Goal: Communication & Community: Answer question/provide support

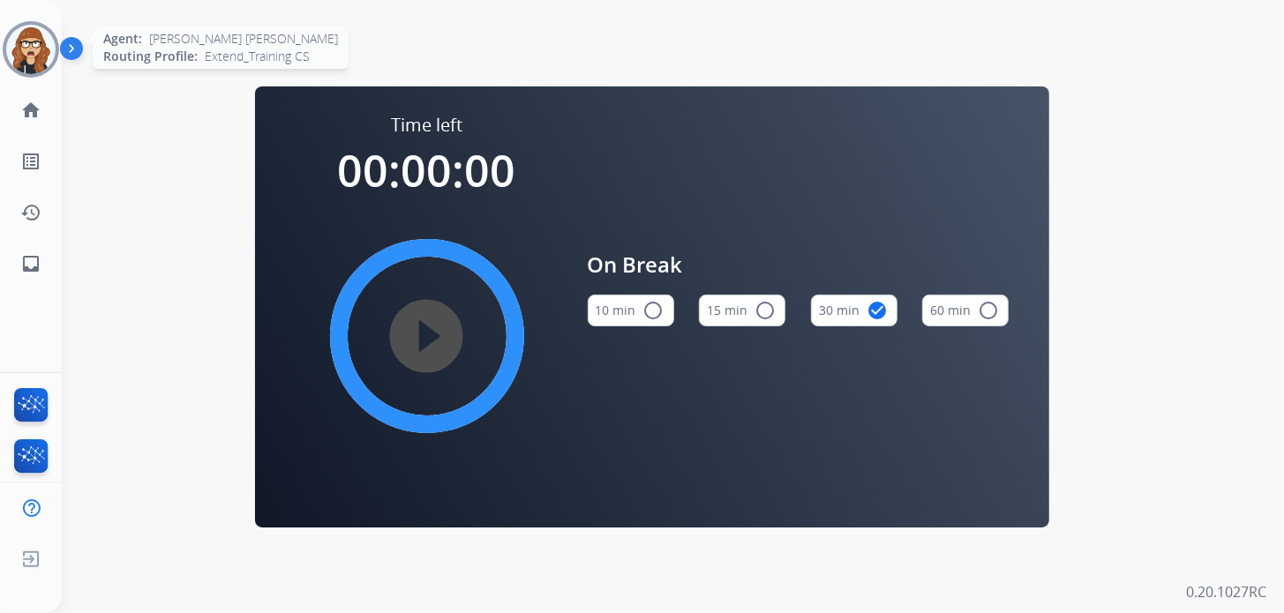
click at [25, 56] on img at bounding box center [30, 49] width 49 height 49
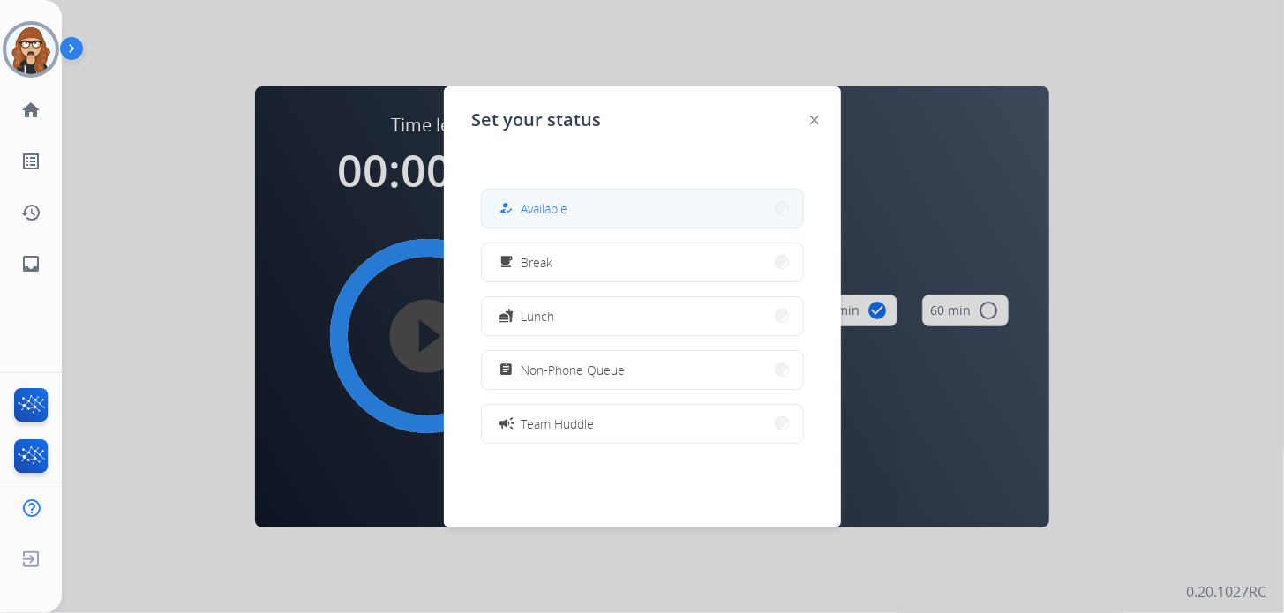
click at [688, 211] on button "how_to_reg Available" at bounding box center [642, 209] width 321 height 38
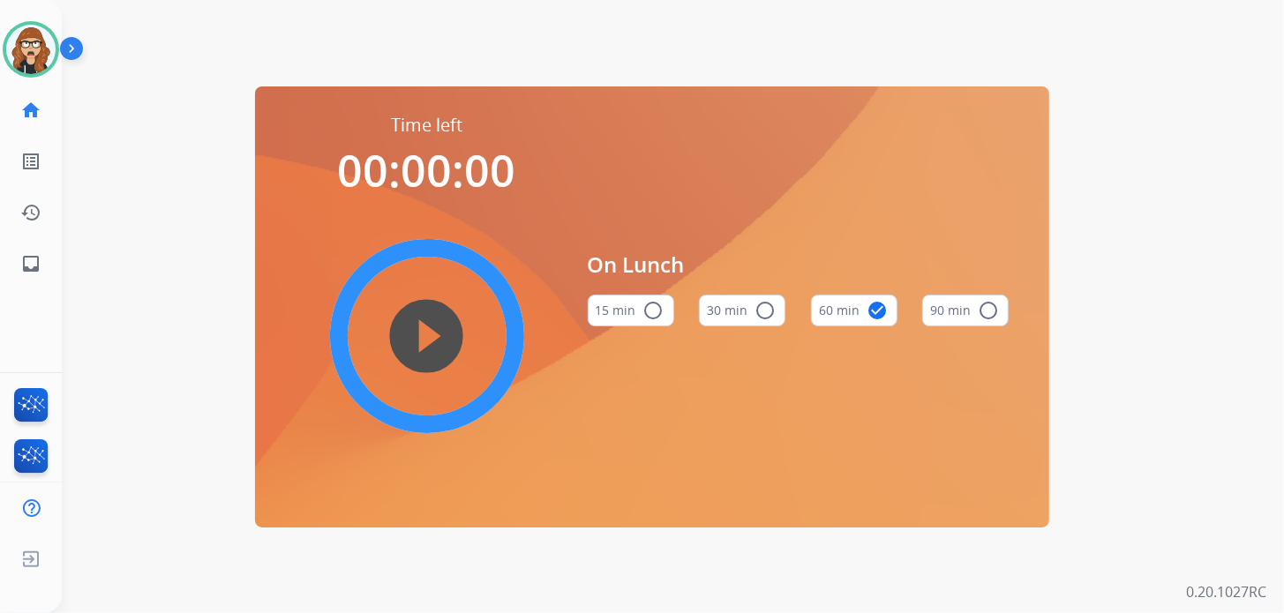
click at [126, 133] on div "Time left 00:00:00 play_circle_filled On Lunch 15 min radio_button_unchecked 30…" at bounding box center [652, 306] width 1180 height 613
click at [0, 41] on div "[PERSON_NAME] [PERSON_NAME] Available Edit Avatar Agent: [PERSON_NAME] [PERSON_…" at bounding box center [31, 49] width 62 height 56
click at [25, 41] on img at bounding box center [30, 49] width 49 height 49
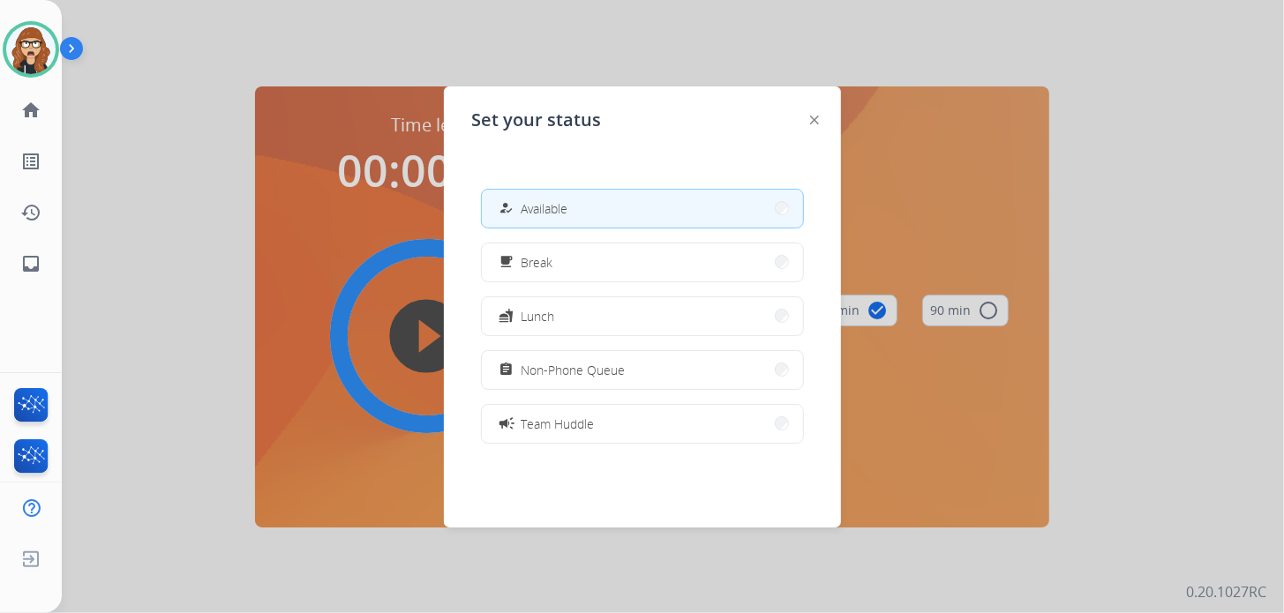
click at [499, 202] on button "how_to_reg Available" at bounding box center [642, 209] width 321 height 38
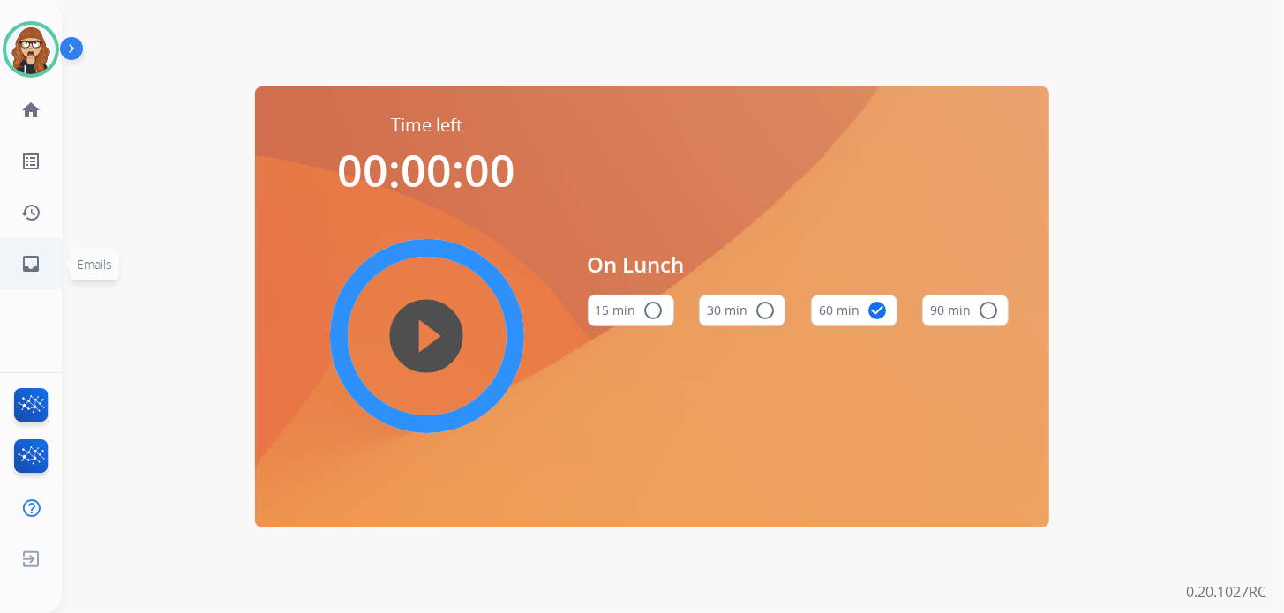
click at [35, 264] on mat-icon "inbox" at bounding box center [30, 263] width 21 height 21
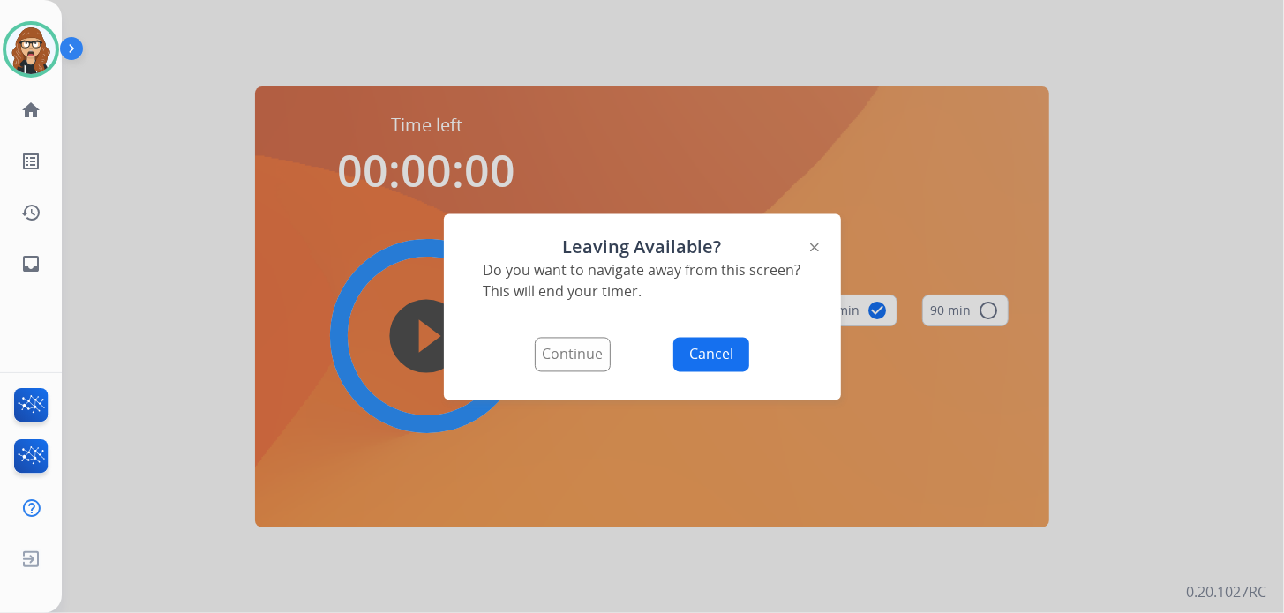
click at [574, 362] on button "Continue" at bounding box center [573, 354] width 76 height 34
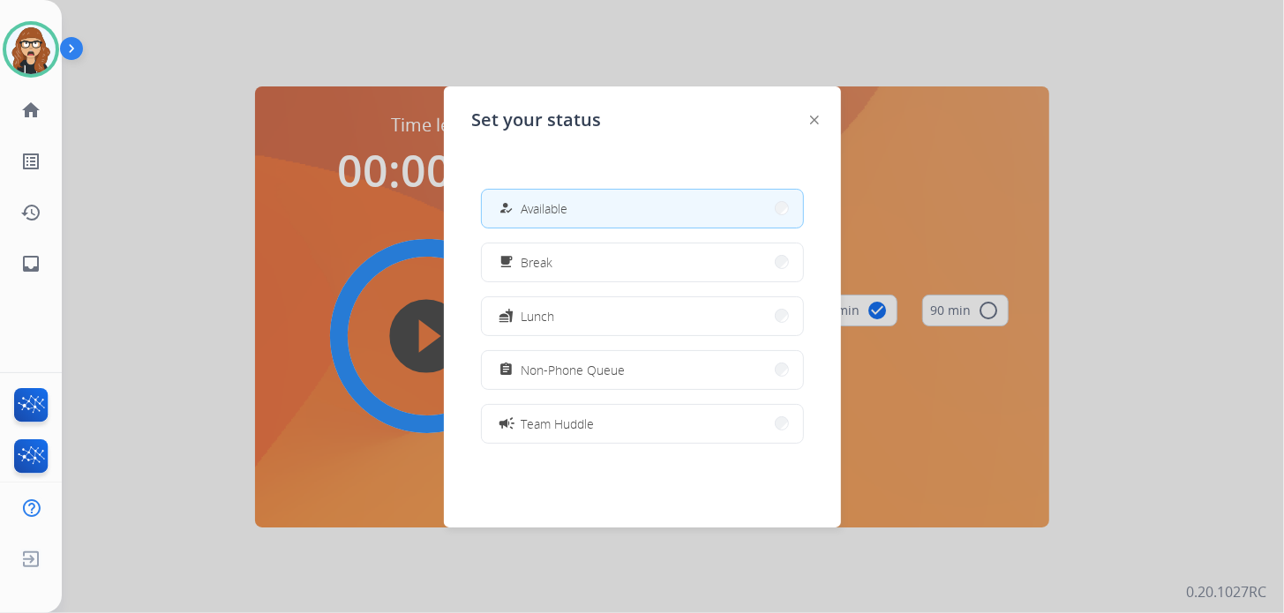
click at [805, 124] on div "Set your status how_to_reg Available free_breakfast Break fastfood Lunch assign…" at bounding box center [642, 307] width 397 height 441
click at [813, 117] on img at bounding box center [814, 120] width 9 height 9
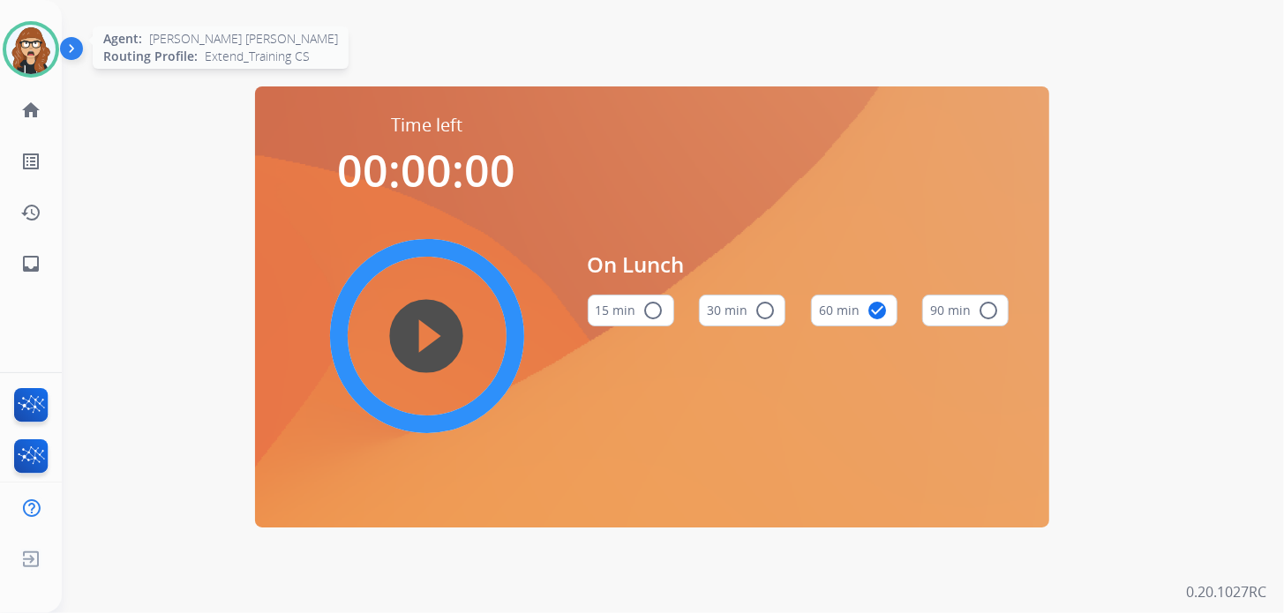
click at [34, 39] on img at bounding box center [30, 49] width 49 height 49
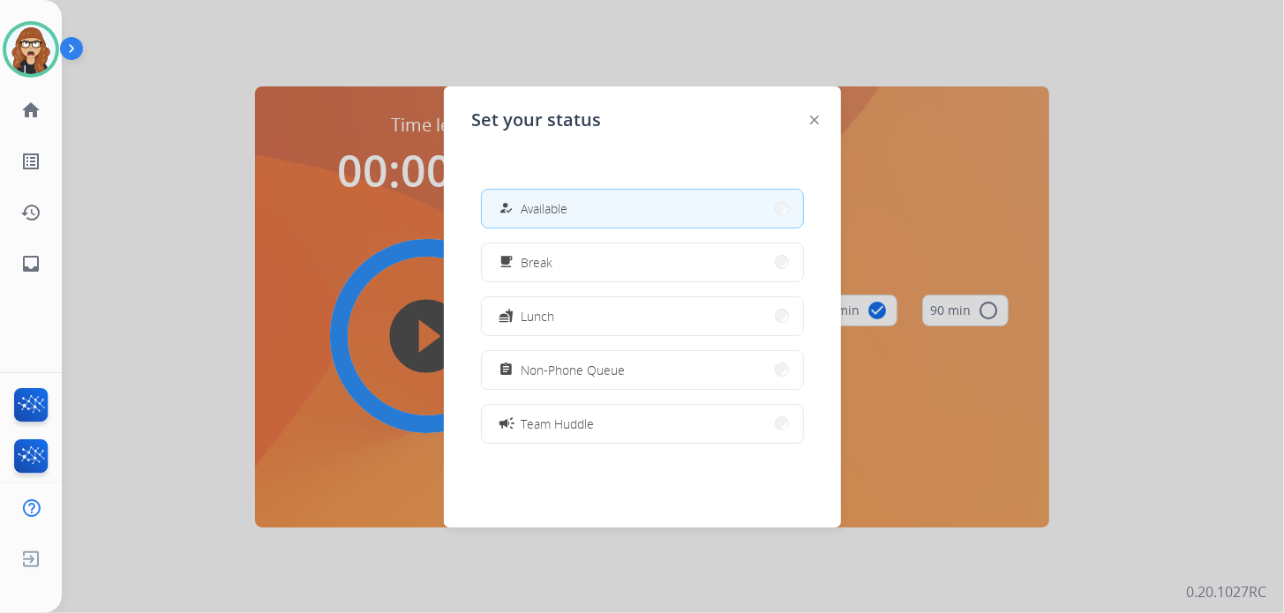
click at [813, 120] on img at bounding box center [814, 120] width 9 height 9
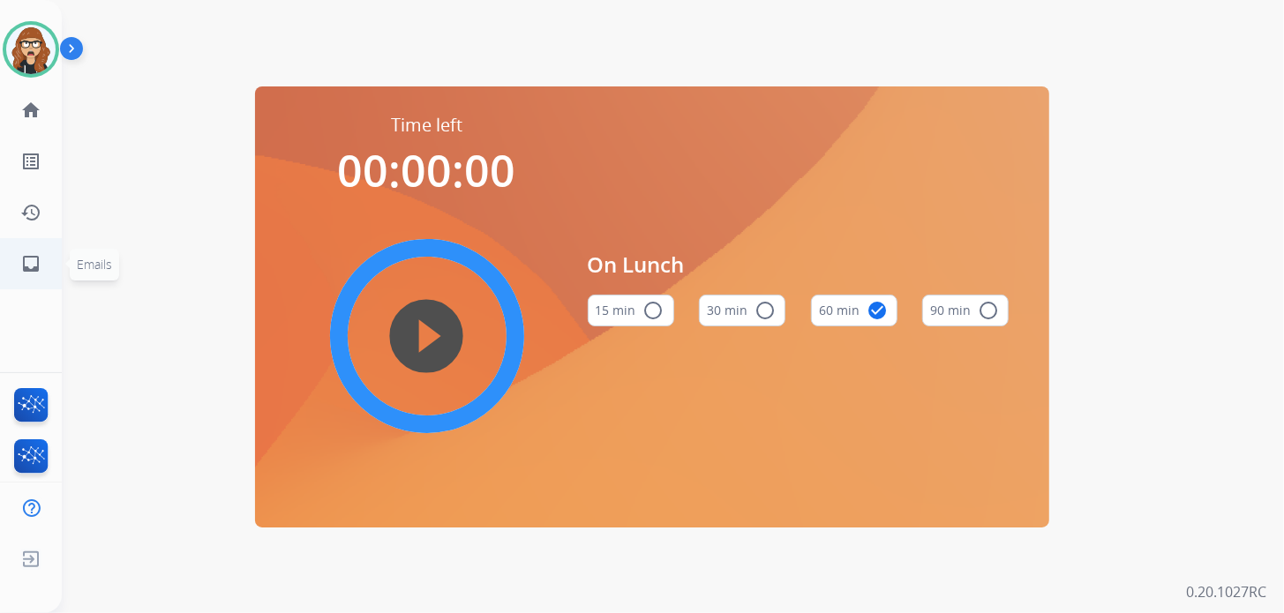
click at [31, 272] on mat-icon "inbox" at bounding box center [30, 263] width 21 height 21
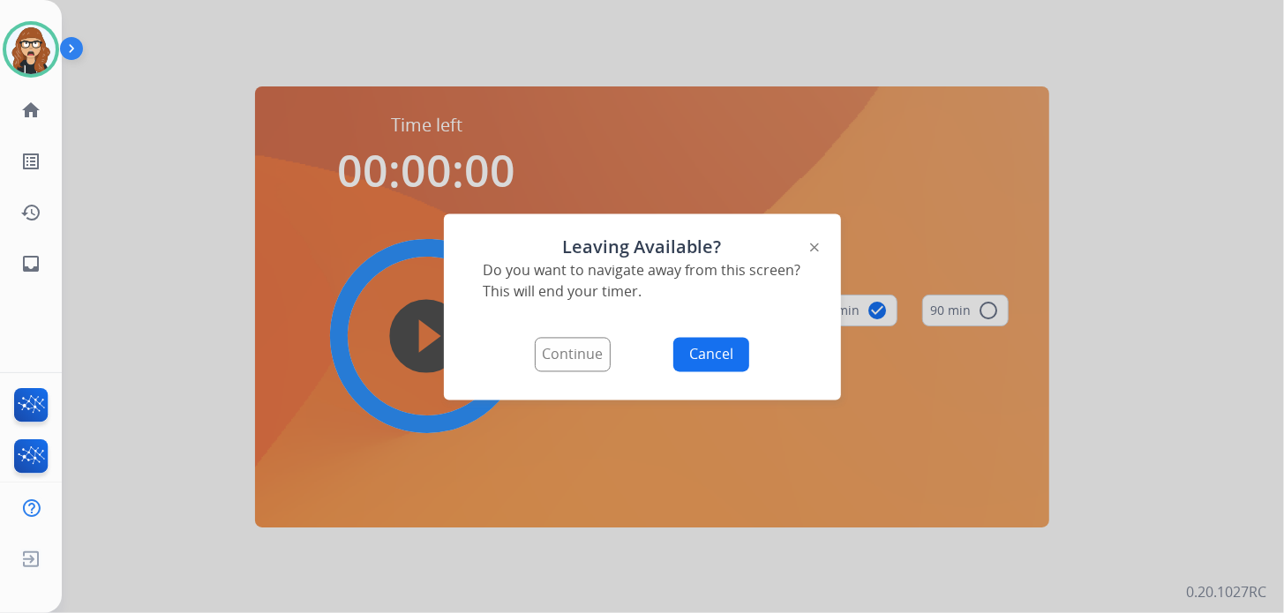
click at [563, 350] on button "Continue" at bounding box center [573, 354] width 76 height 34
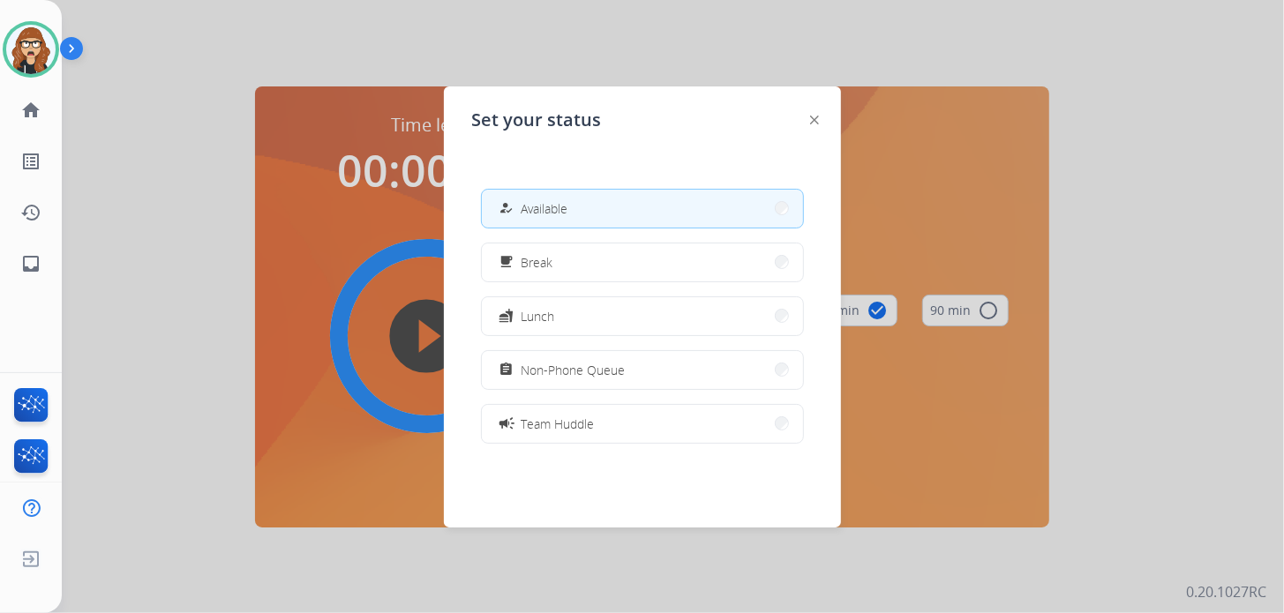
click at [145, 55] on div at bounding box center [642, 306] width 1284 height 613
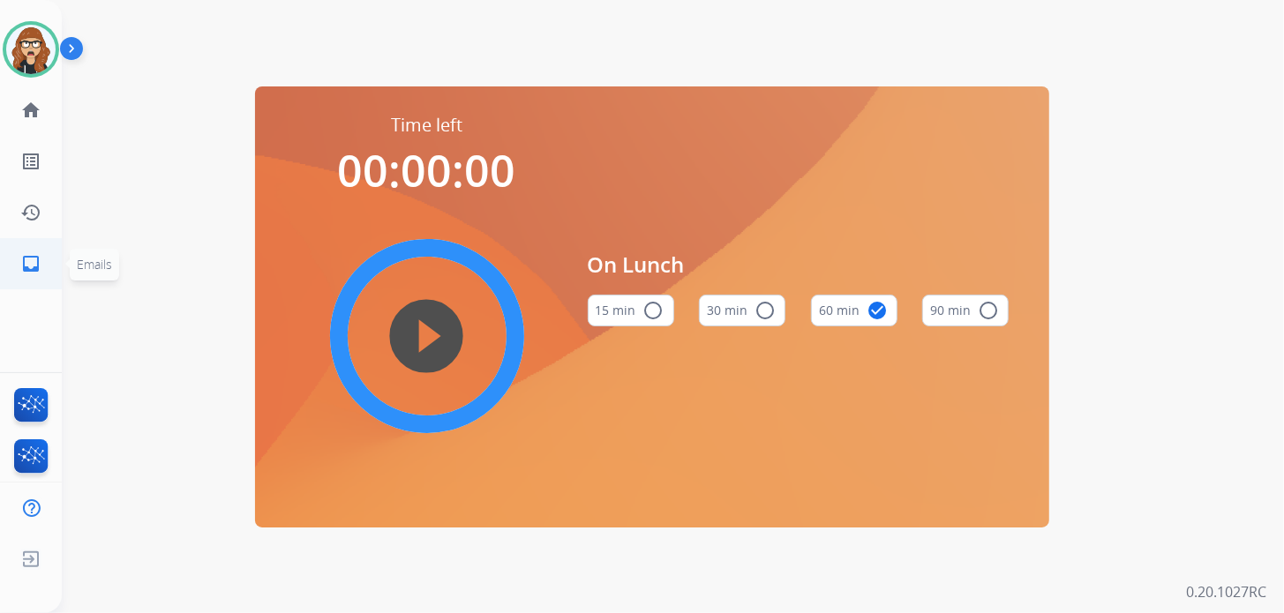
click at [30, 275] on link "inbox Emails" at bounding box center [30, 263] width 49 height 49
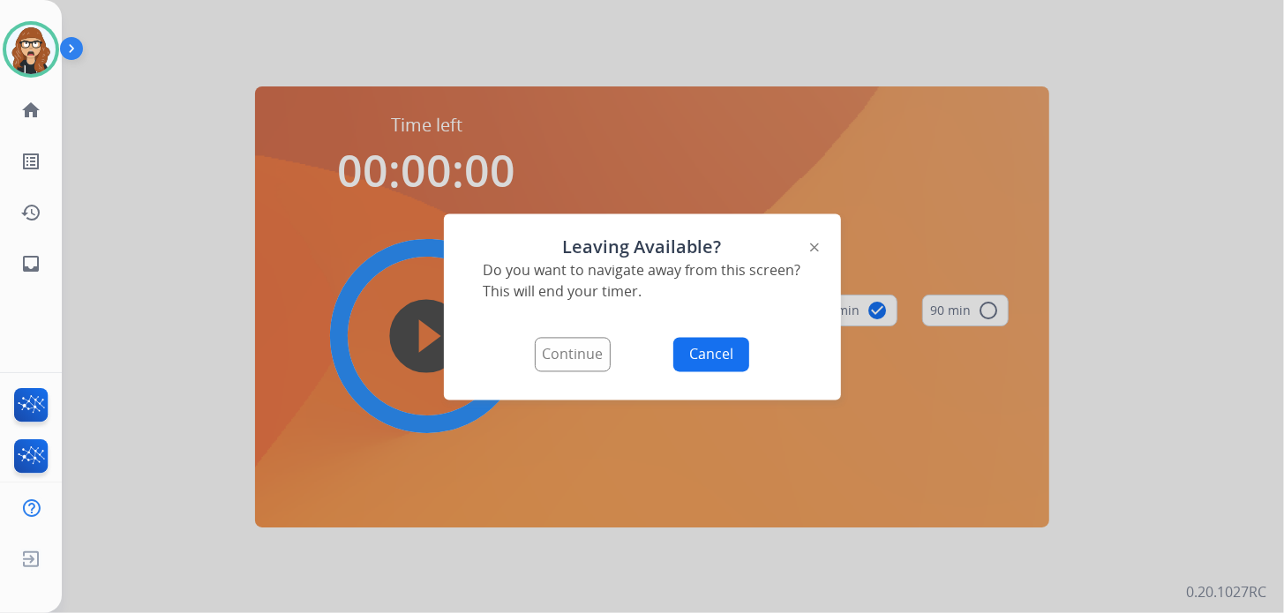
click at [601, 365] on button "Continue" at bounding box center [573, 354] width 76 height 34
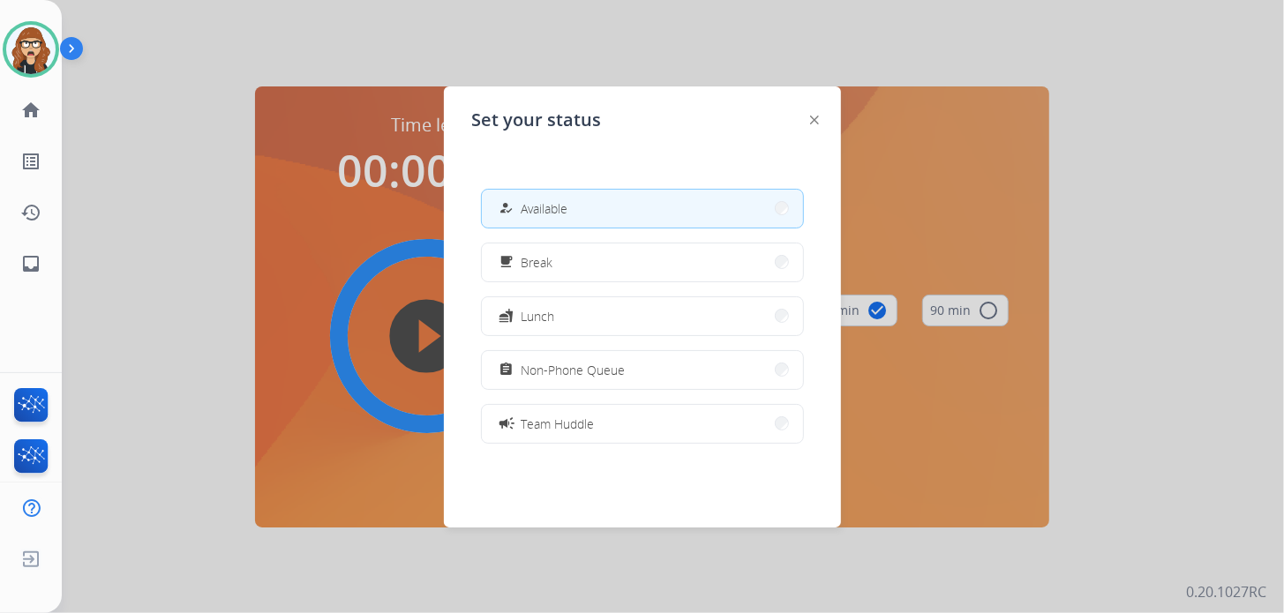
click at [615, 213] on button "how_to_reg Available" at bounding box center [642, 209] width 321 height 38
select select "**********"
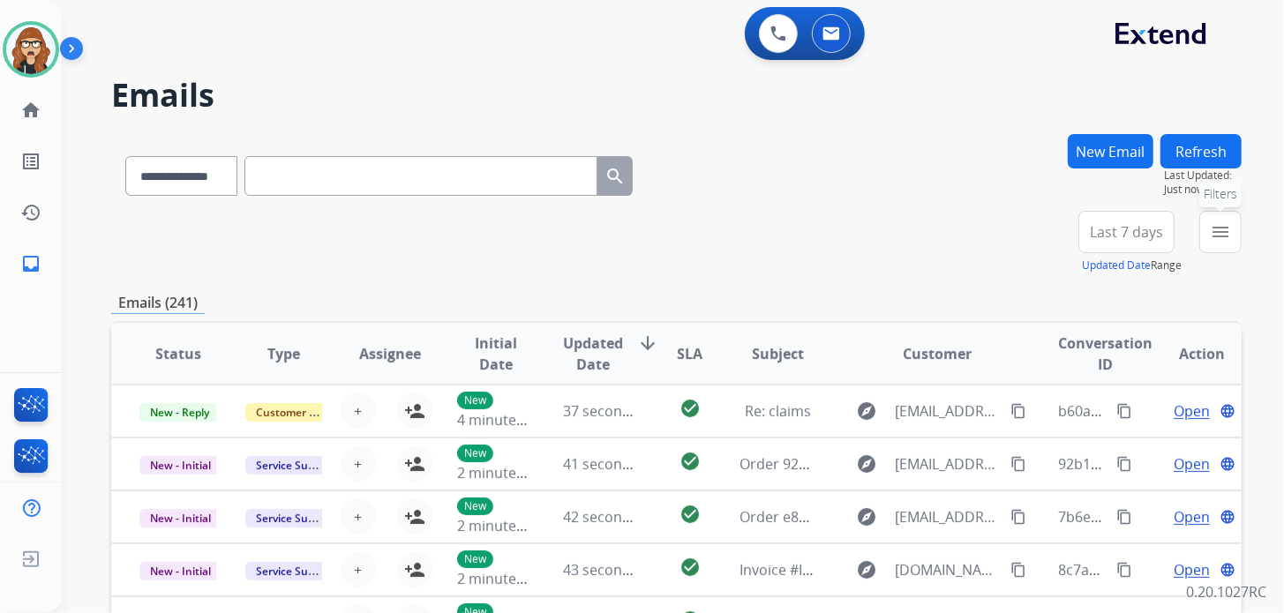
click at [1228, 243] on button "menu Filters" at bounding box center [1221, 232] width 42 height 42
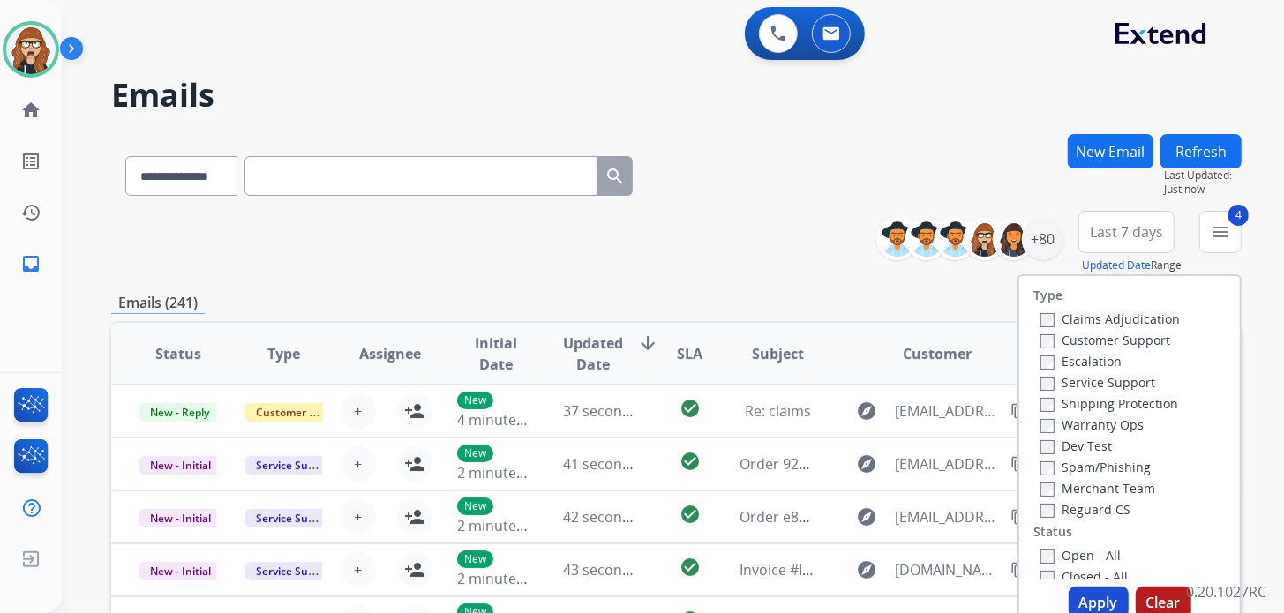
click at [1092, 591] on button "Apply" at bounding box center [1099, 603] width 60 height 32
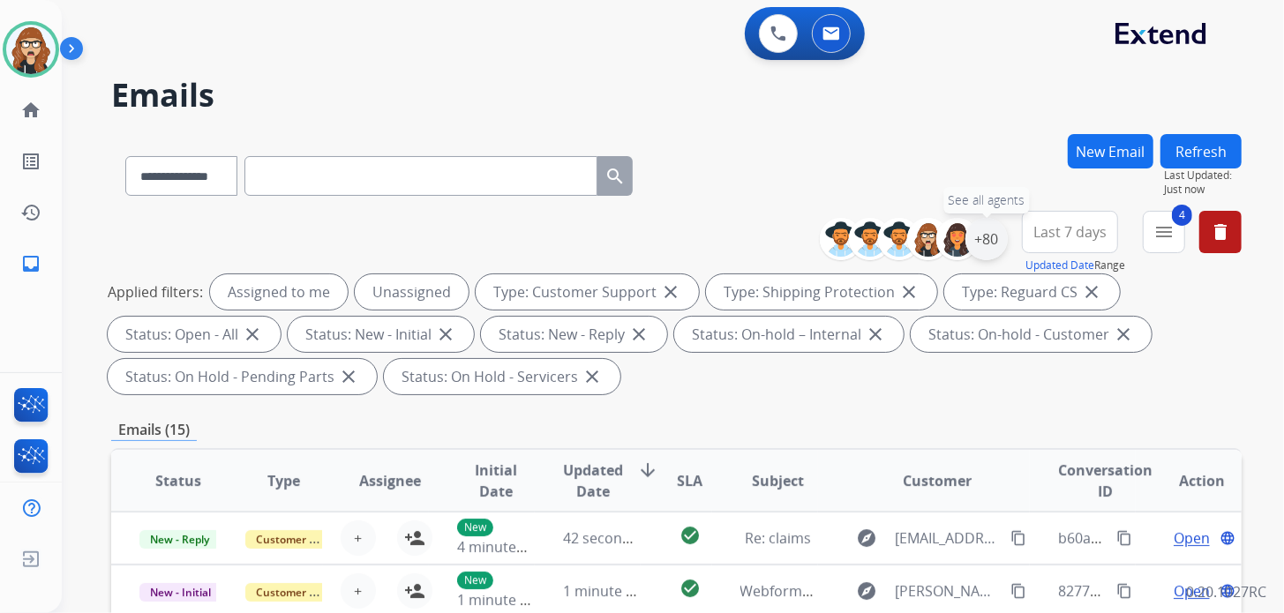
click at [981, 243] on div "+80" at bounding box center [987, 239] width 42 height 42
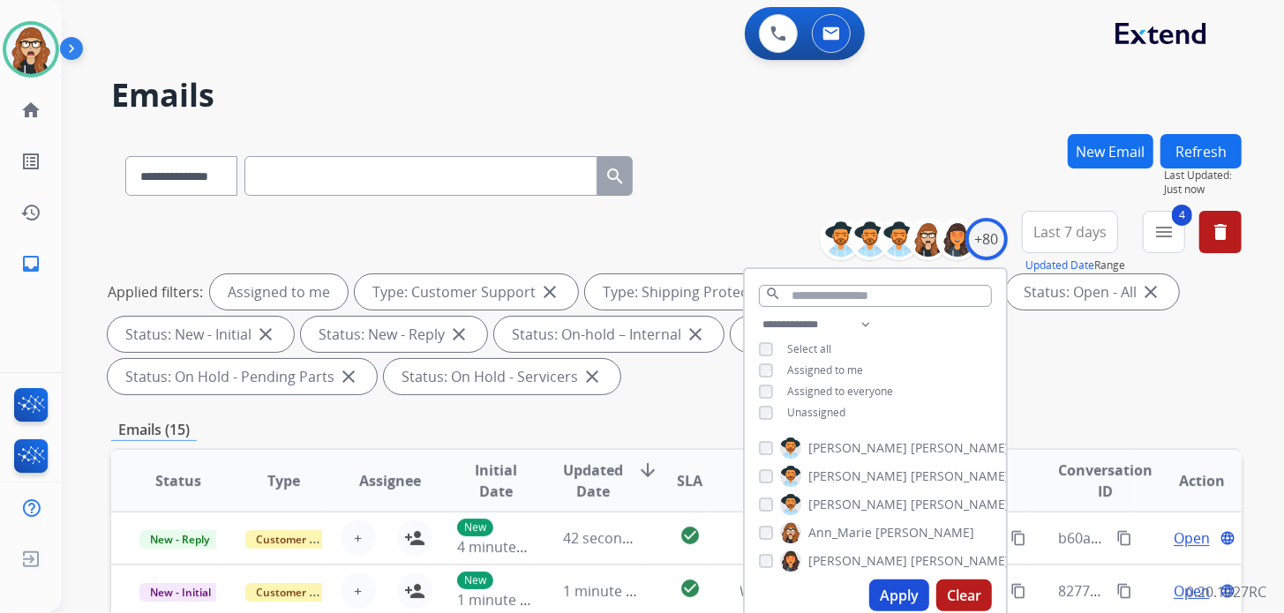
click at [899, 591] on button "Apply" at bounding box center [899, 596] width 60 height 32
click at [997, 70] on div "**********" at bounding box center [652, 370] width 1180 height 613
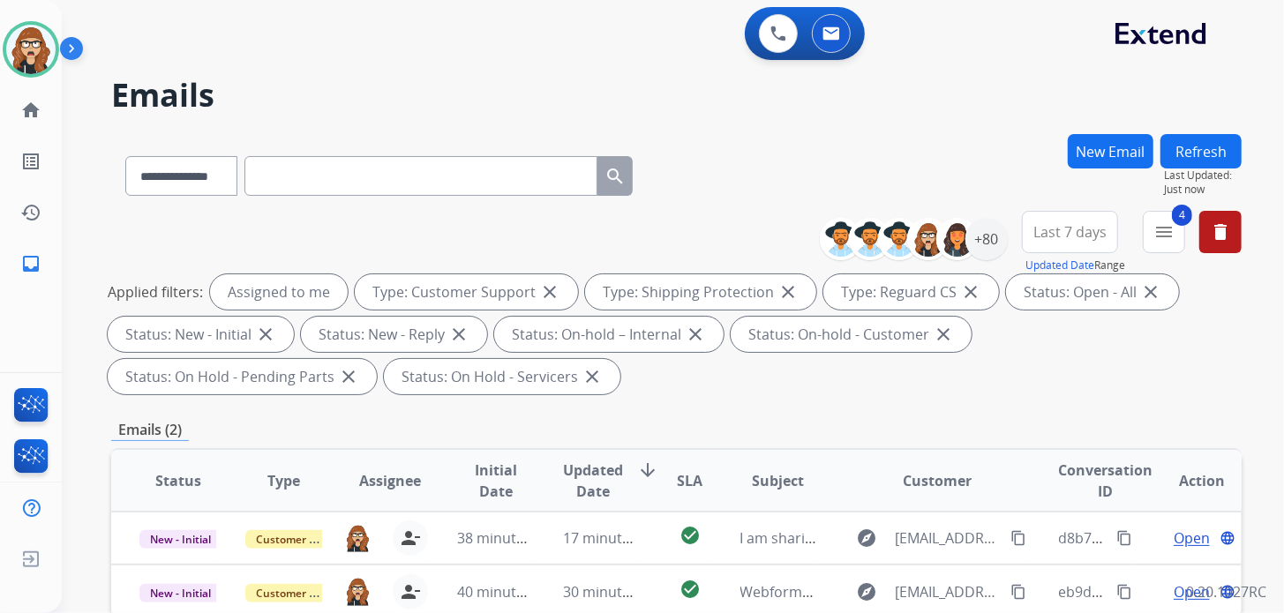
click at [1161, 248] on button "4 menu" at bounding box center [1164, 232] width 42 height 42
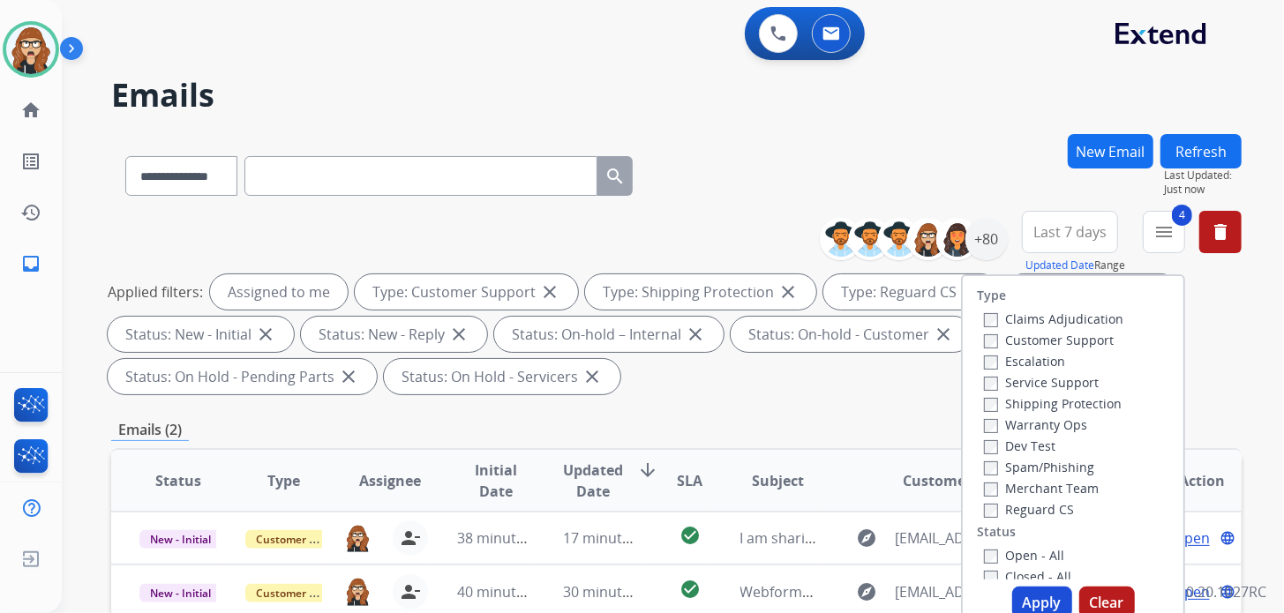
click at [1012, 117] on div "**********" at bounding box center [652, 370] width 1180 height 613
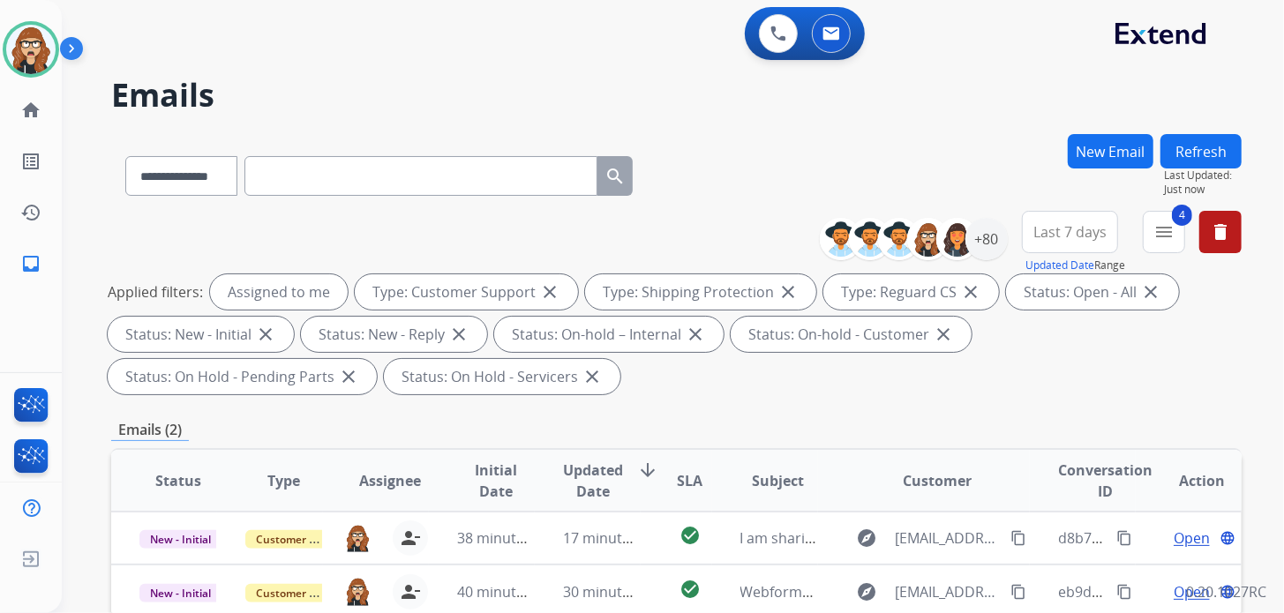
click at [1059, 236] on span "Last 7 days" at bounding box center [1070, 232] width 73 height 7
click at [1024, 298] on div "Custom" at bounding box center [1064, 296] width 97 height 26
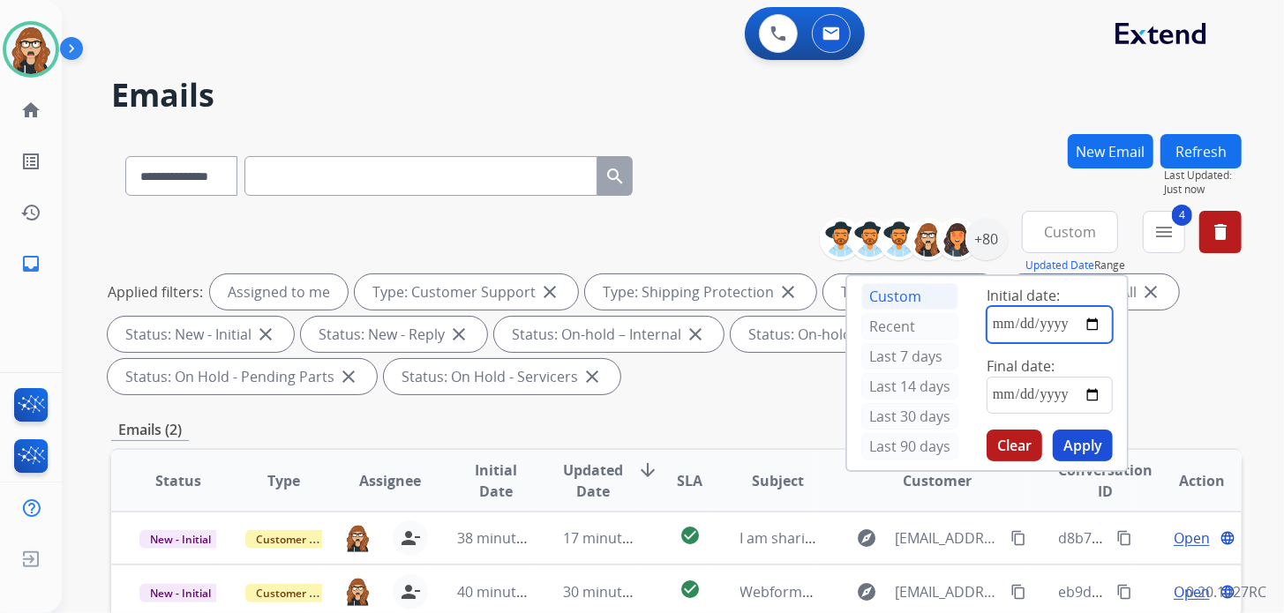
click at [1095, 323] on input "date" at bounding box center [1050, 324] width 126 height 37
type input "**********"
click at [1100, 404] on input "date" at bounding box center [1050, 395] width 126 height 37
click at [1084, 390] on input "date" at bounding box center [1050, 395] width 126 height 37
click at [1095, 392] on input "date" at bounding box center [1050, 395] width 126 height 37
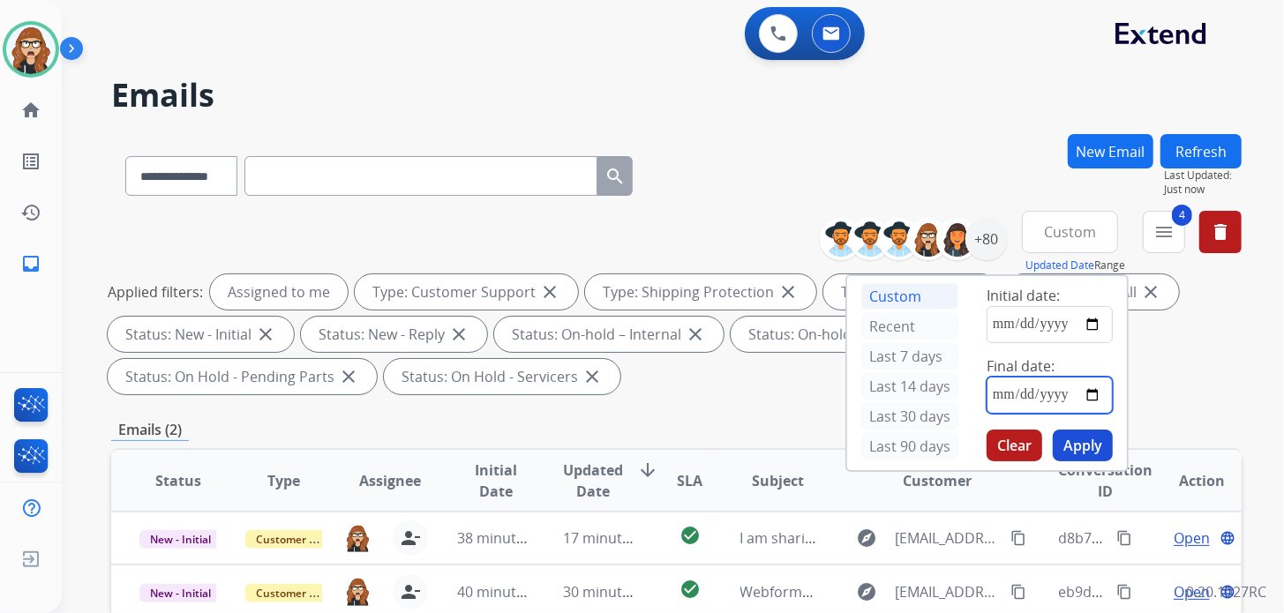
type input "**********"
click at [1092, 447] on button "Apply" at bounding box center [1083, 446] width 60 height 32
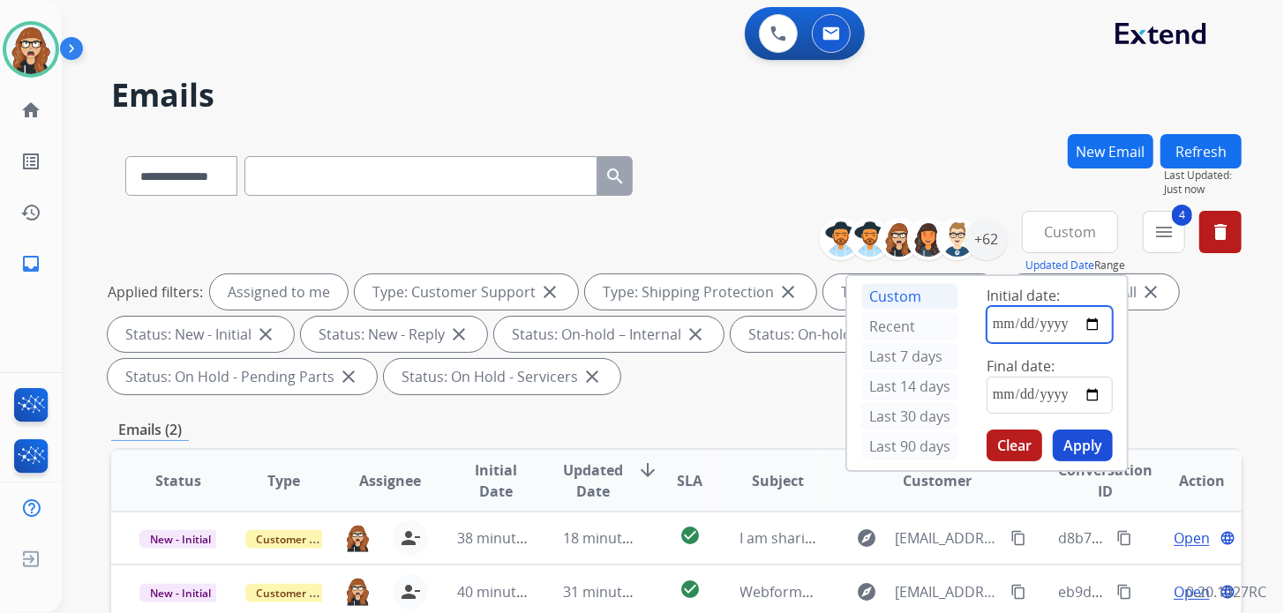
click at [1092, 326] on input "**********" at bounding box center [1050, 324] width 126 height 37
click at [1075, 328] on input "**********" at bounding box center [1050, 324] width 126 height 37
type input "**********"
click at [1095, 430] on button "Apply" at bounding box center [1083, 446] width 60 height 32
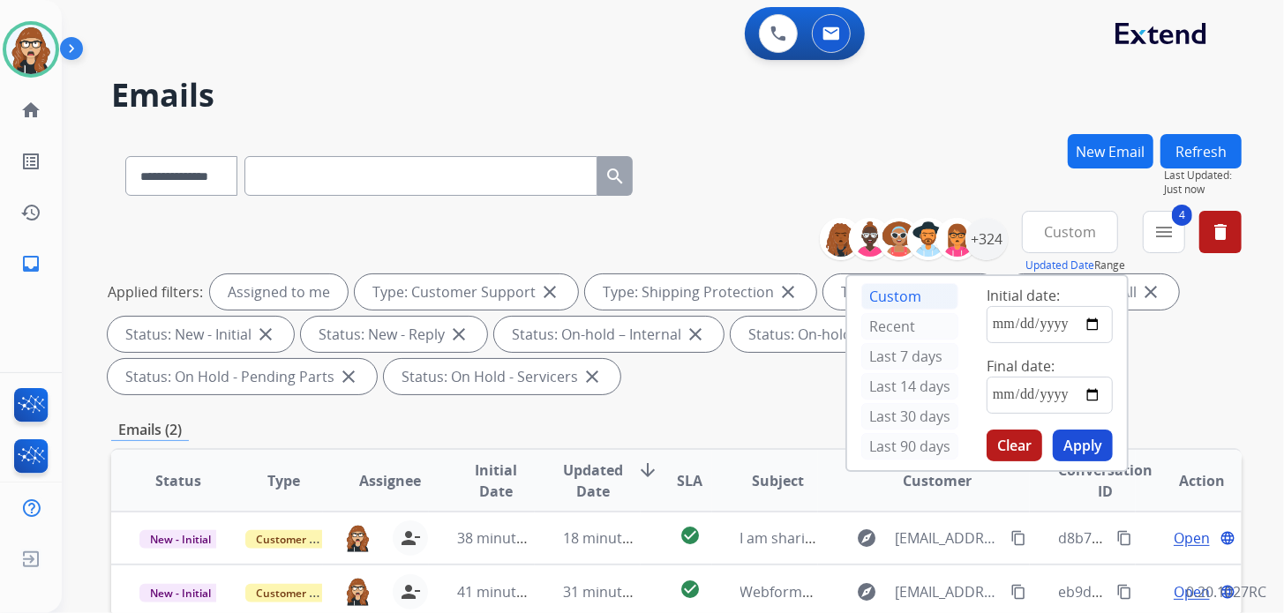
click at [795, 114] on div "**********" at bounding box center [652, 370] width 1180 height 613
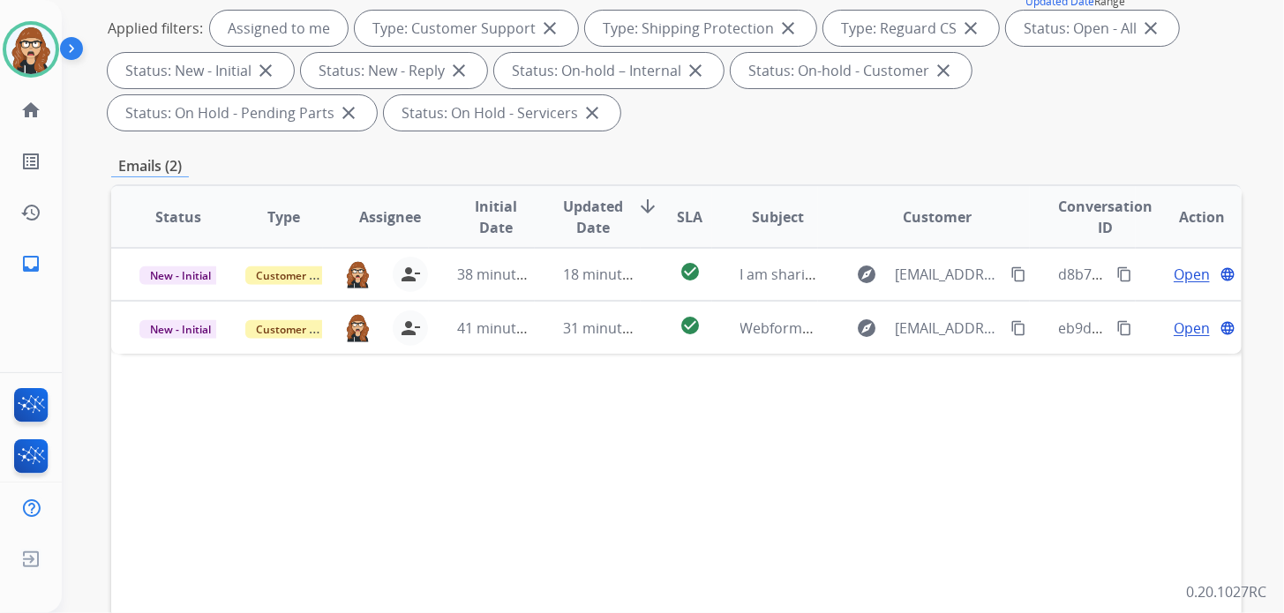
scroll to position [265, 0]
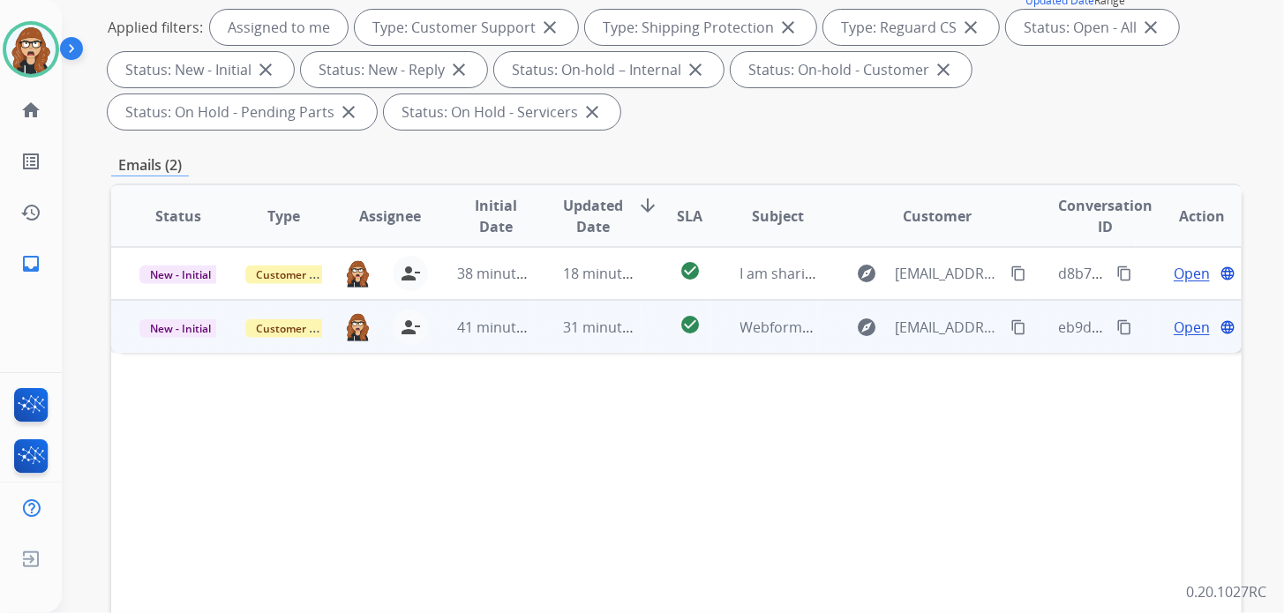
click at [1174, 323] on span "Open" at bounding box center [1192, 327] width 36 height 21
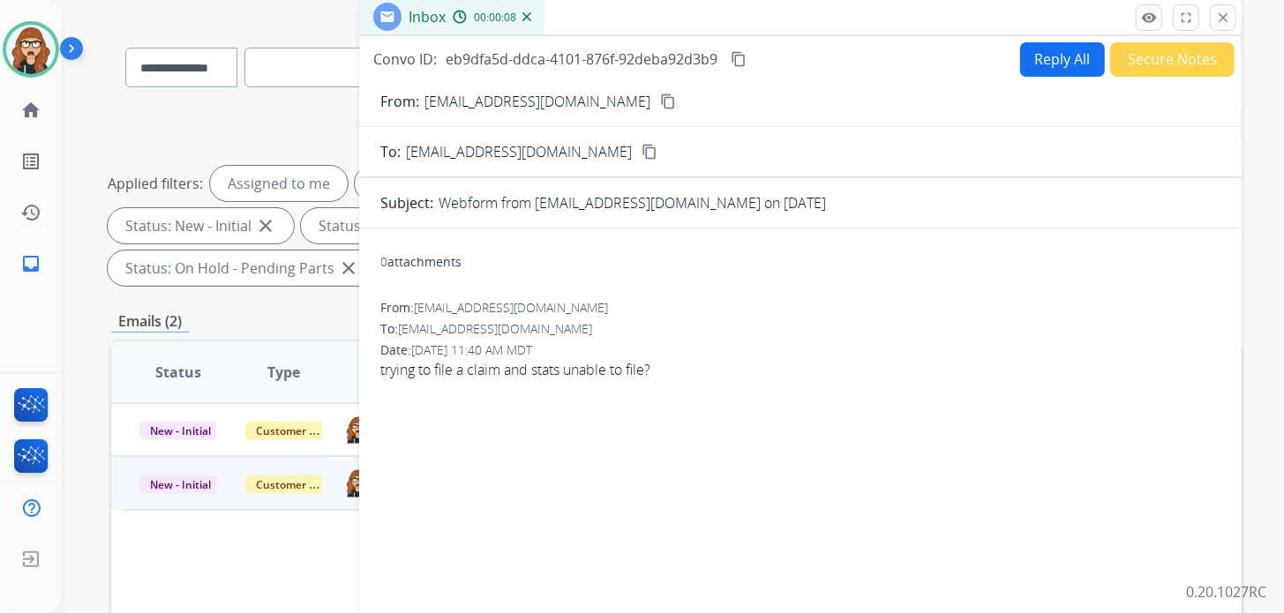
scroll to position [87, 0]
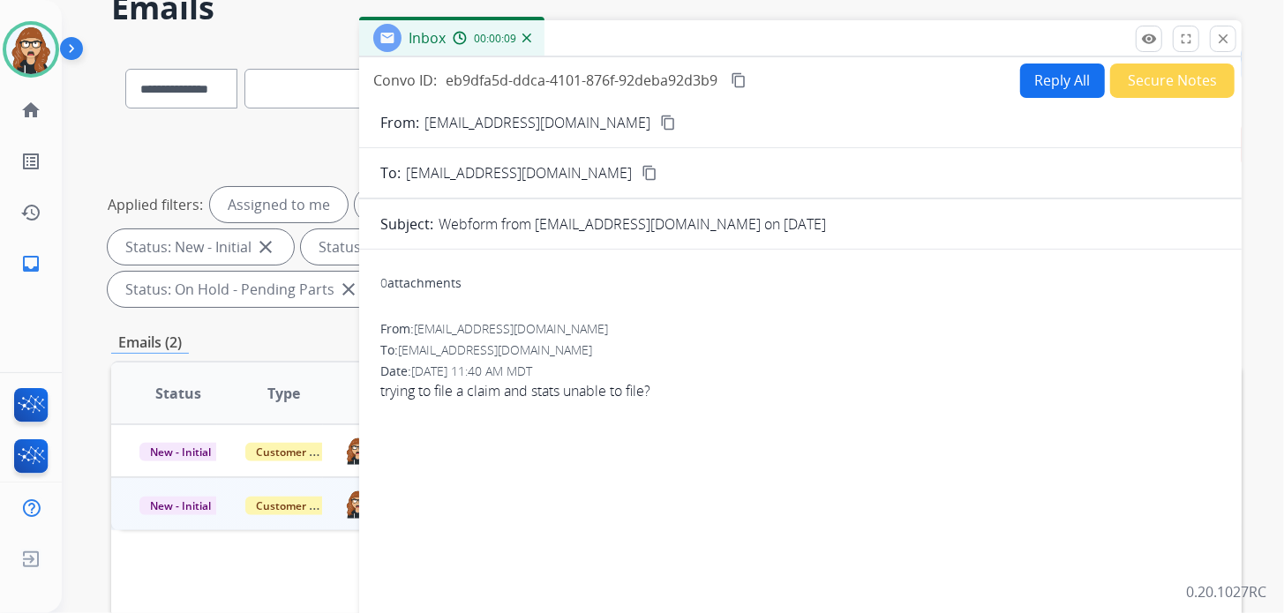
click at [658, 112] on button "content_copy" at bounding box center [668, 122] width 21 height 21
click at [660, 116] on mat-icon "content_copy" at bounding box center [668, 123] width 16 height 16
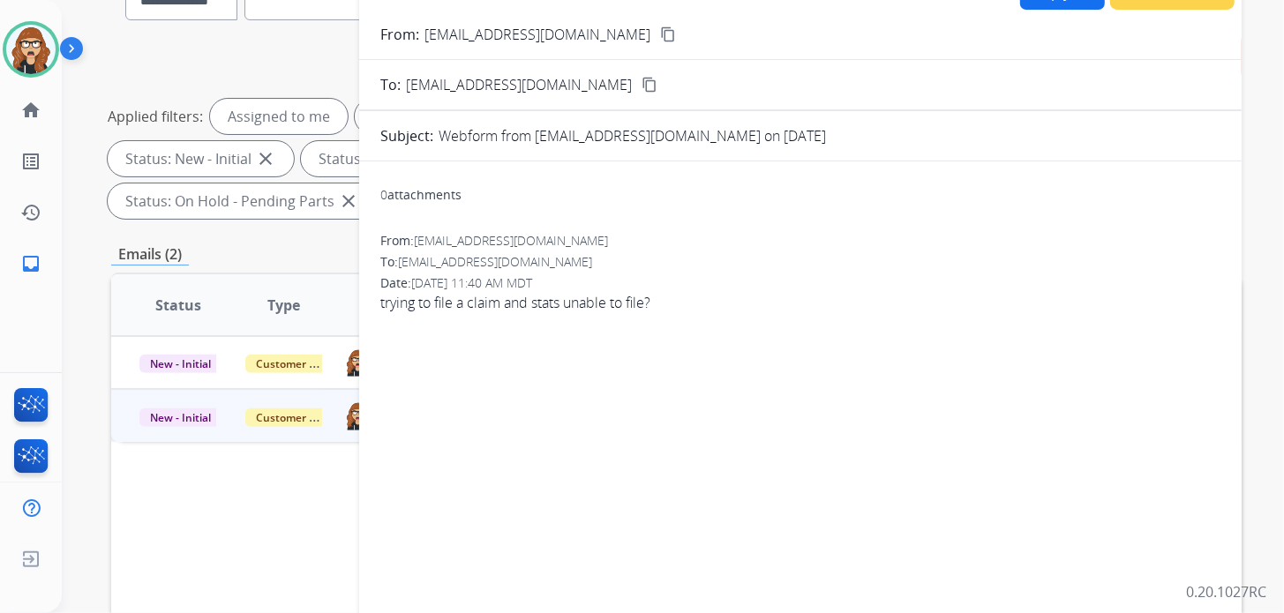
scroll to position [0, 0]
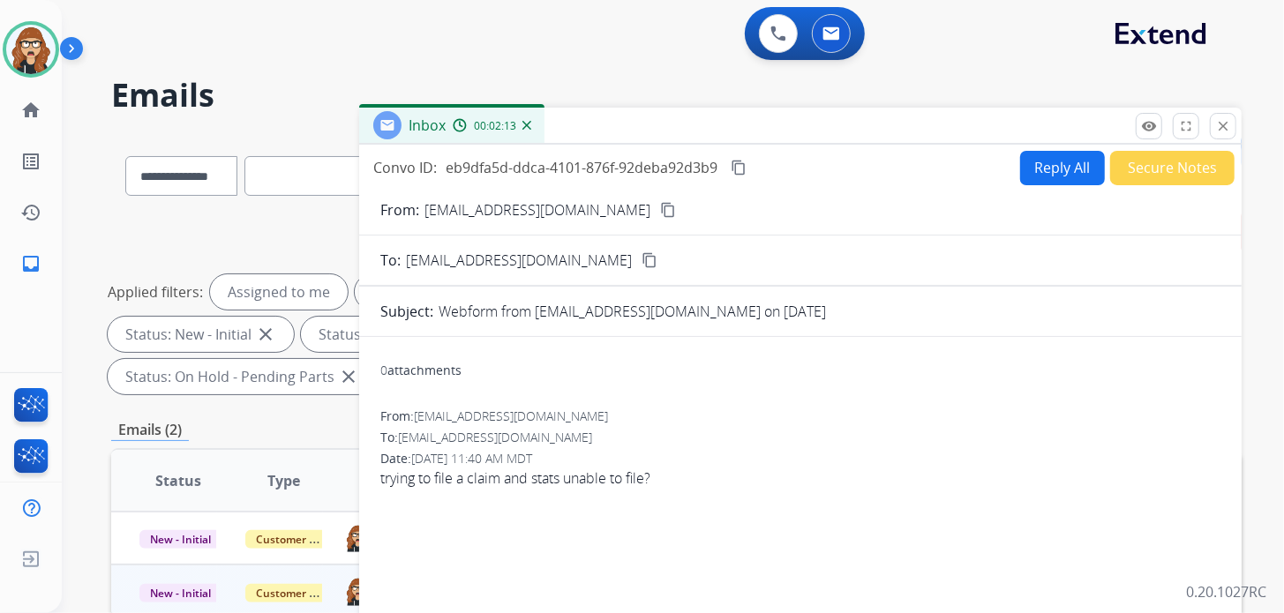
click at [1053, 167] on button "Reply All" at bounding box center [1062, 168] width 85 height 34
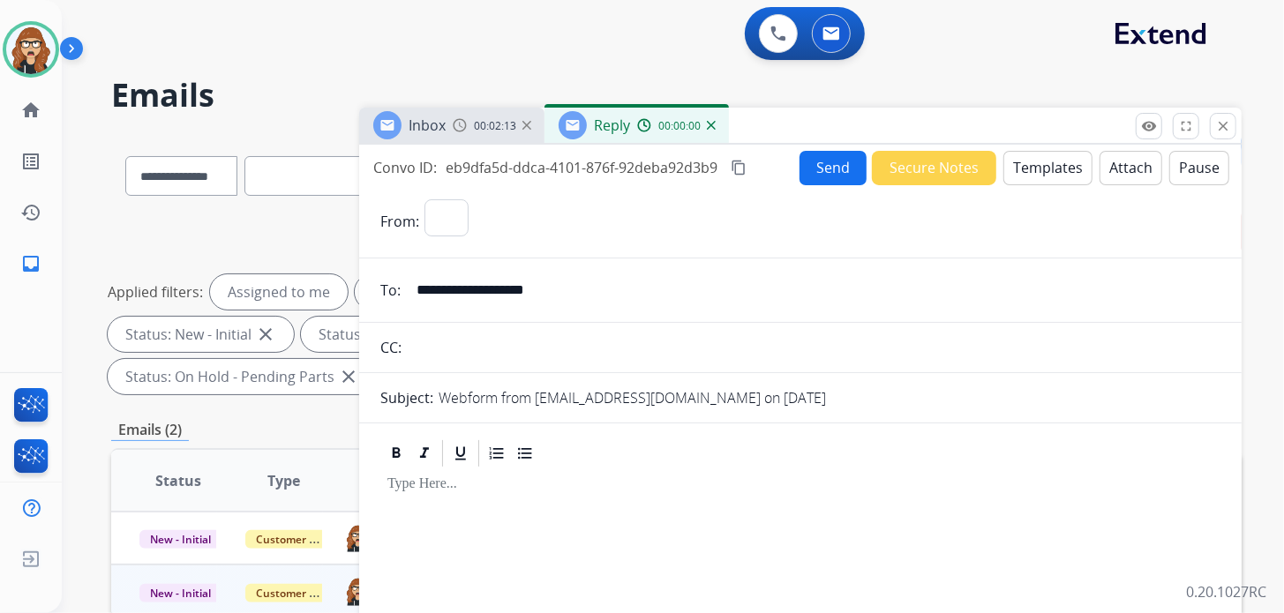
select select "**********"
click at [1067, 162] on button "Templates" at bounding box center [1048, 168] width 89 height 34
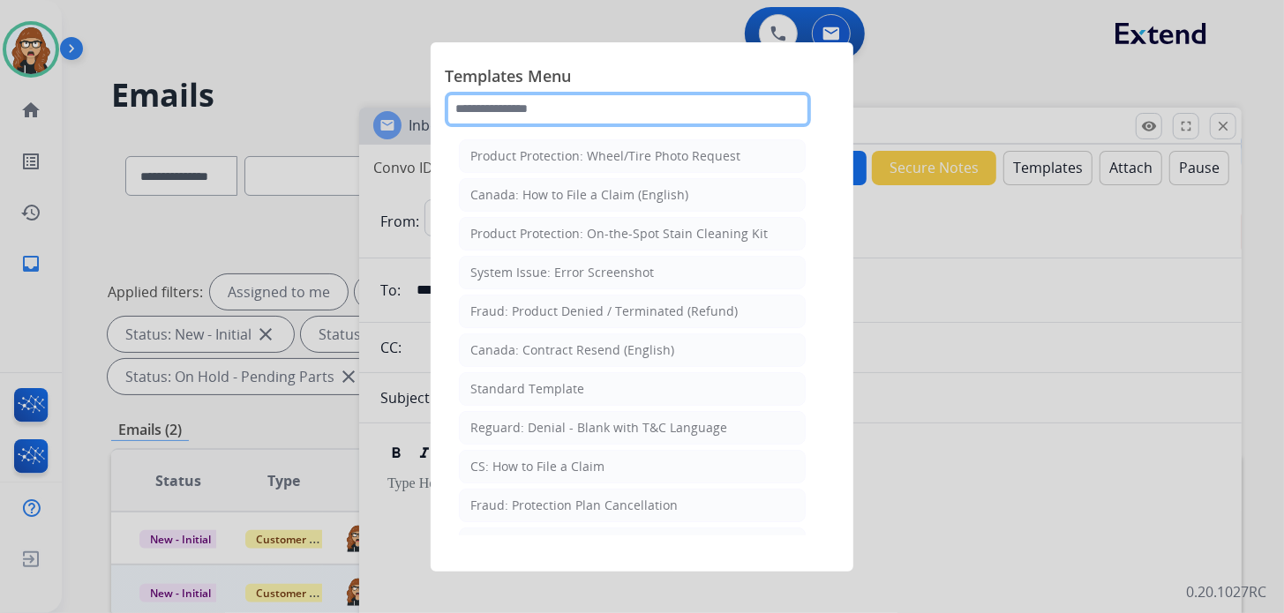
click at [546, 109] on input "text" at bounding box center [628, 109] width 366 height 35
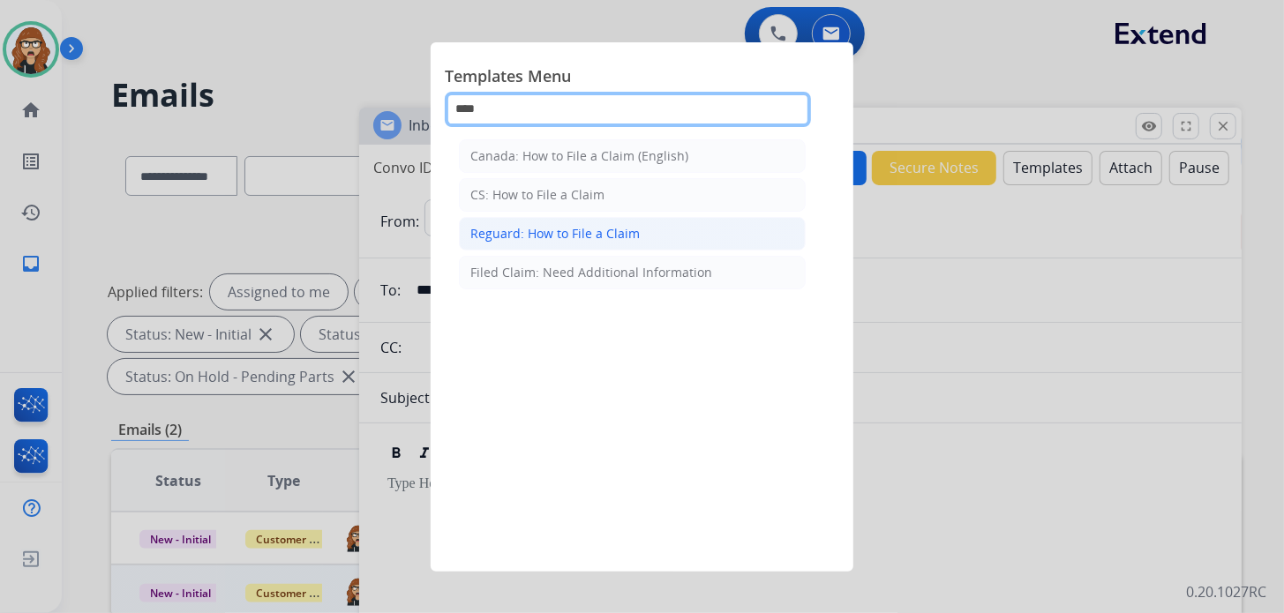
type input "****"
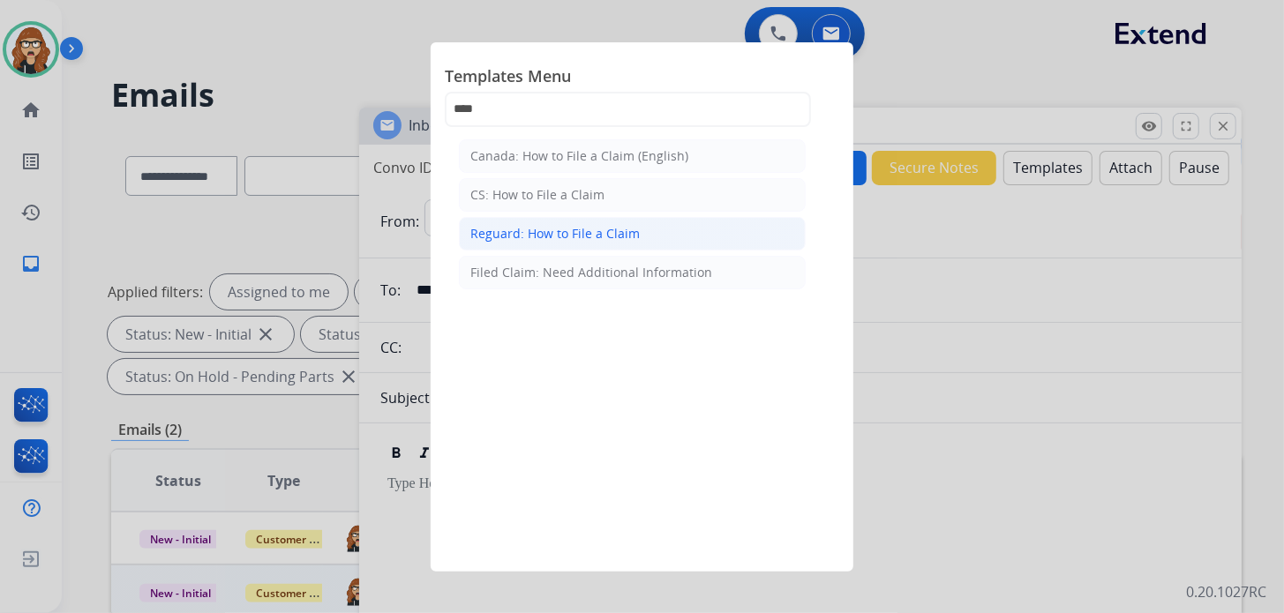
click at [559, 227] on div "Reguard: How to File a Claim" at bounding box center [554, 234] width 169 height 18
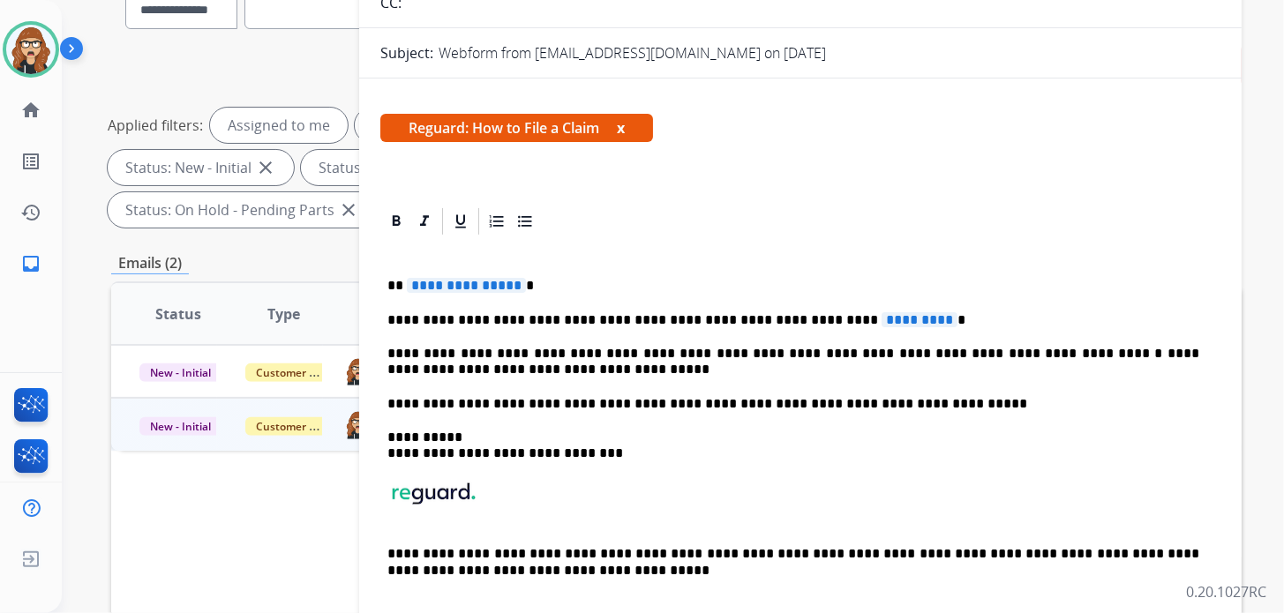
scroll to position [176, 0]
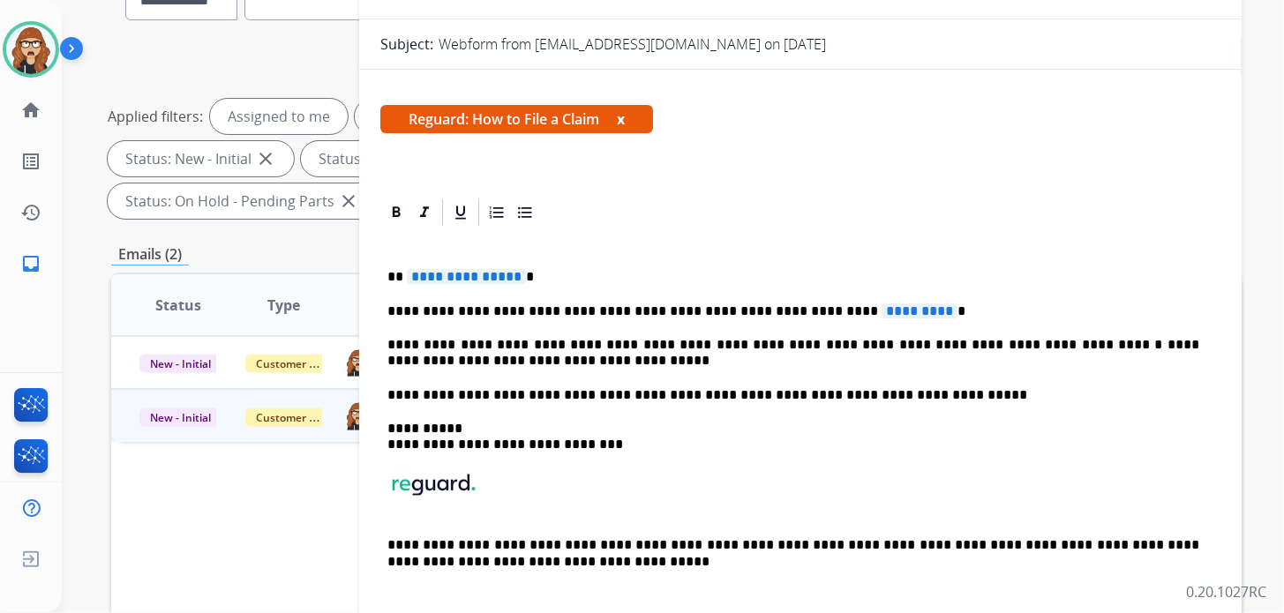
click at [554, 265] on div "**********" at bounding box center [800, 428] width 840 height 398
click at [927, 322] on div "**********" at bounding box center [800, 428] width 840 height 398
click at [915, 311] on p "**********" at bounding box center [794, 312] width 812 height 16
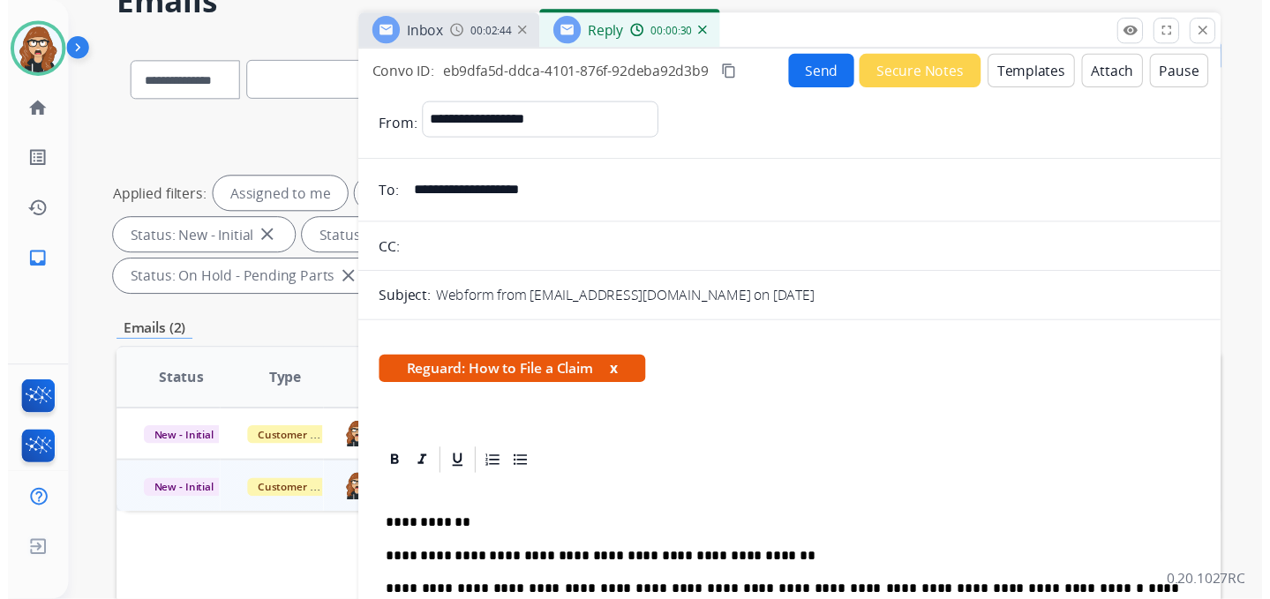
scroll to position [0, 0]
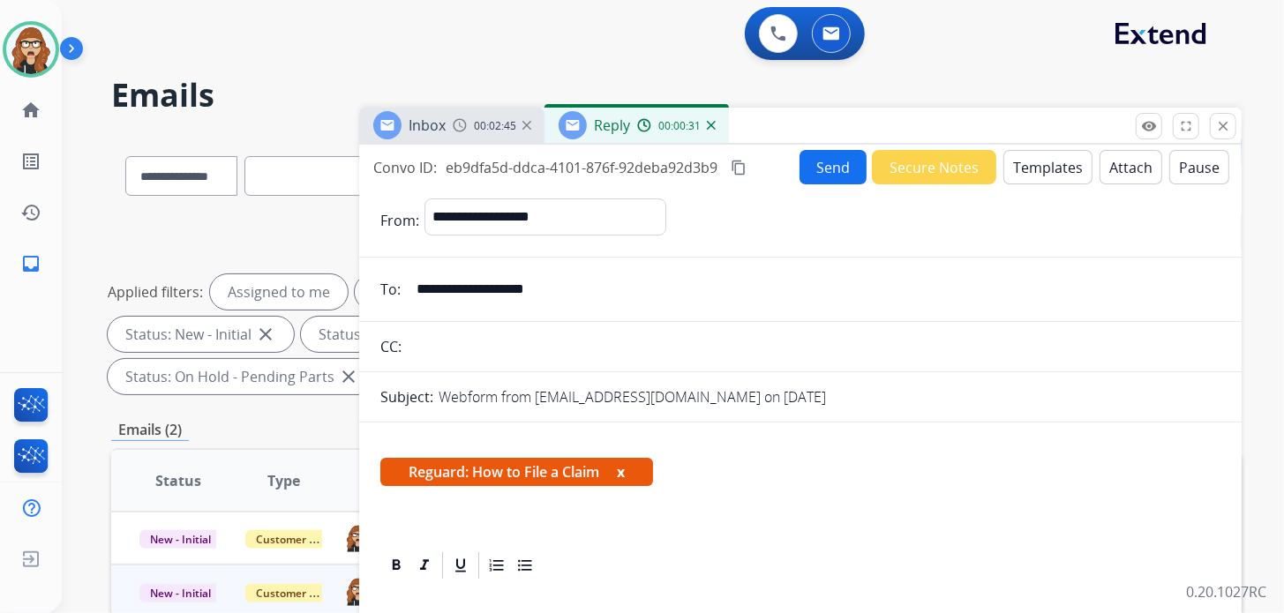
click at [821, 172] on button "Send" at bounding box center [833, 167] width 67 height 34
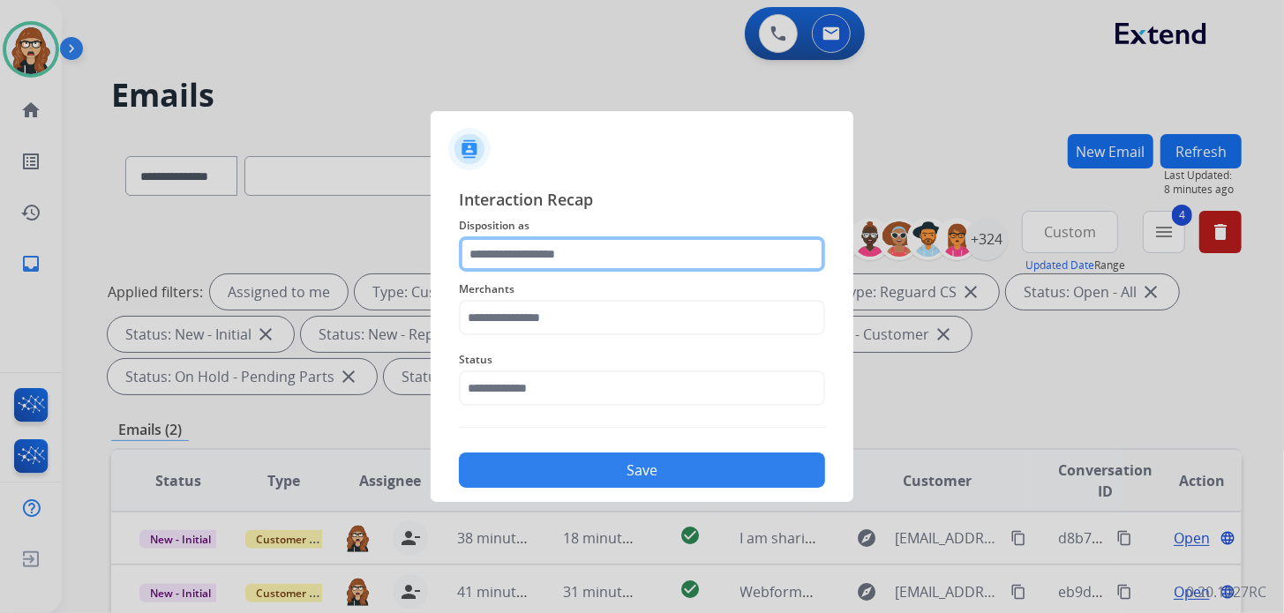
click at [564, 267] on input "text" at bounding box center [642, 254] width 366 height 35
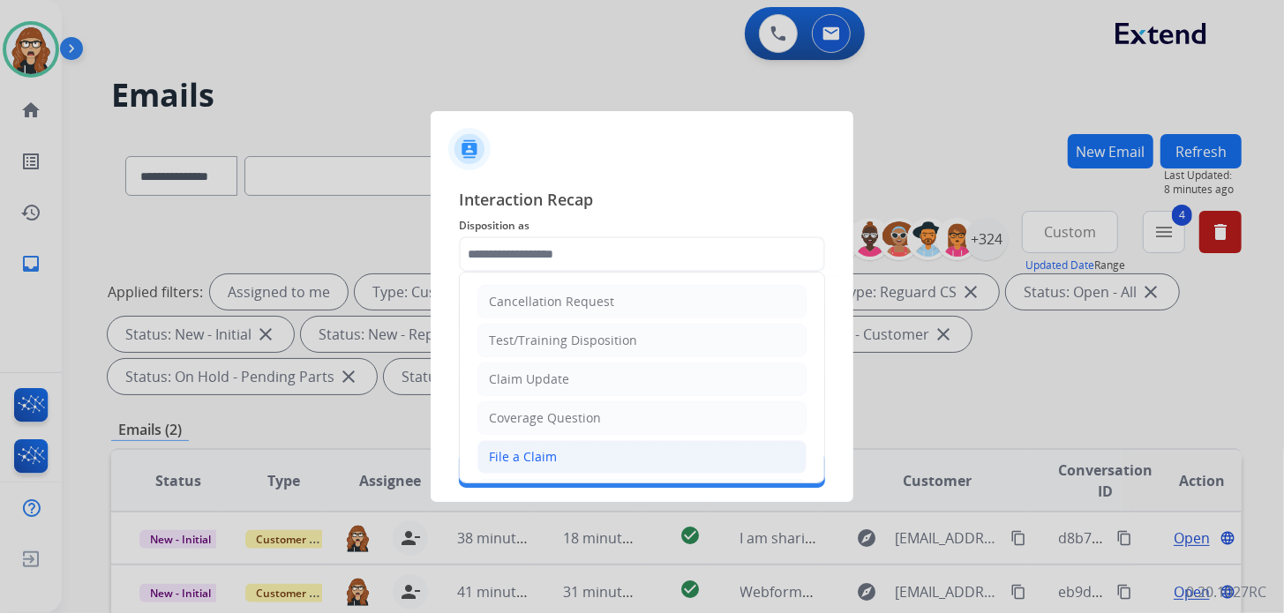
click at [516, 459] on div "File a Claim" at bounding box center [523, 457] width 68 height 18
type input "**********"
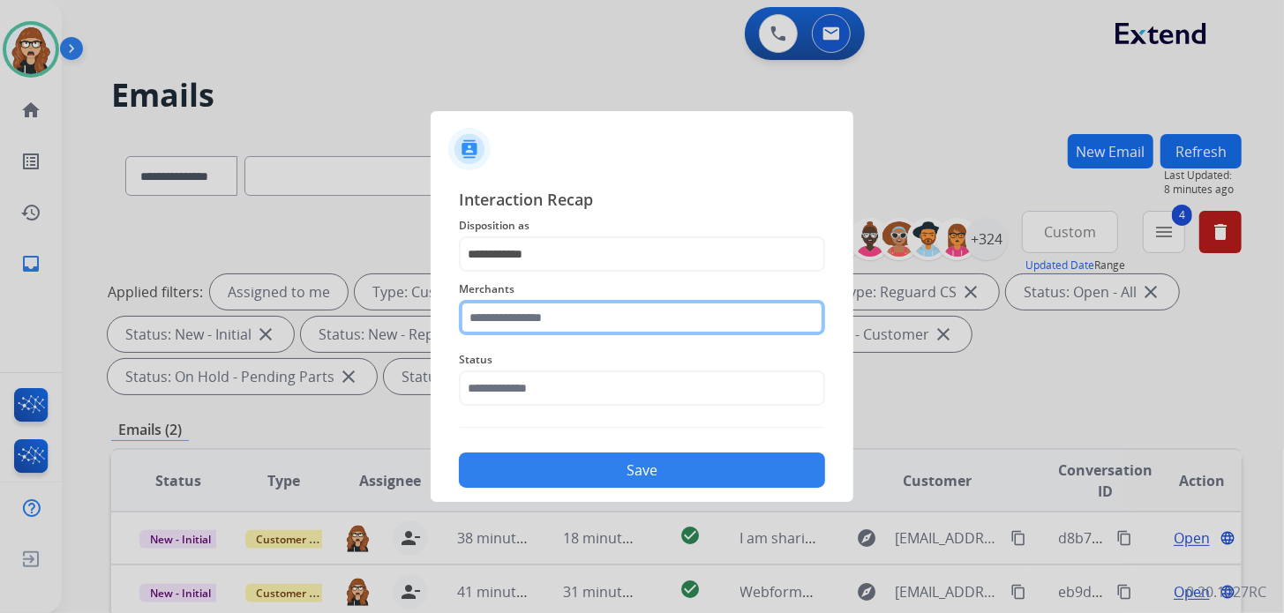
click at [548, 320] on input "text" at bounding box center [642, 317] width 366 height 35
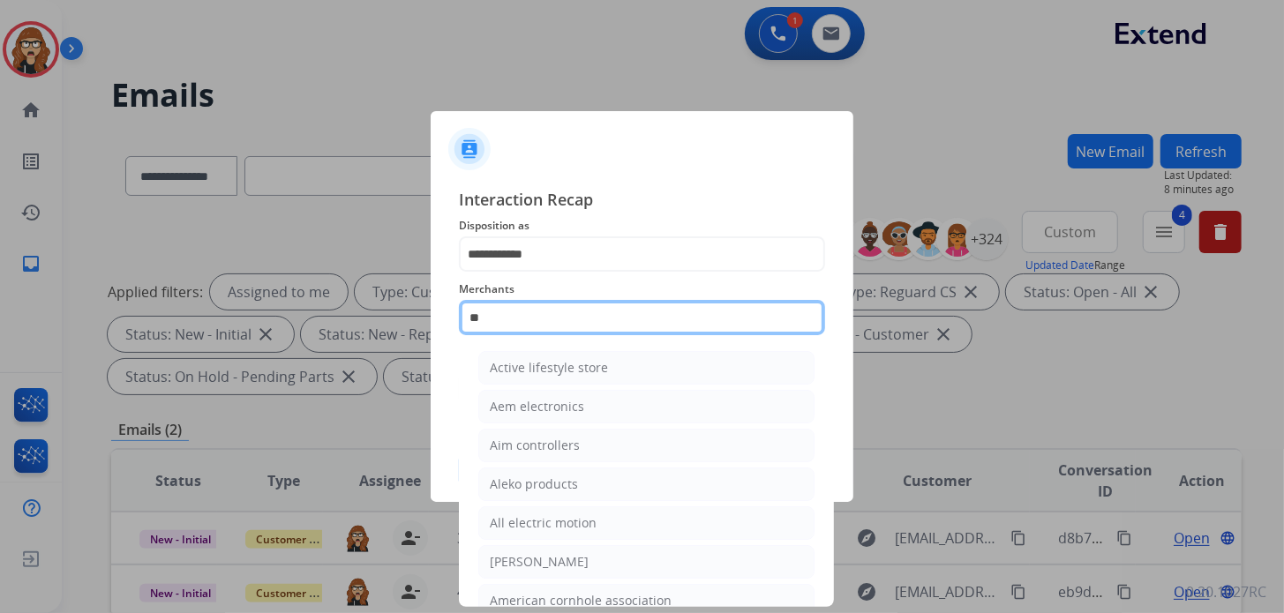
type input "*"
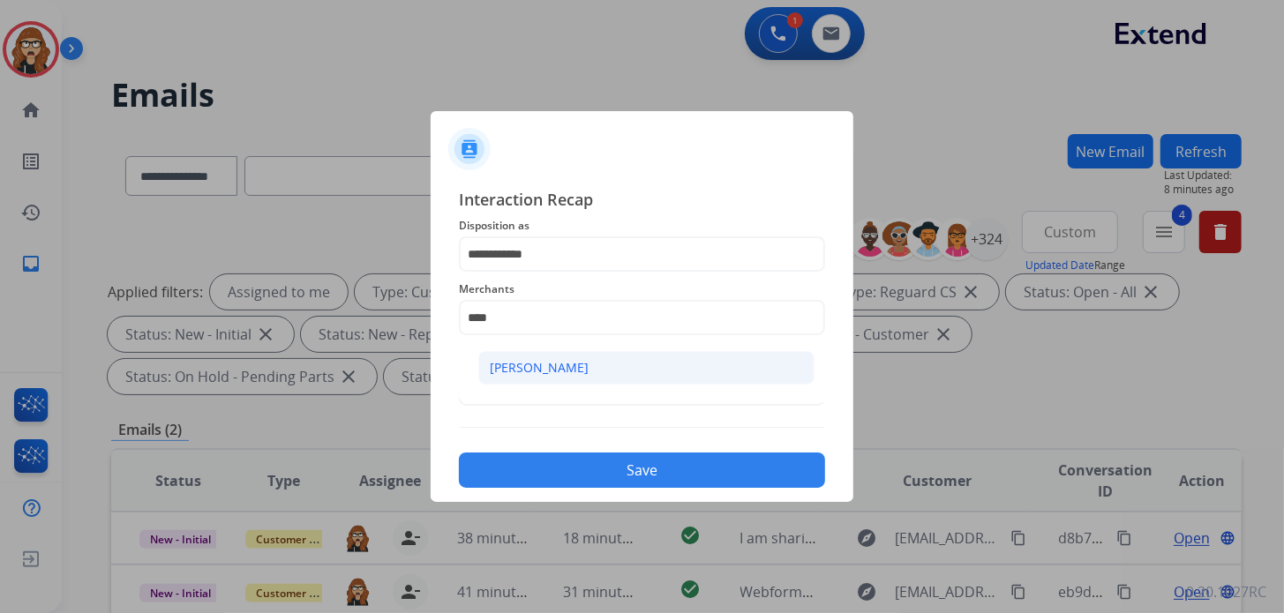
click at [580, 361] on div "[PERSON_NAME]" at bounding box center [539, 368] width 99 height 18
type input "**********"
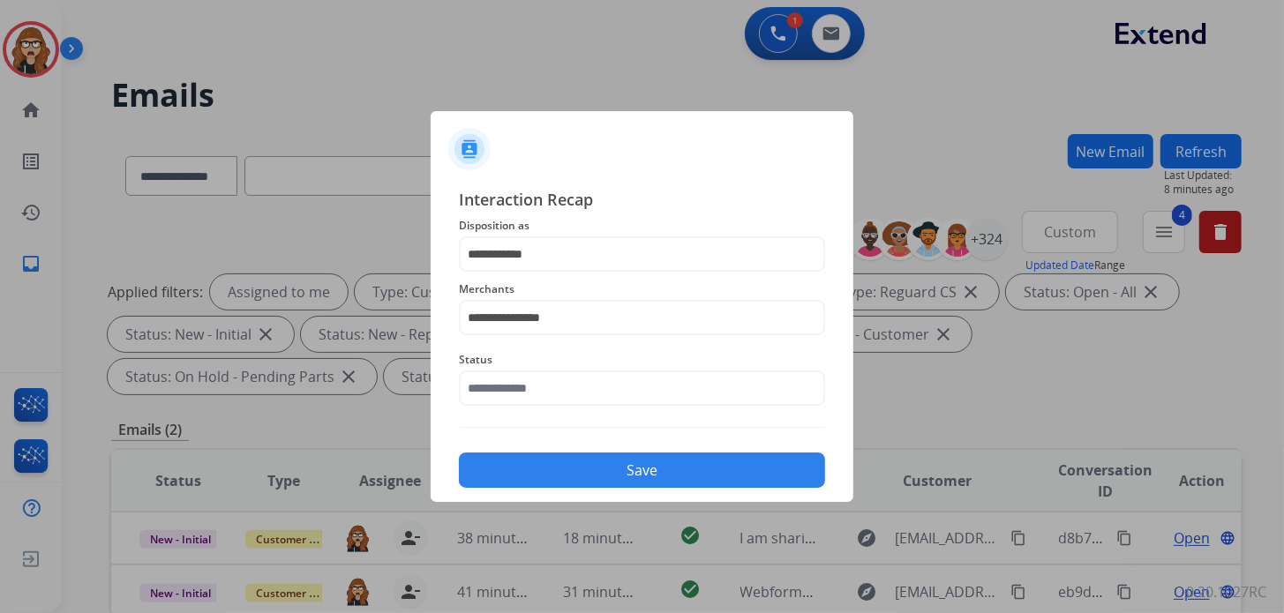
click at [601, 481] on button "Save" at bounding box center [642, 470] width 366 height 35
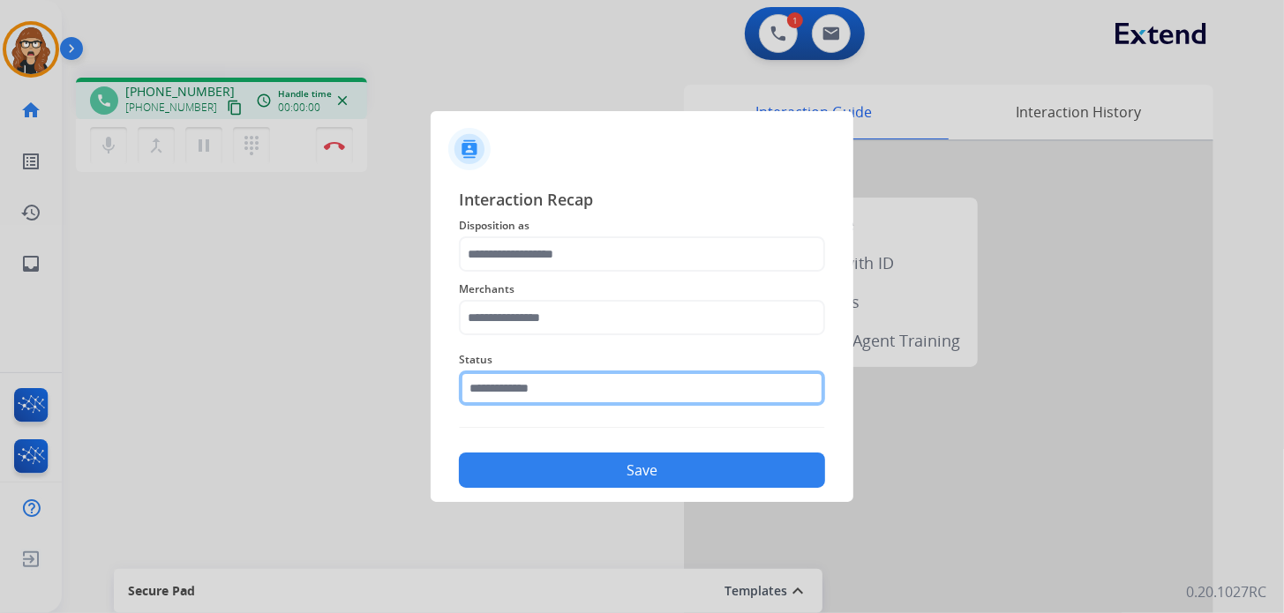
click at [588, 388] on input "text" at bounding box center [642, 388] width 366 height 35
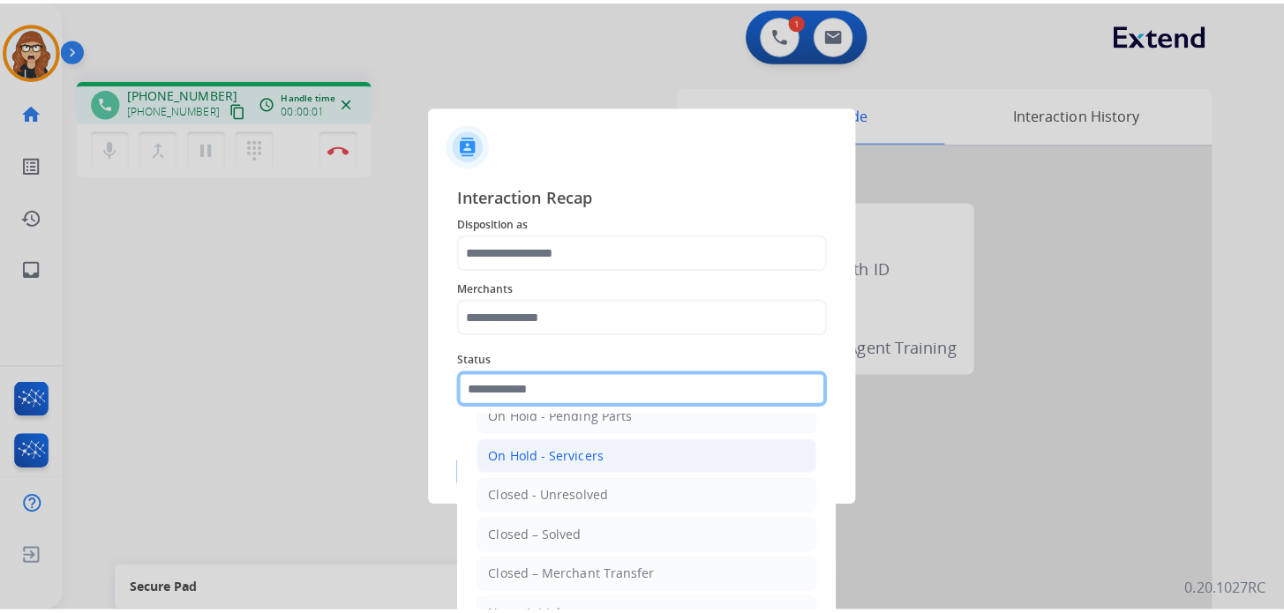
scroll to position [102, 0]
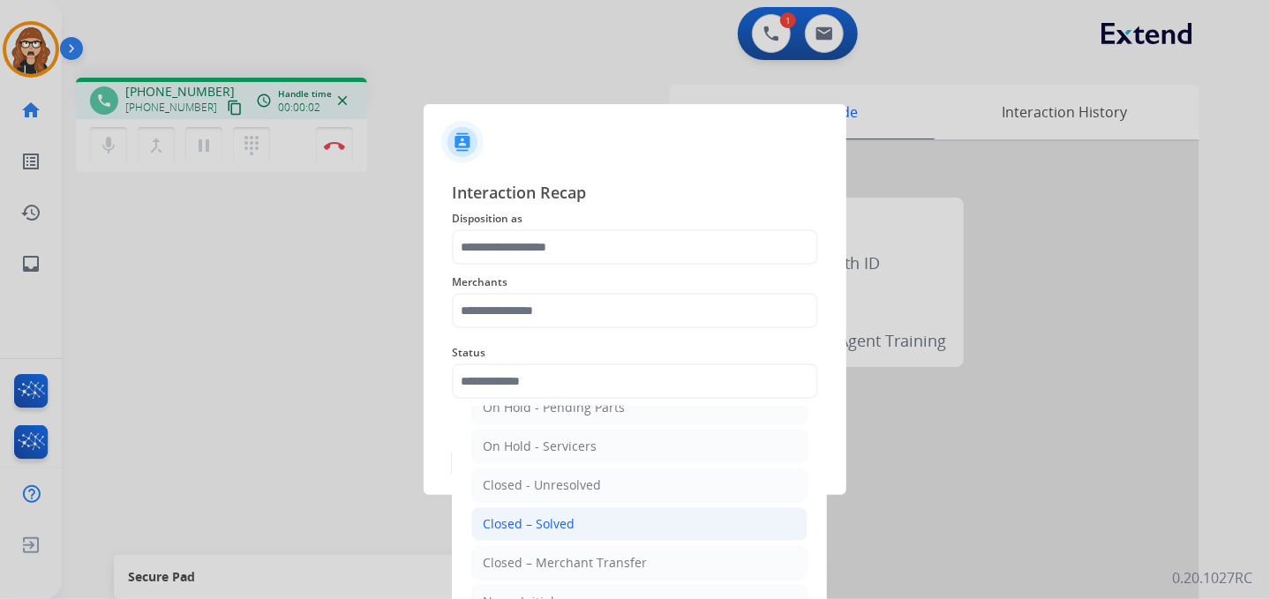
click at [575, 521] on li "Closed – Solved" at bounding box center [639, 525] width 336 height 34
type input "**********"
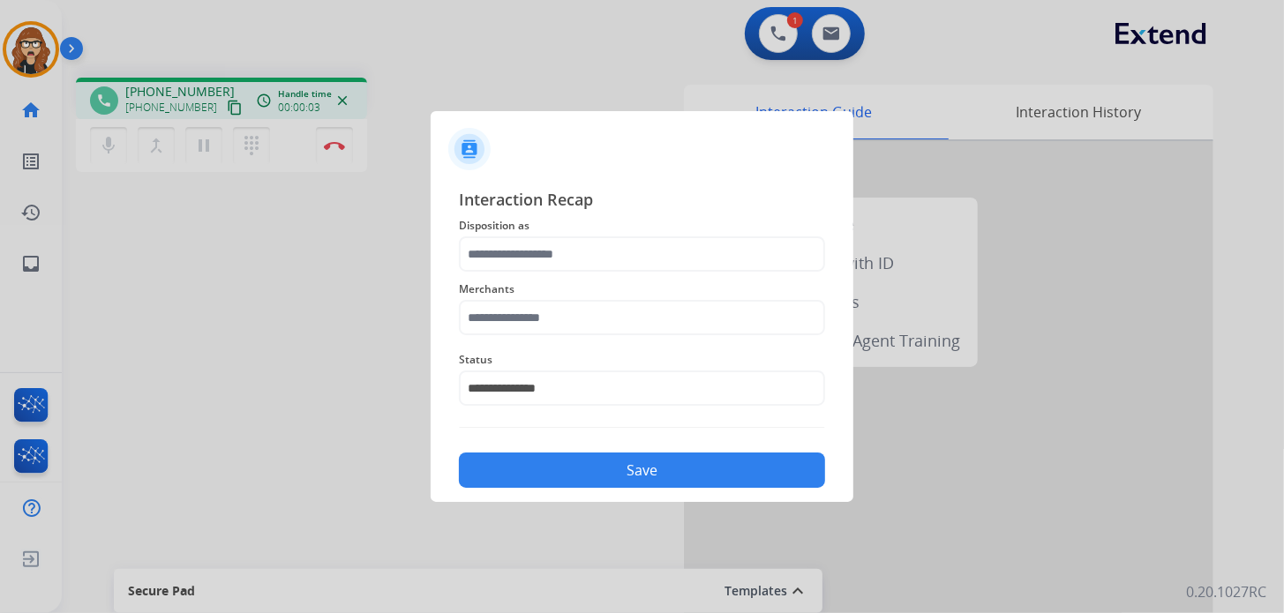
click at [584, 460] on button "Save" at bounding box center [642, 470] width 366 height 35
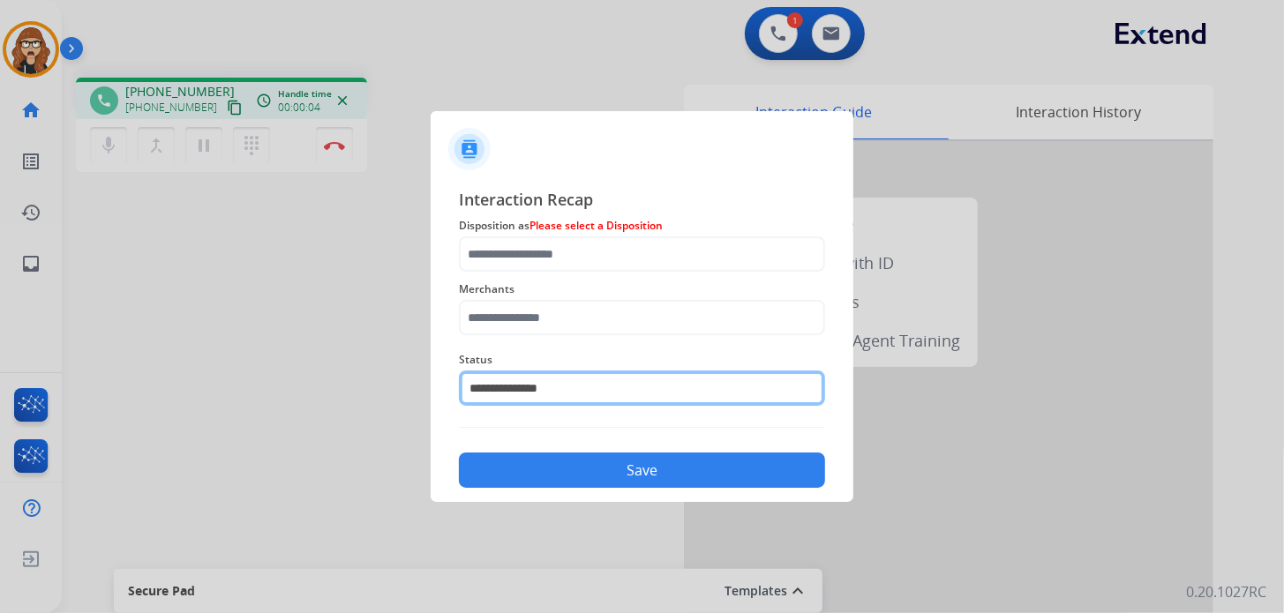
click at [626, 403] on input "**********" at bounding box center [642, 388] width 366 height 35
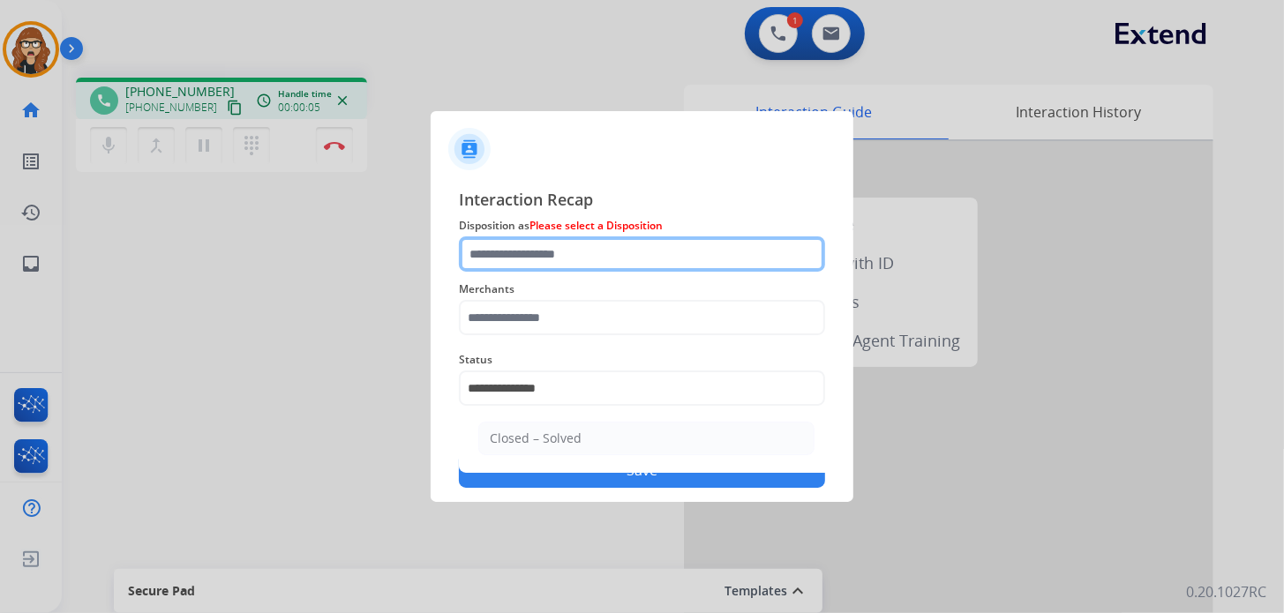
click at [571, 240] on input "text" at bounding box center [642, 254] width 366 height 35
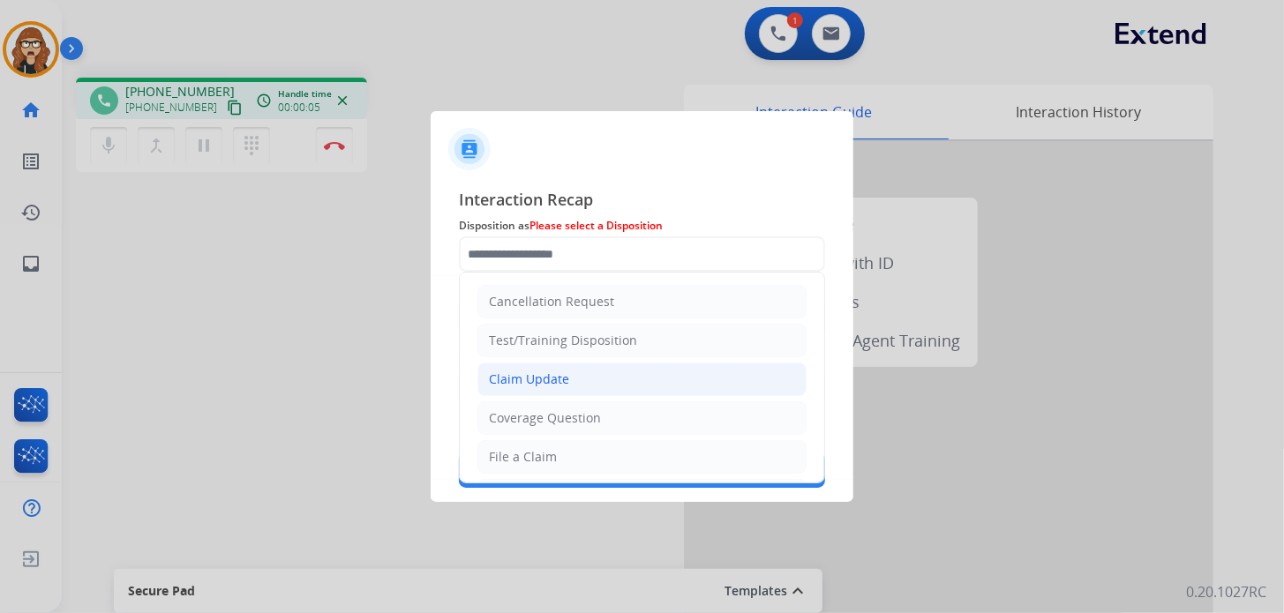
click at [554, 386] on div "Claim Update" at bounding box center [529, 380] width 80 height 18
type input "**********"
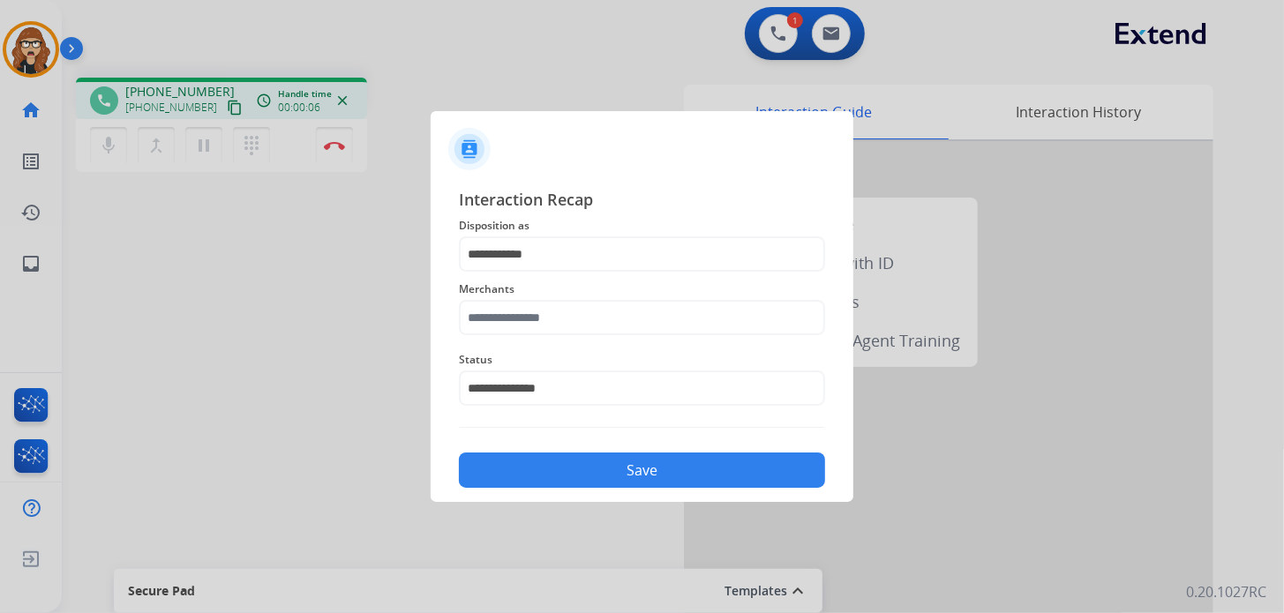
click at [569, 467] on button "Save" at bounding box center [642, 470] width 366 height 35
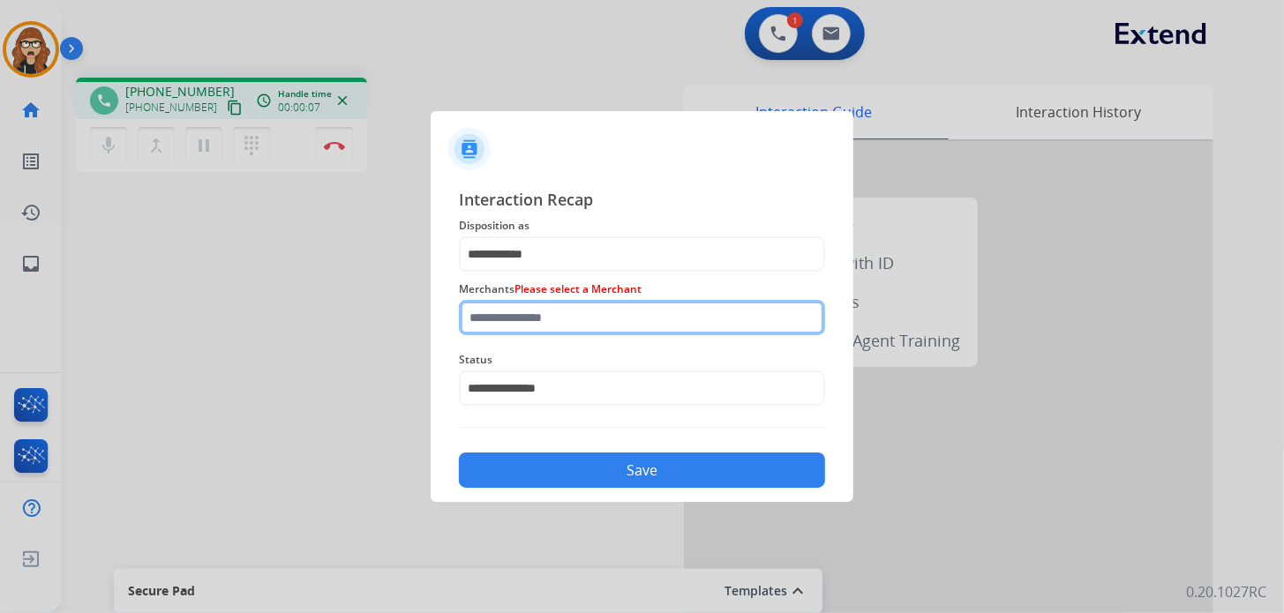
click at [542, 329] on input "text" at bounding box center [642, 317] width 366 height 35
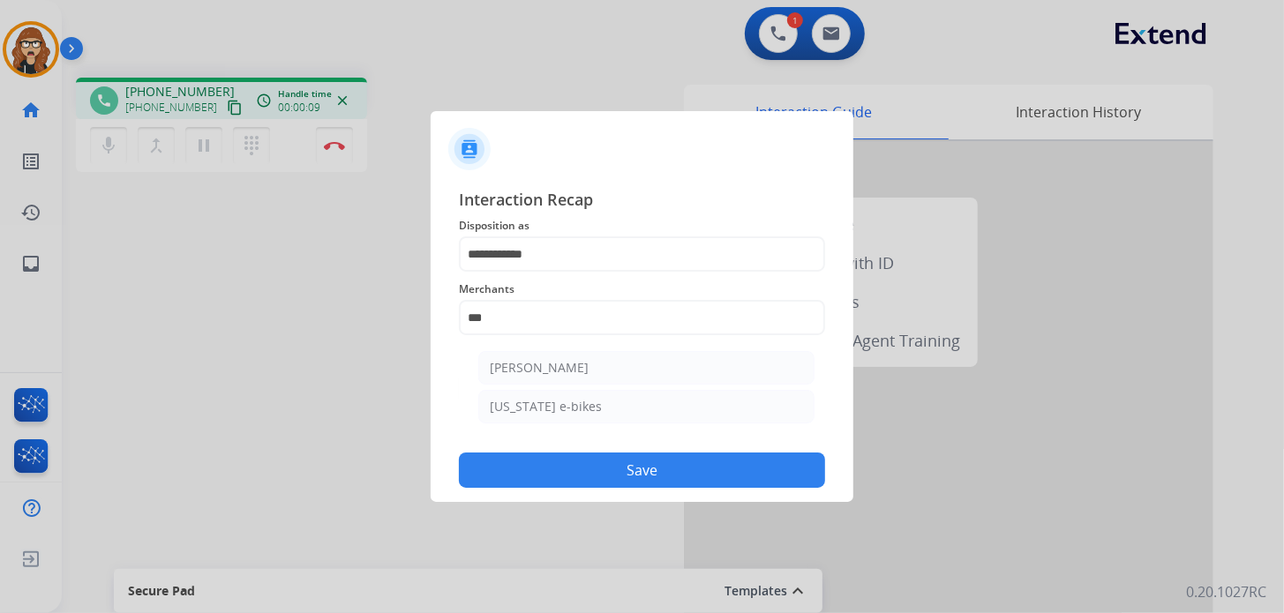
click at [557, 380] on li "[PERSON_NAME]" at bounding box center [646, 368] width 336 height 34
type input "**********"
click at [541, 470] on button "Save" at bounding box center [642, 470] width 366 height 35
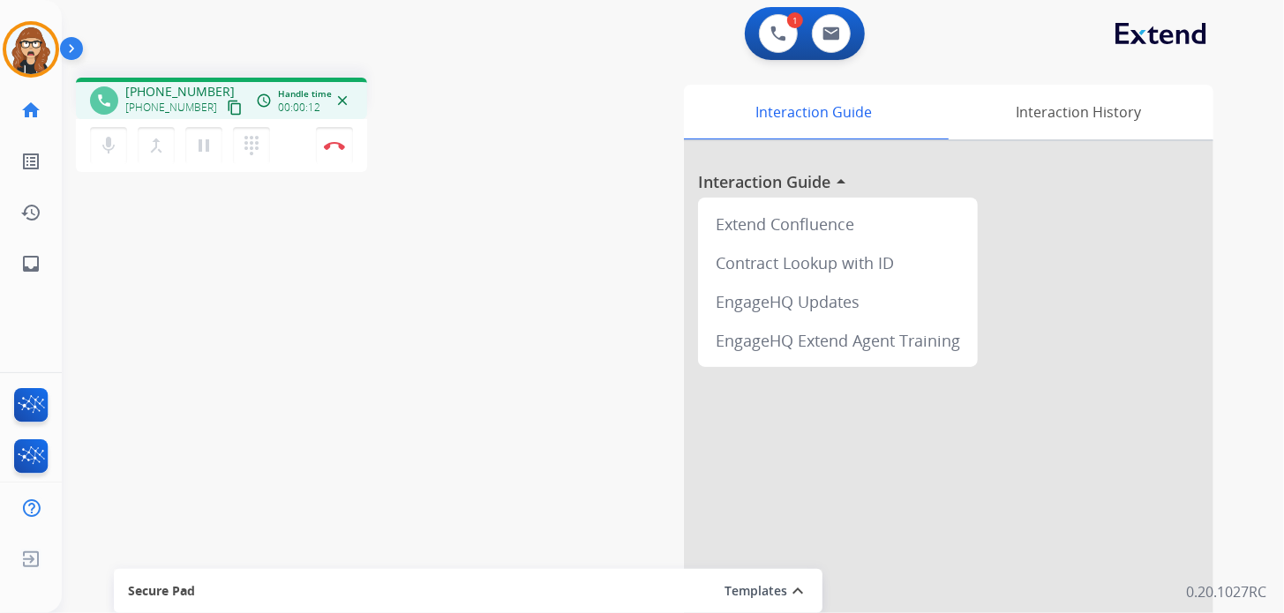
click at [227, 108] on mat-icon "content_copy" at bounding box center [235, 108] width 16 height 16
click at [213, 138] on mat-icon "pause" at bounding box center [203, 145] width 21 height 21
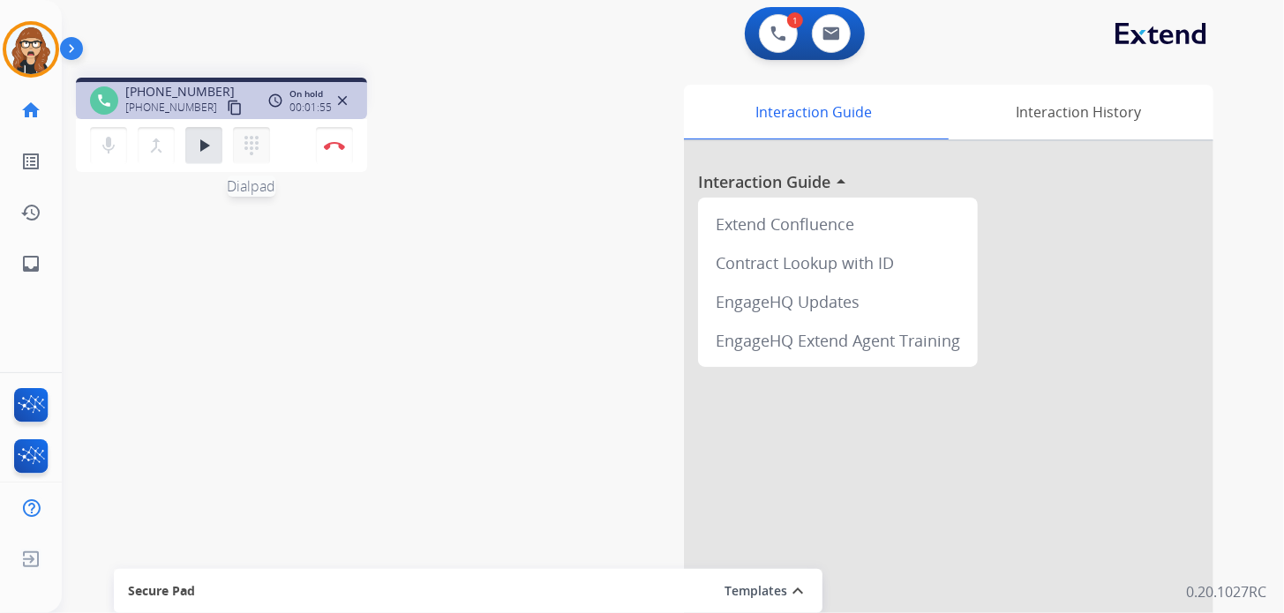
click at [266, 147] on button "dialpad Dialpad" at bounding box center [251, 145] width 37 height 37
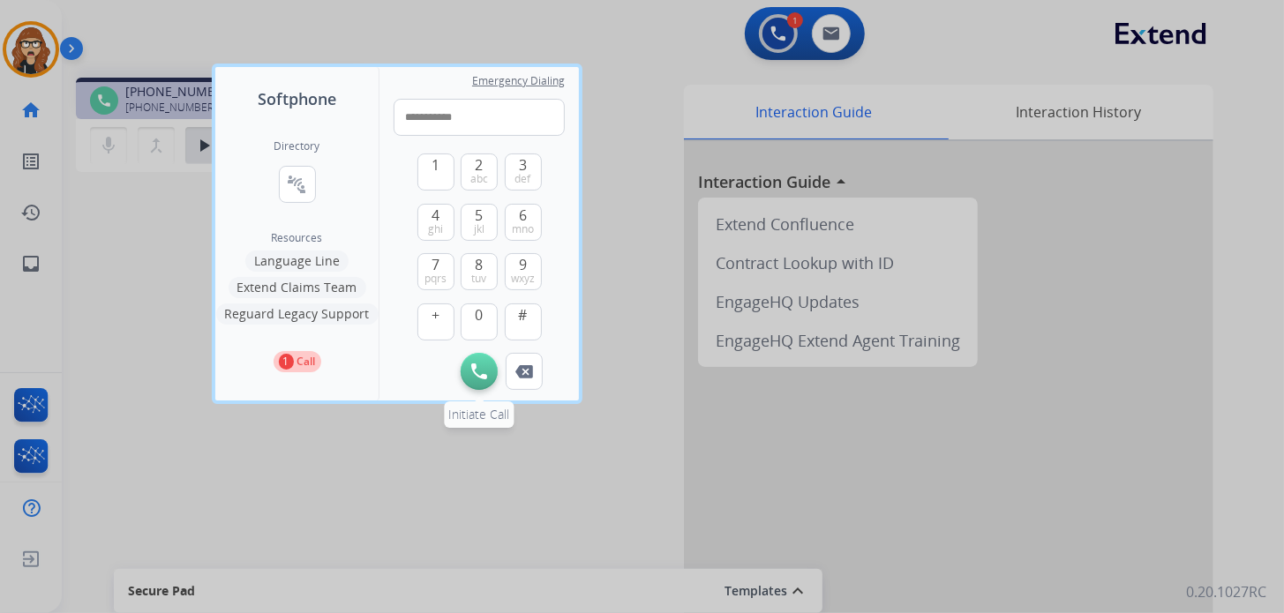
type input "**********"
click at [486, 380] on button "Initiate Call" at bounding box center [479, 371] width 37 height 37
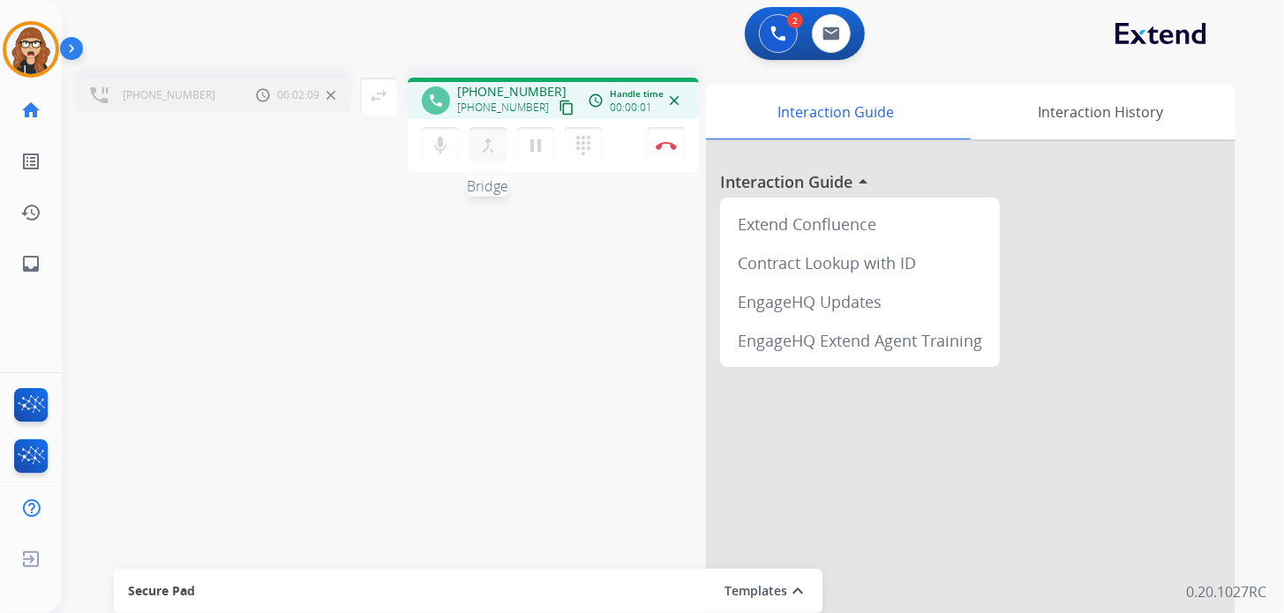
click at [487, 147] on mat-icon "merge_type" at bounding box center [488, 145] width 21 height 21
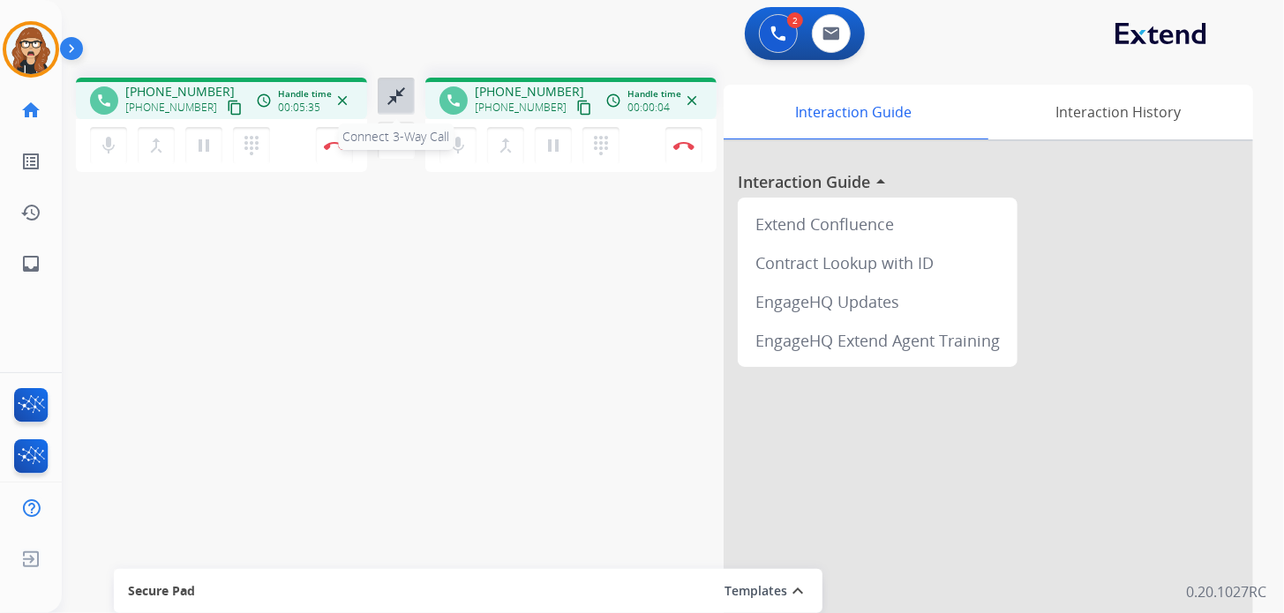
click at [394, 98] on mat-icon "close_fullscreen" at bounding box center [396, 96] width 21 height 21
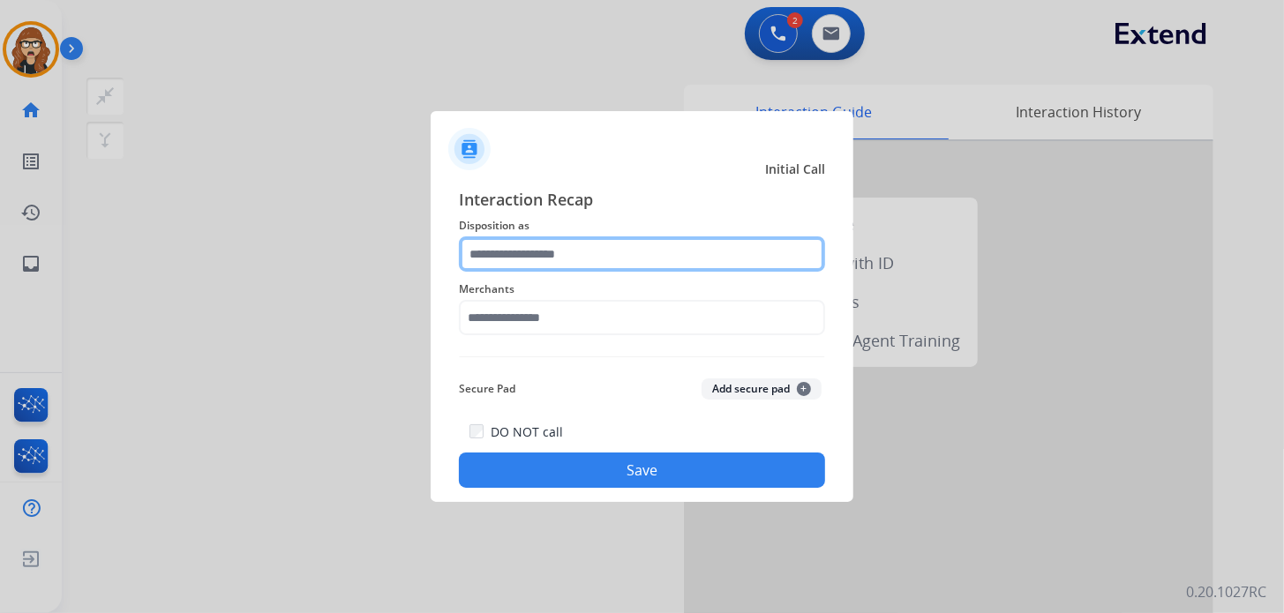
click at [562, 249] on input "text" at bounding box center [642, 254] width 366 height 35
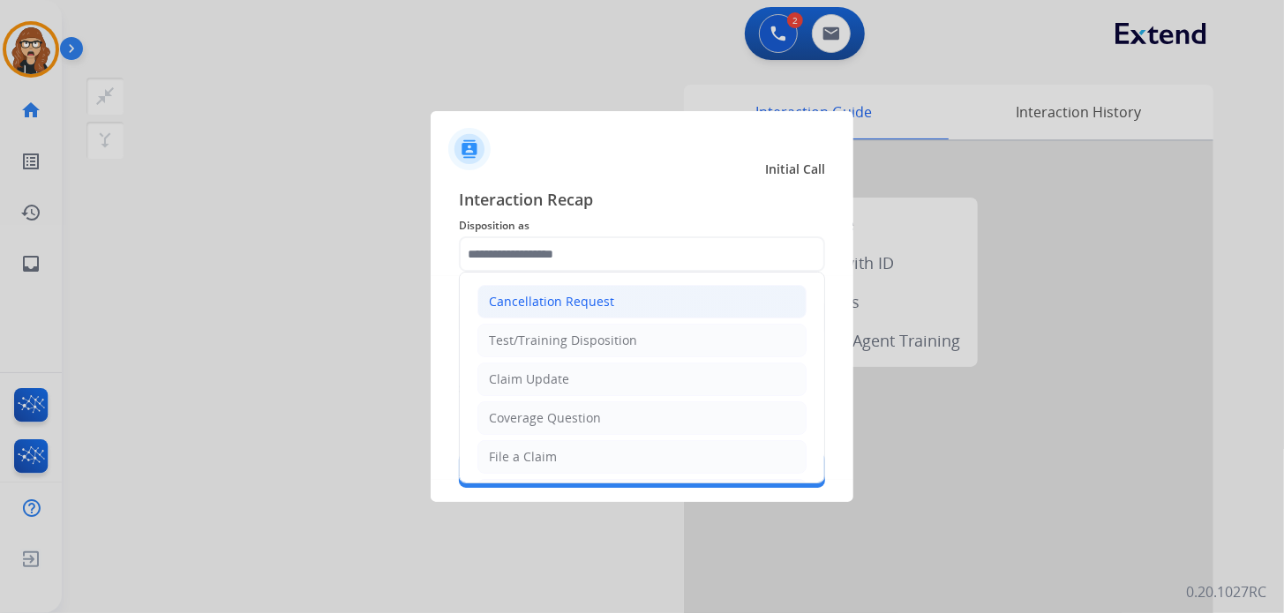
click at [580, 296] on div "Cancellation Request" at bounding box center [551, 302] width 125 height 18
type input "**********"
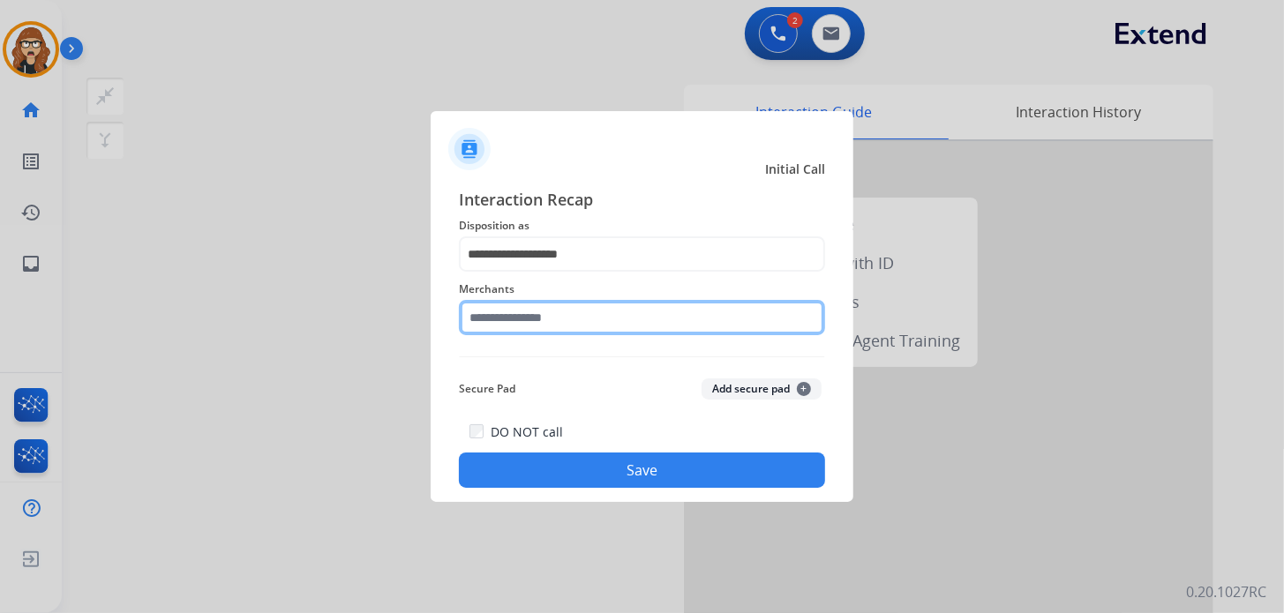
click at [554, 318] on input "text" at bounding box center [642, 317] width 366 height 35
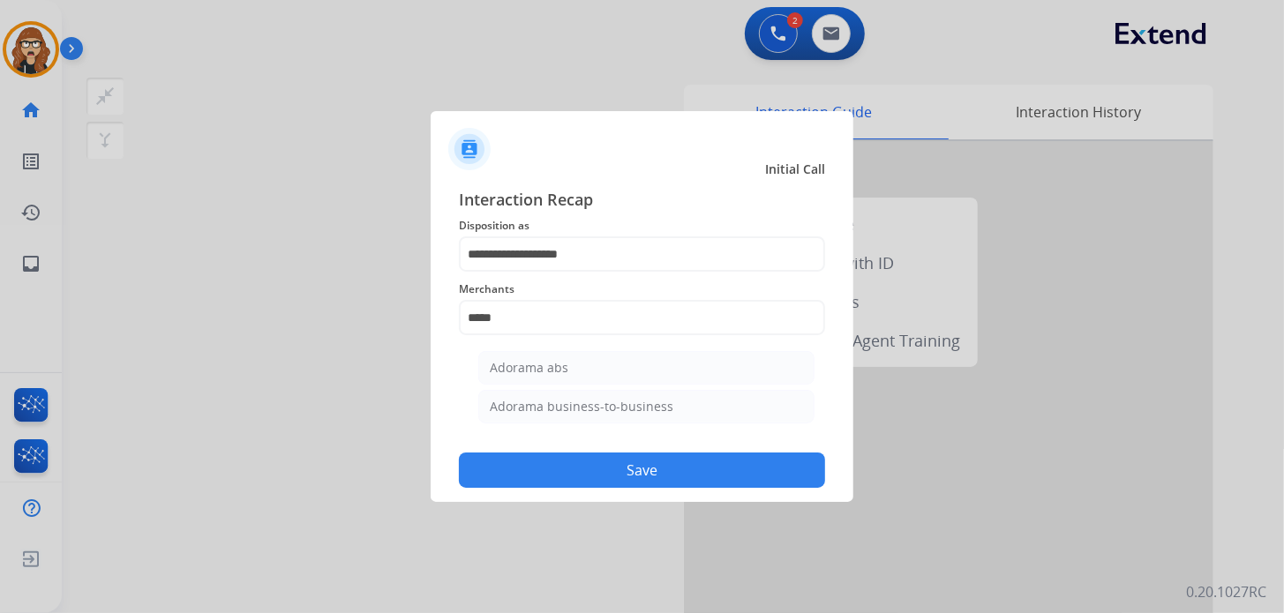
click at [567, 384] on ul "Adorama abs Adorama business-to-business" at bounding box center [646, 391] width 347 height 99
click at [566, 367] on div "Adorama abs" at bounding box center [529, 368] width 79 height 18
type input "**********"
click at [588, 462] on button "Save" at bounding box center [642, 470] width 366 height 35
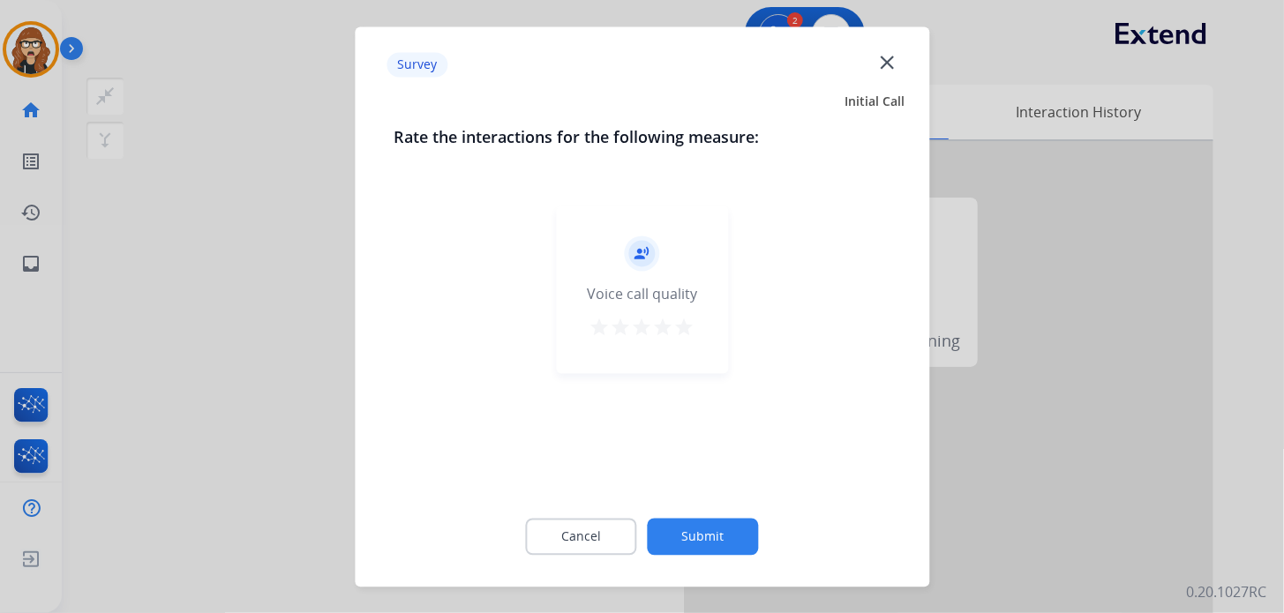
click at [689, 318] on mat-icon "star" at bounding box center [684, 327] width 21 height 21
click at [678, 540] on button "Submit" at bounding box center [703, 536] width 111 height 37
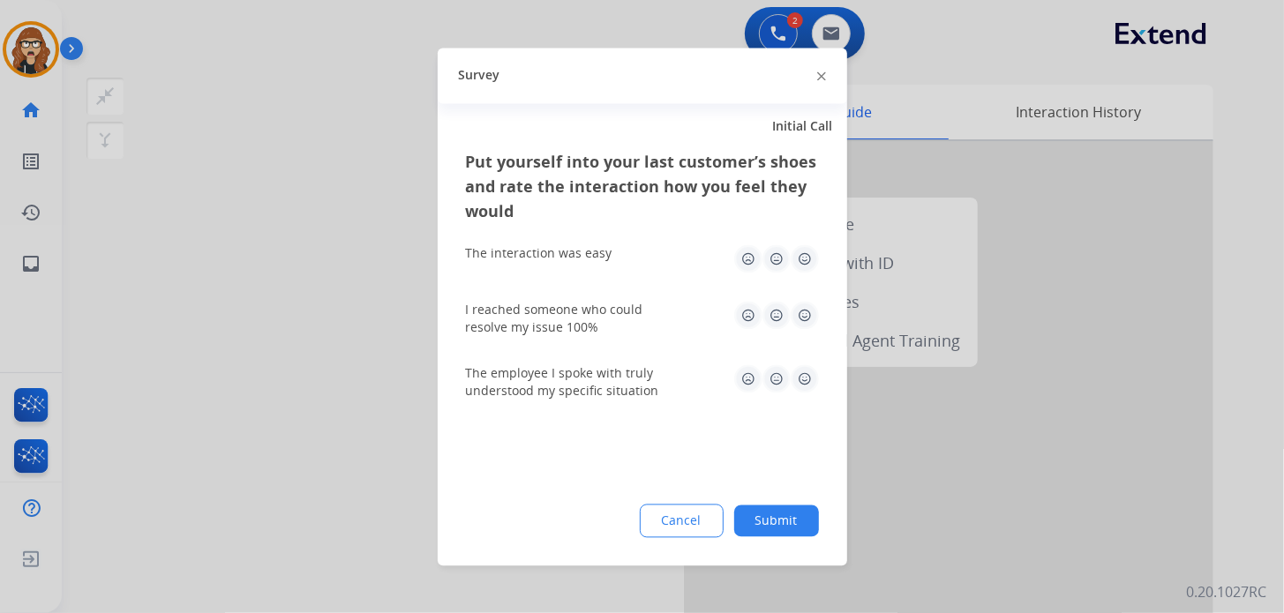
click at [809, 258] on img at bounding box center [805, 259] width 28 height 28
click at [802, 316] on img at bounding box center [805, 315] width 28 height 28
click at [805, 387] on img at bounding box center [805, 379] width 28 height 28
click at [787, 524] on button "Submit" at bounding box center [776, 521] width 85 height 32
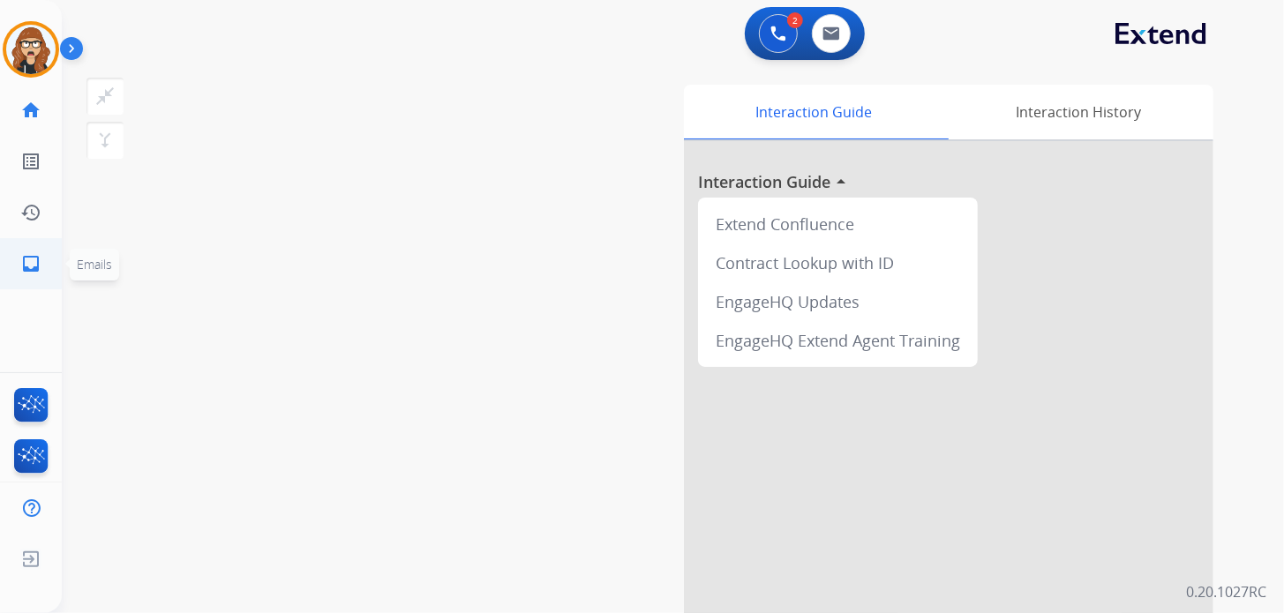
click at [20, 257] on mat-icon "inbox" at bounding box center [30, 263] width 21 height 21
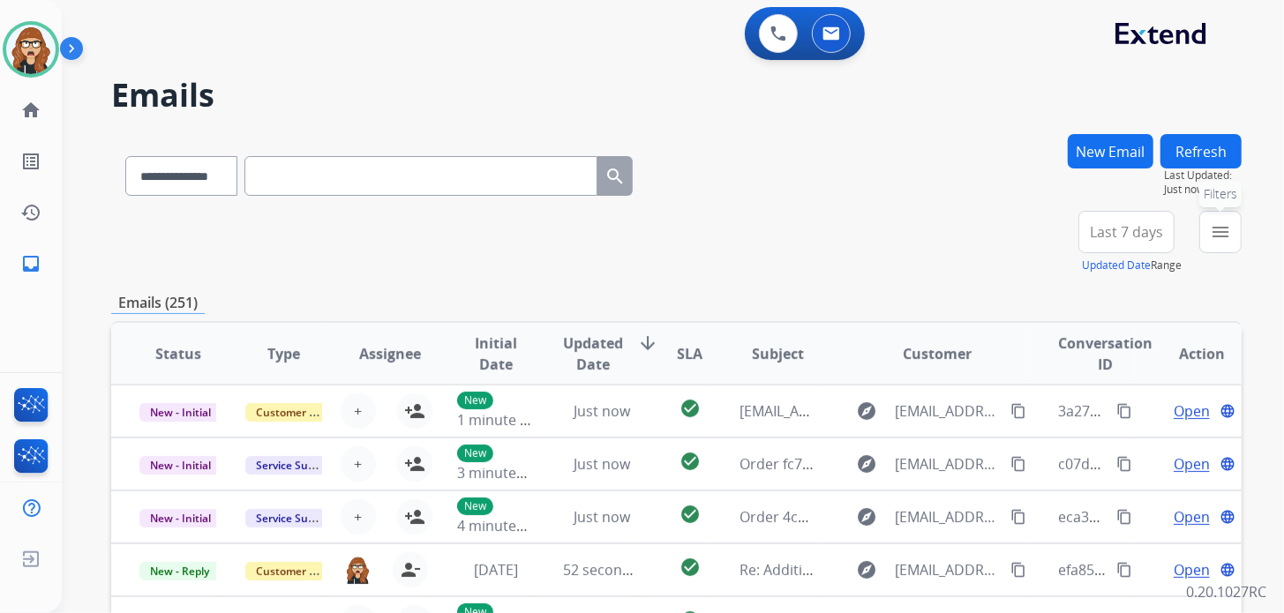
click at [1232, 237] on button "menu Filters" at bounding box center [1221, 232] width 42 height 42
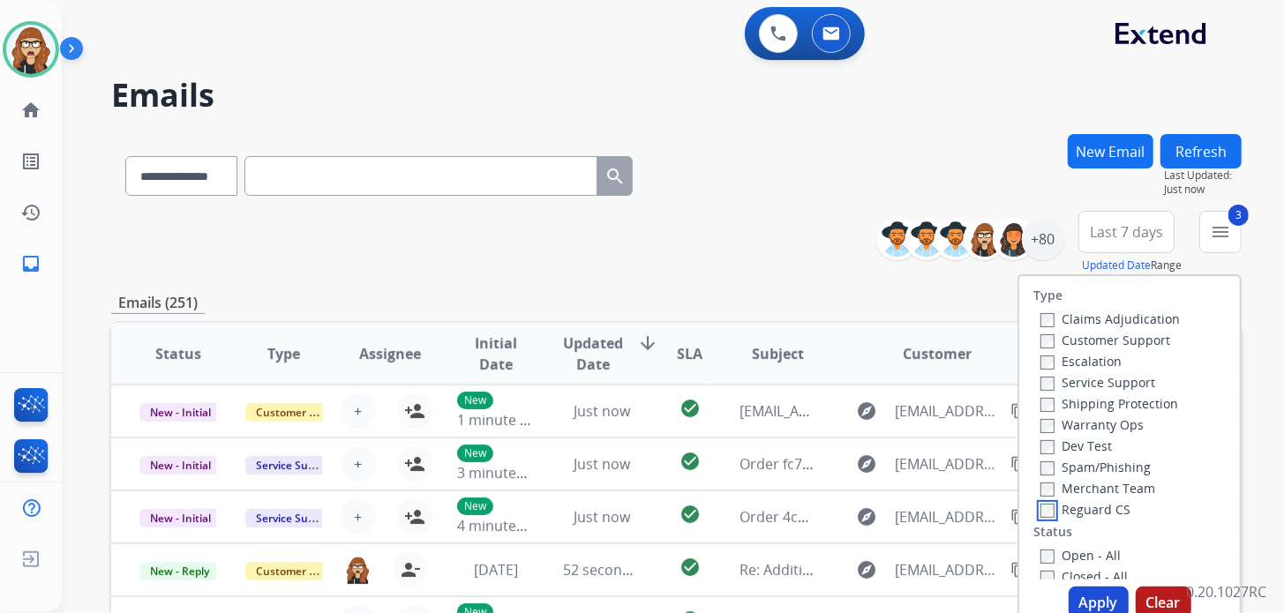
scroll to position [176, 0]
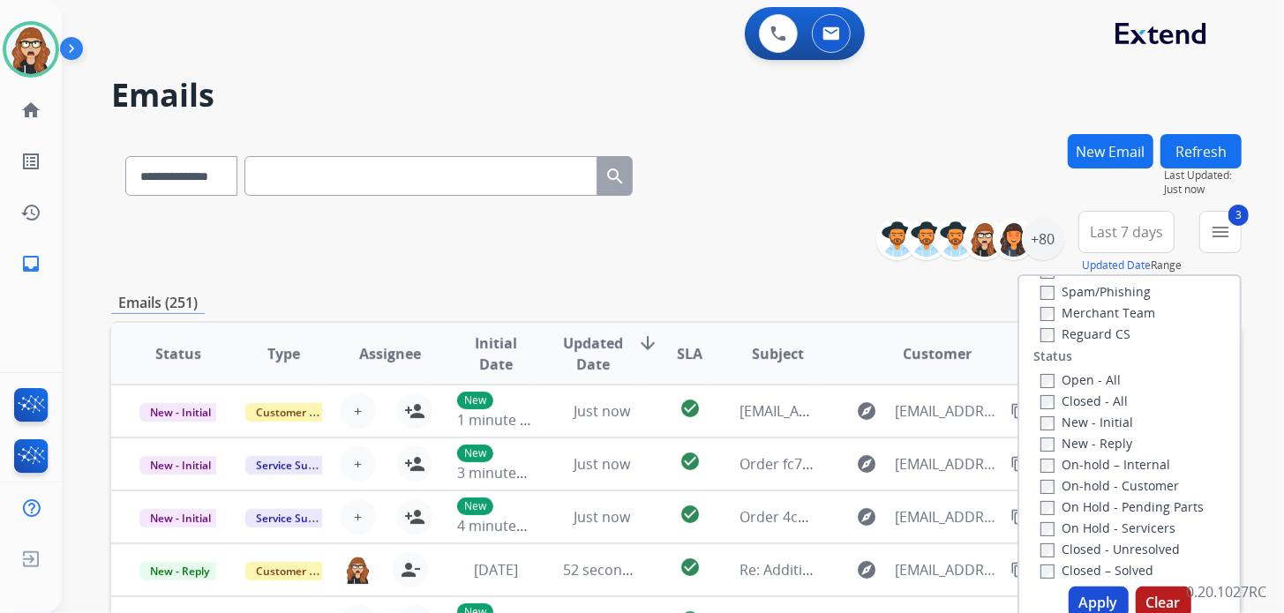
click at [1041, 372] on label "Open - All" at bounding box center [1081, 380] width 80 height 17
click at [1085, 598] on button "Apply" at bounding box center [1099, 603] width 60 height 32
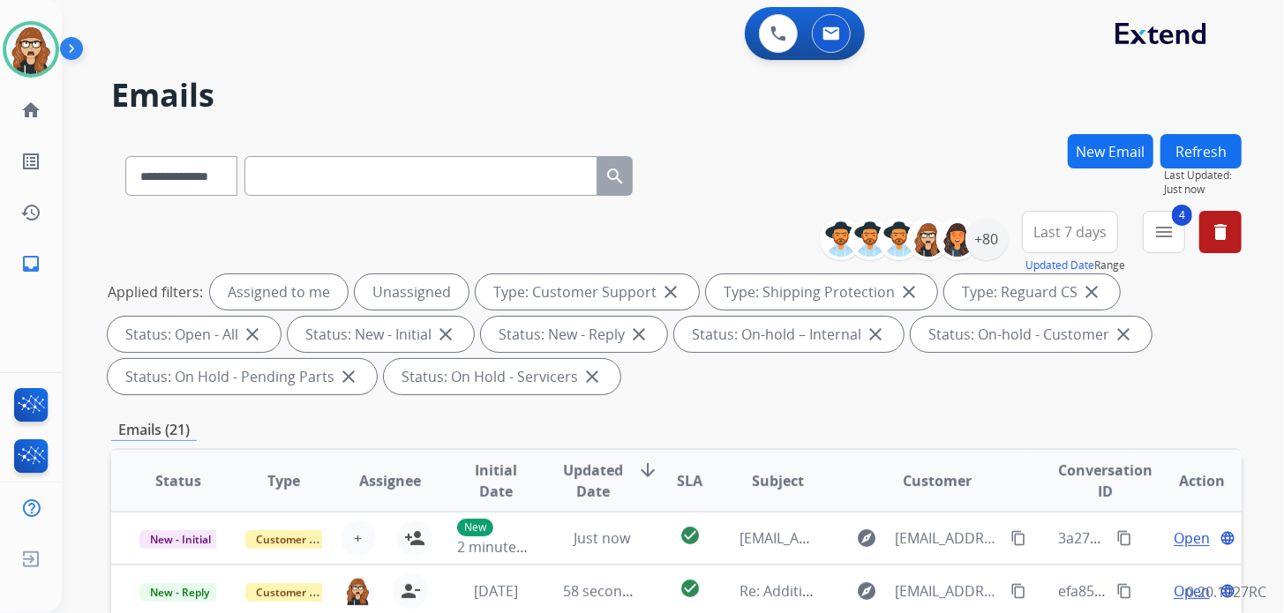
click at [1034, 83] on h2 "Emails" at bounding box center [676, 95] width 1131 height 35
click at [1162, 243] on button "4 menu Filters" at bounding box center [1164, 232] width 42 height 42
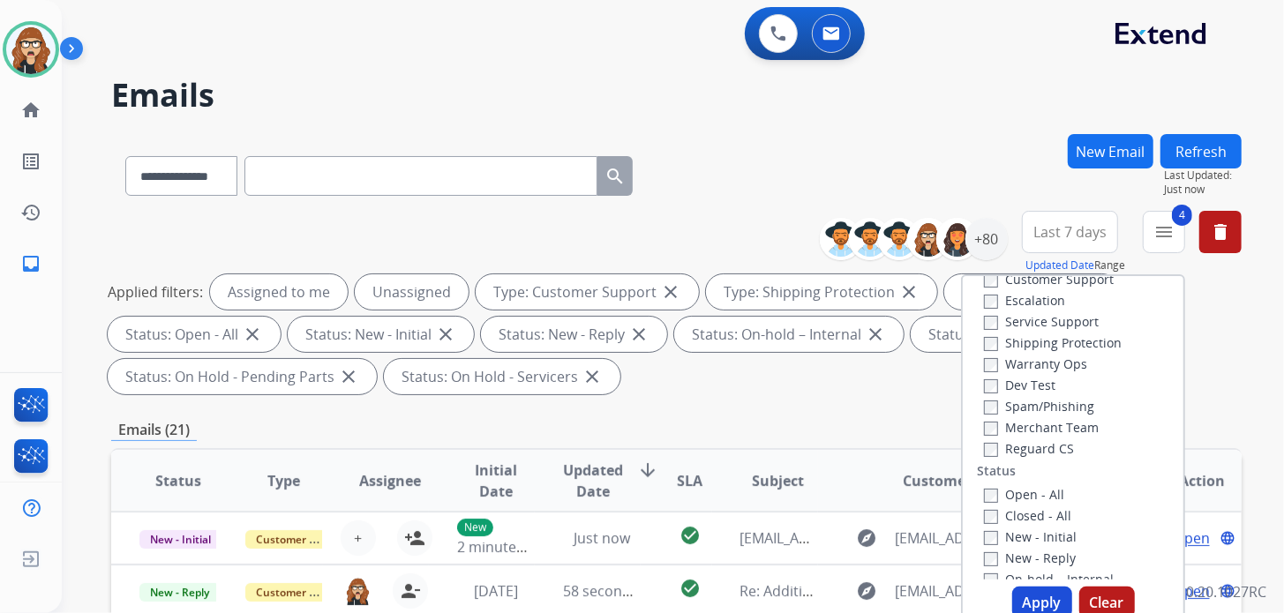
scroll to position [0, 0]
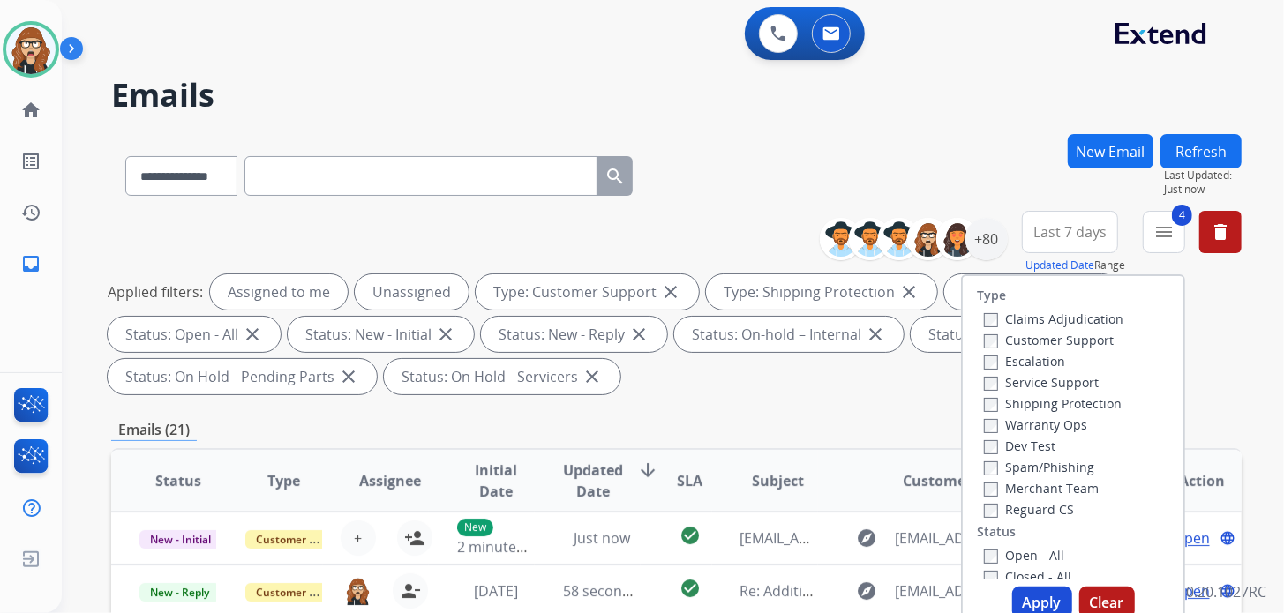
click at [1018, 91] on h2 "Emails" at bounding box center [676, 95] width 1131 height 35
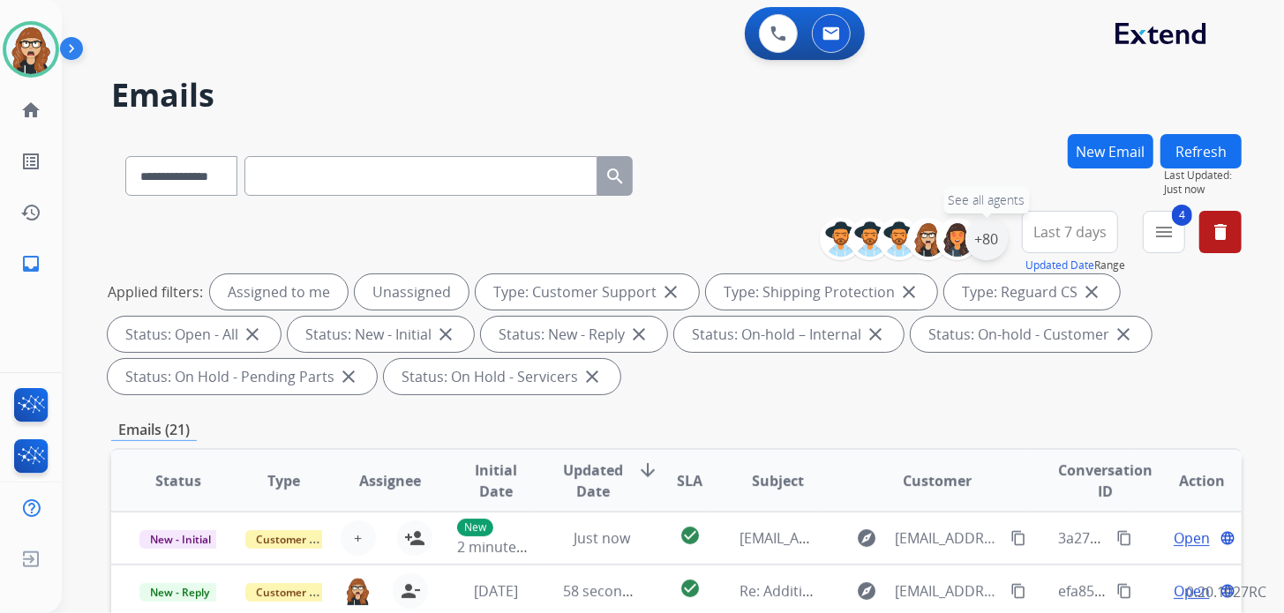
click at [998, 249] on div "+80" at bounding box center [987, 239] width 42 height 42
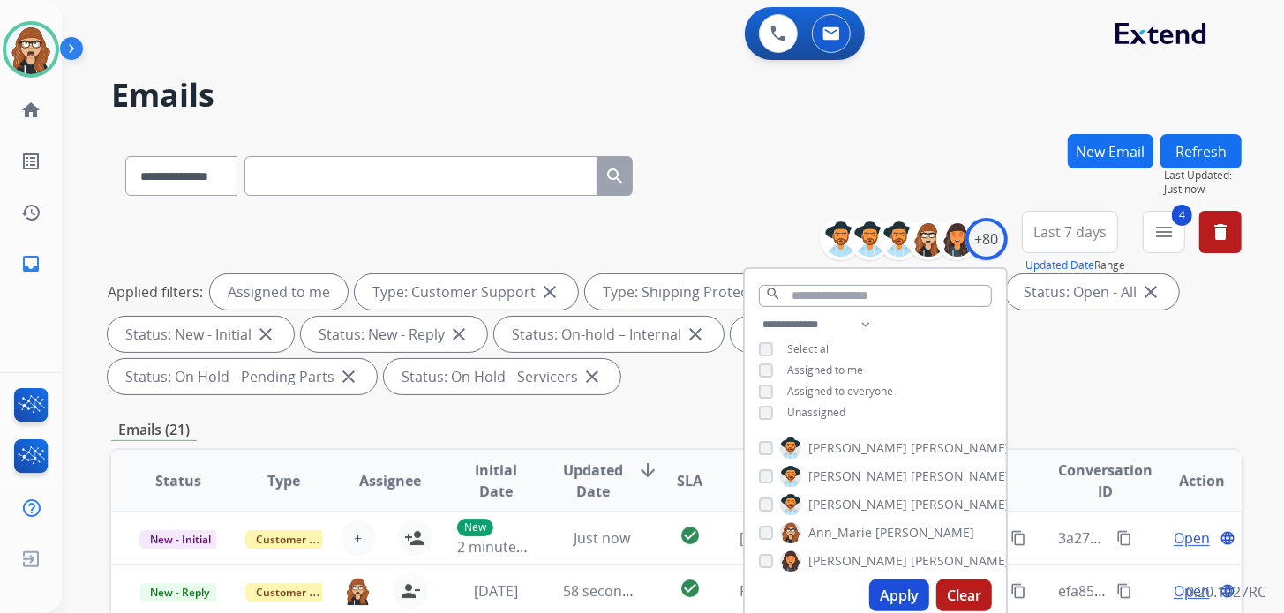
click at [896, 598] on button "Apply" at bounding box center [899, 596] width 60 height 32
click at [775, 204] on div "**********" at bounding box center [676, 172] width 1131 height 77
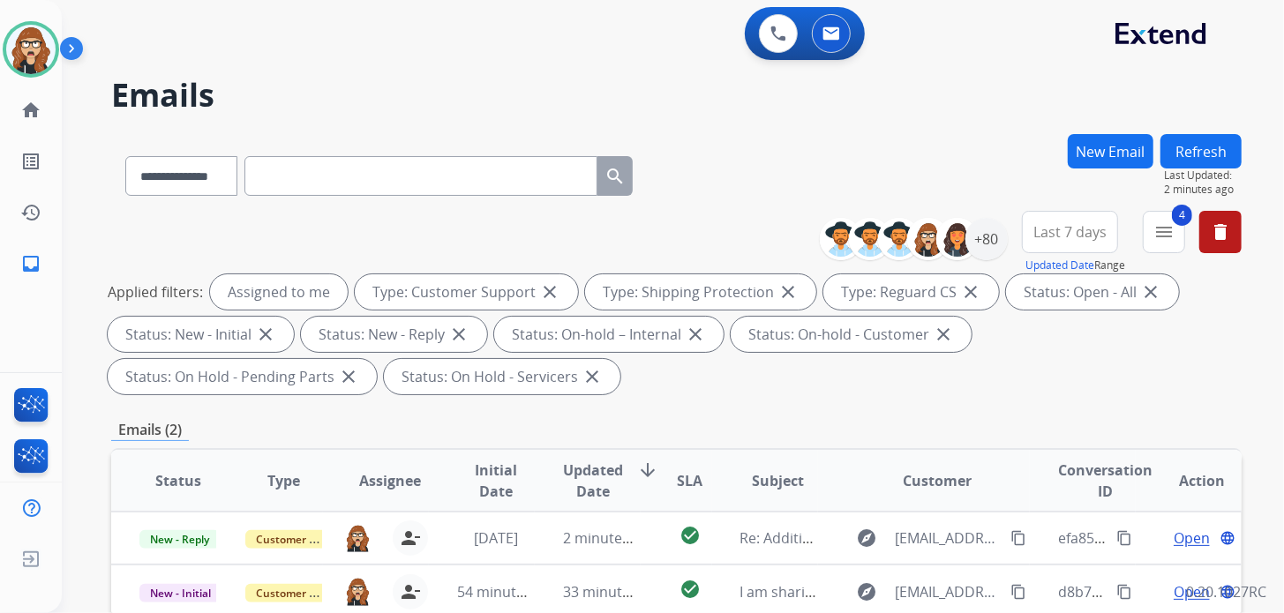
scroll to position [265, 0]
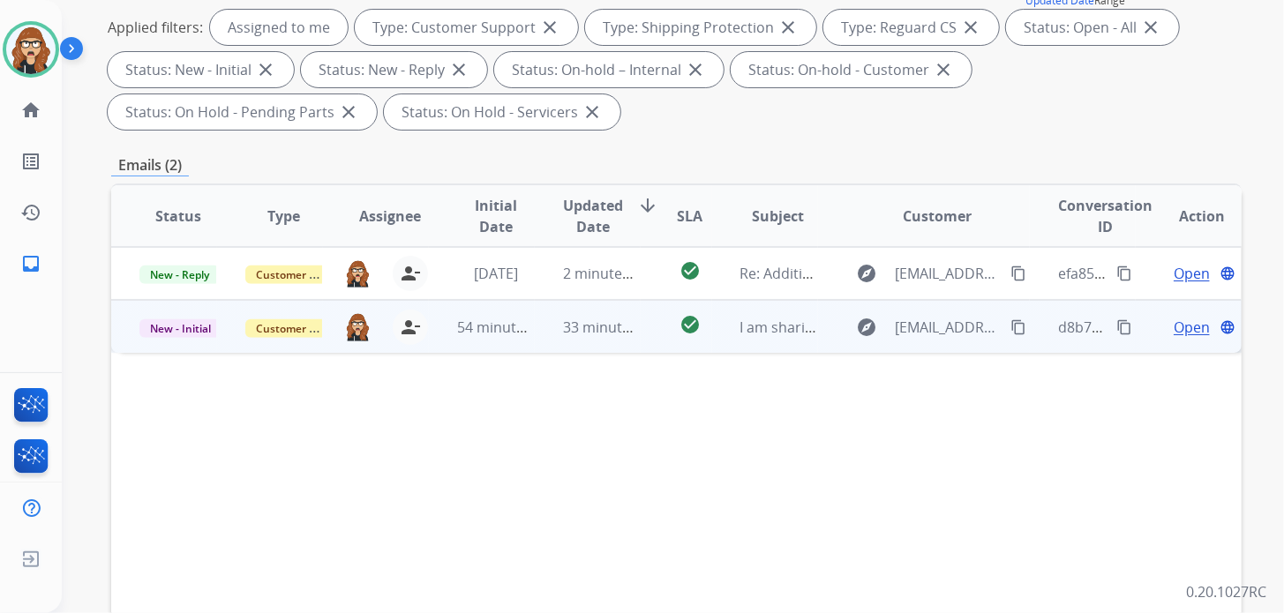
click at [1174, 325] on span "Open" at bounding box center [1192, 327] width 36 height 21
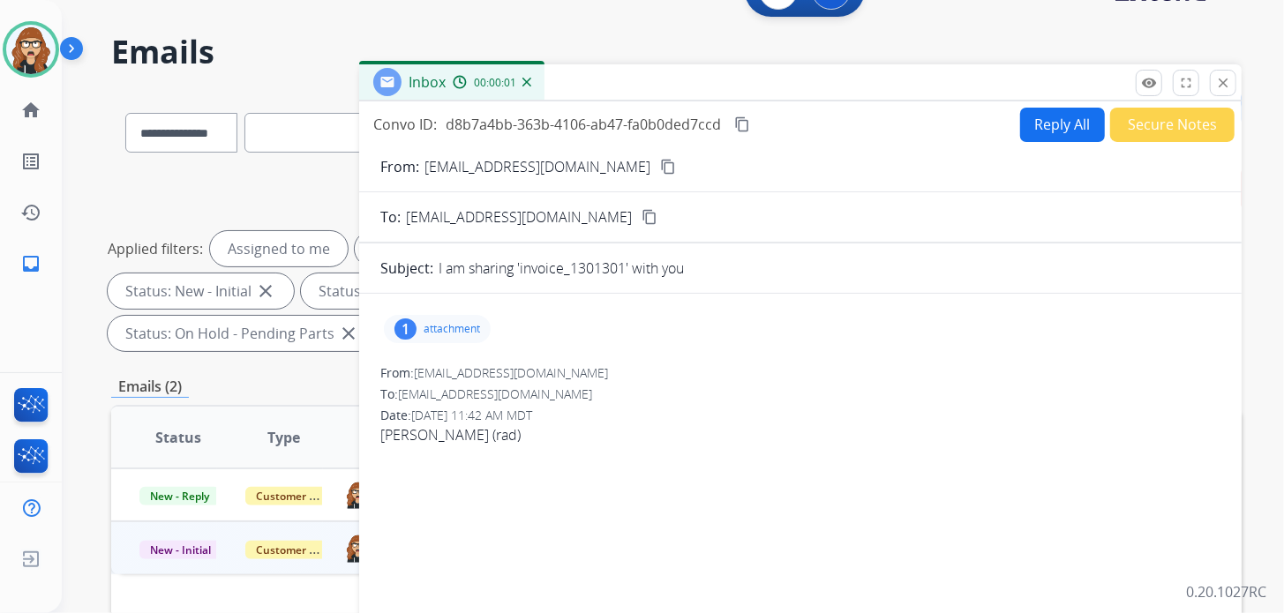
scroll to position [0, 0]
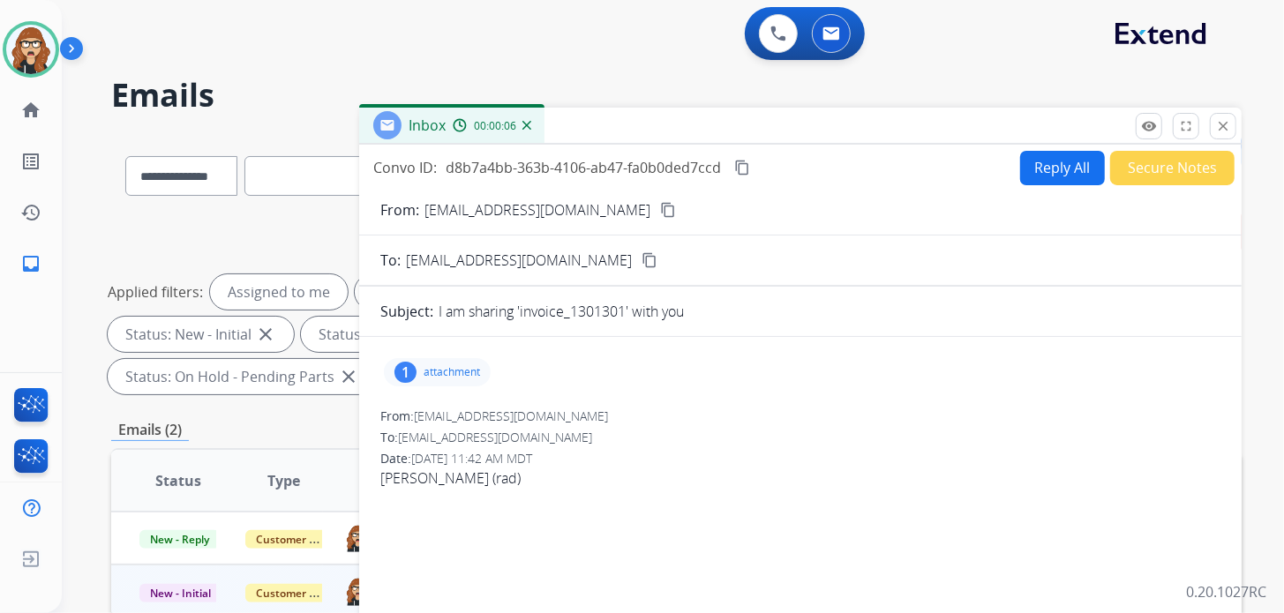
click at [448, 367] on p "attachment" at bounding box center [452, 372] width 56 height 14
click at [549, 416] on mat-icon "download" at bounding box center [557, 418] width 16 height 16
click at [660, 215] on mat-icon "content_copy" at bounding box center [668, 210] width 16 height 16
click at [408, 371] on div "1" at bounding box center [406, 372] width 22 height 21
click at [1041, 166] on button "Reply All" at bounding box center [1062, 168] width 85 height 34
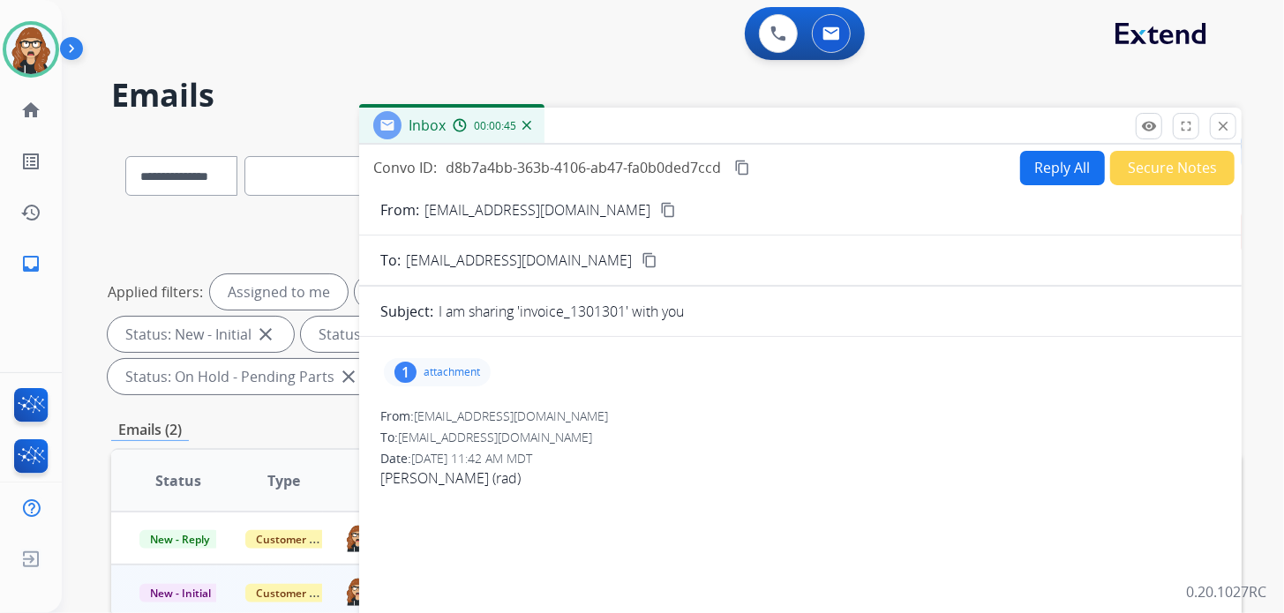
select select "**********"
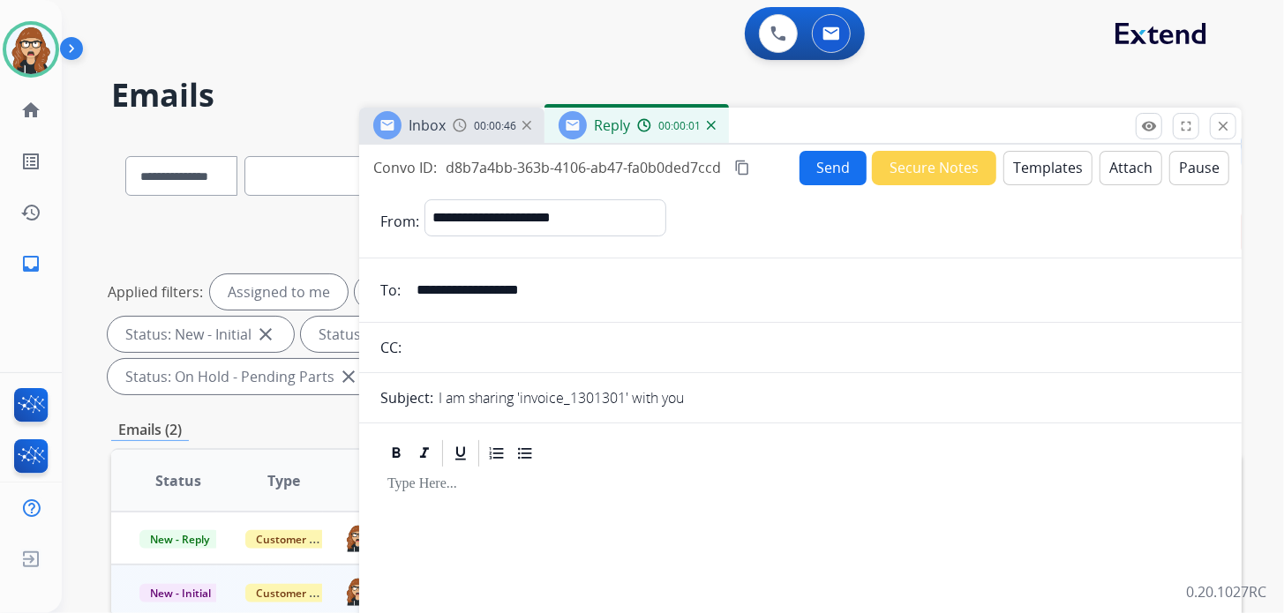
click at [1048, 174] on button "Templates" at bounding box center [1048, 168] width 89 height 34
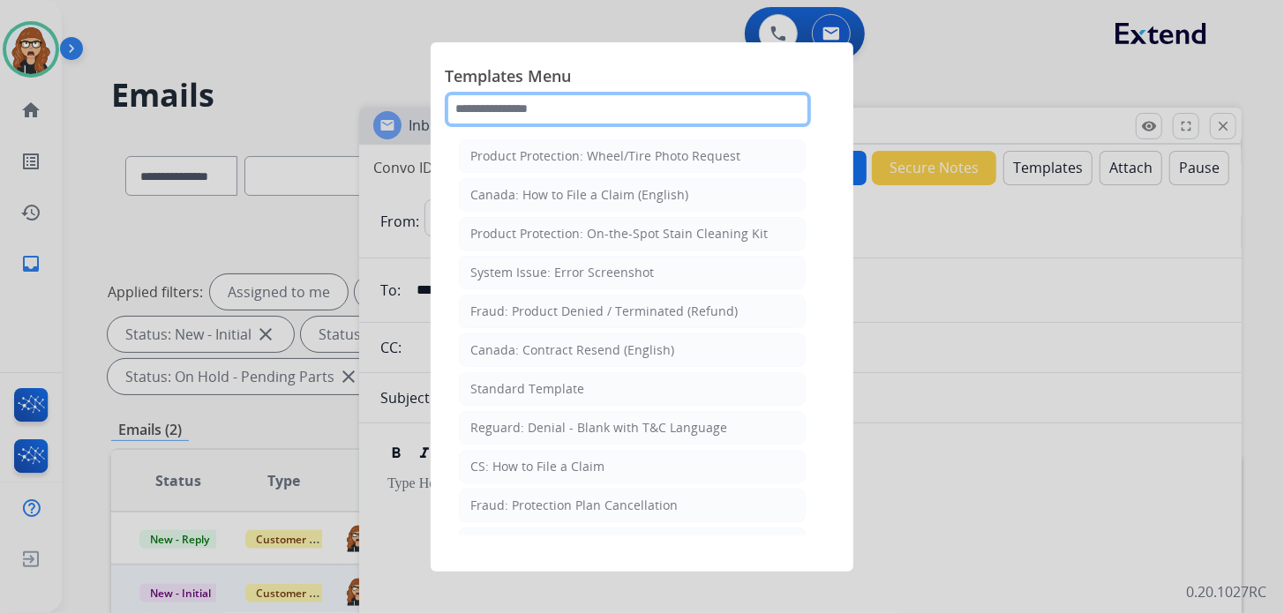
click at [593, 124] on input "text" at bounding box center [628, 109] width 366 height 35
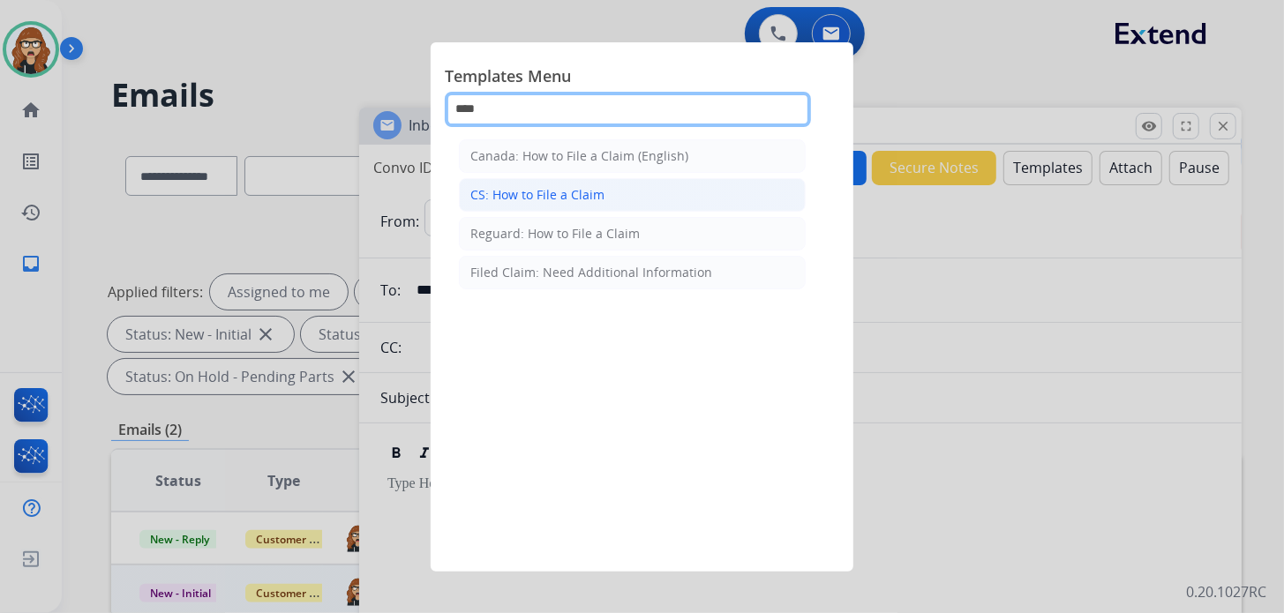
type input "****"
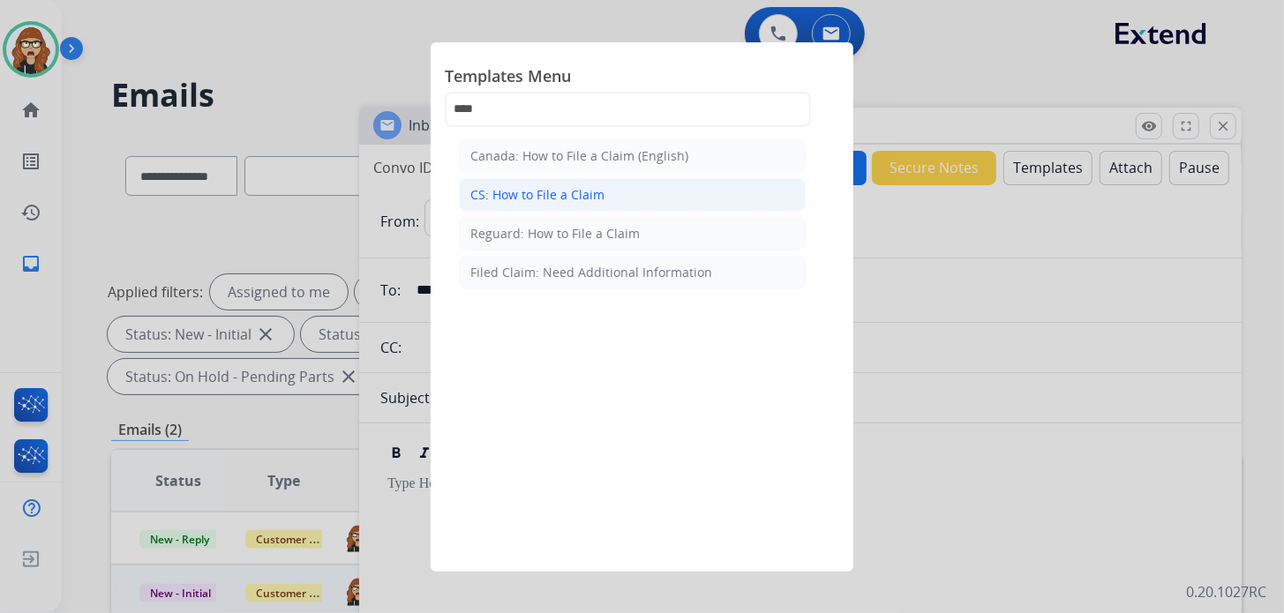
click at [584, 193] on div "CS: How to File a Claim" at bounding box center [537, 195] width 134 height 18
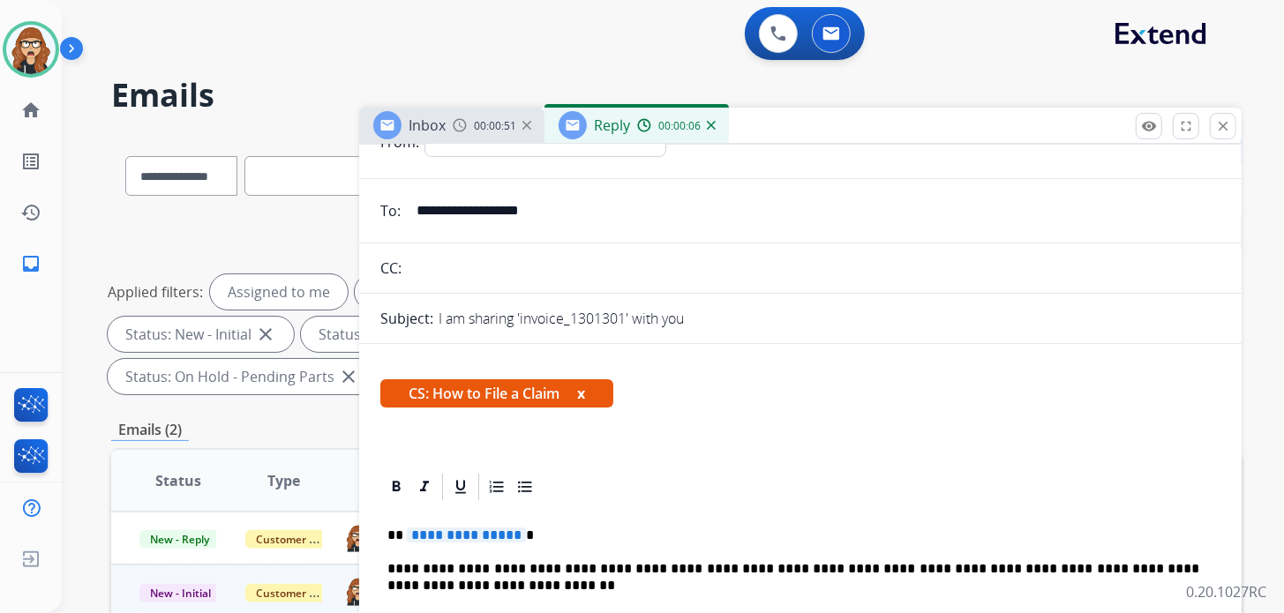
scroll to position [87, 0]
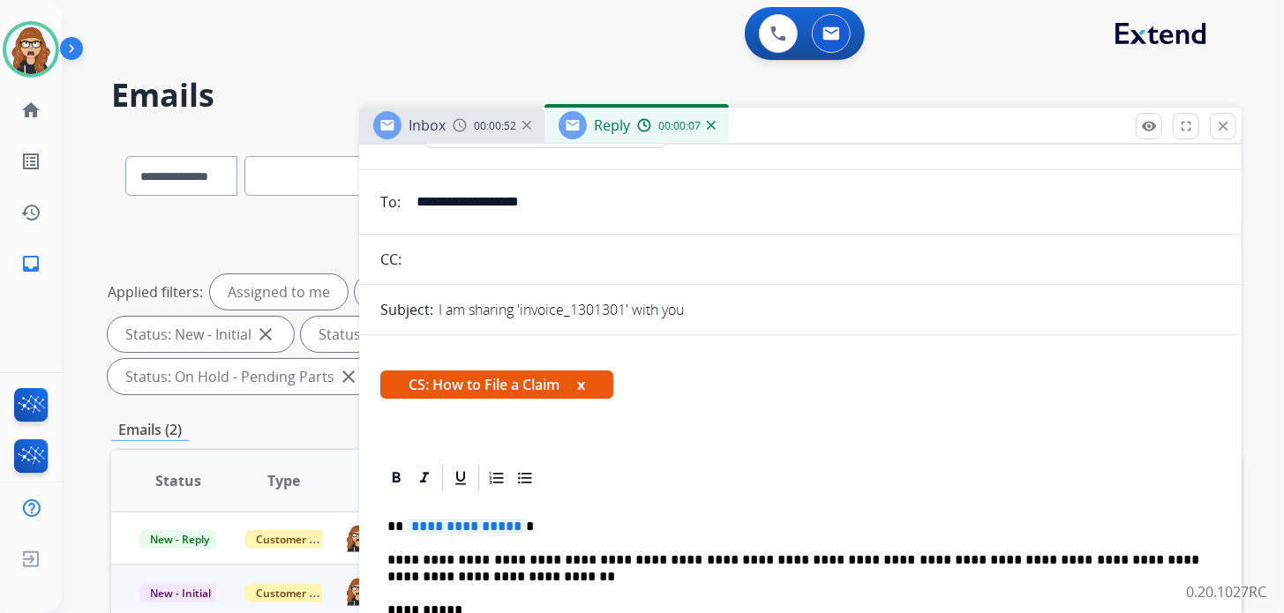
click at [585, 382] on button "x" at bounding box center [581, 384] width 8 height 21
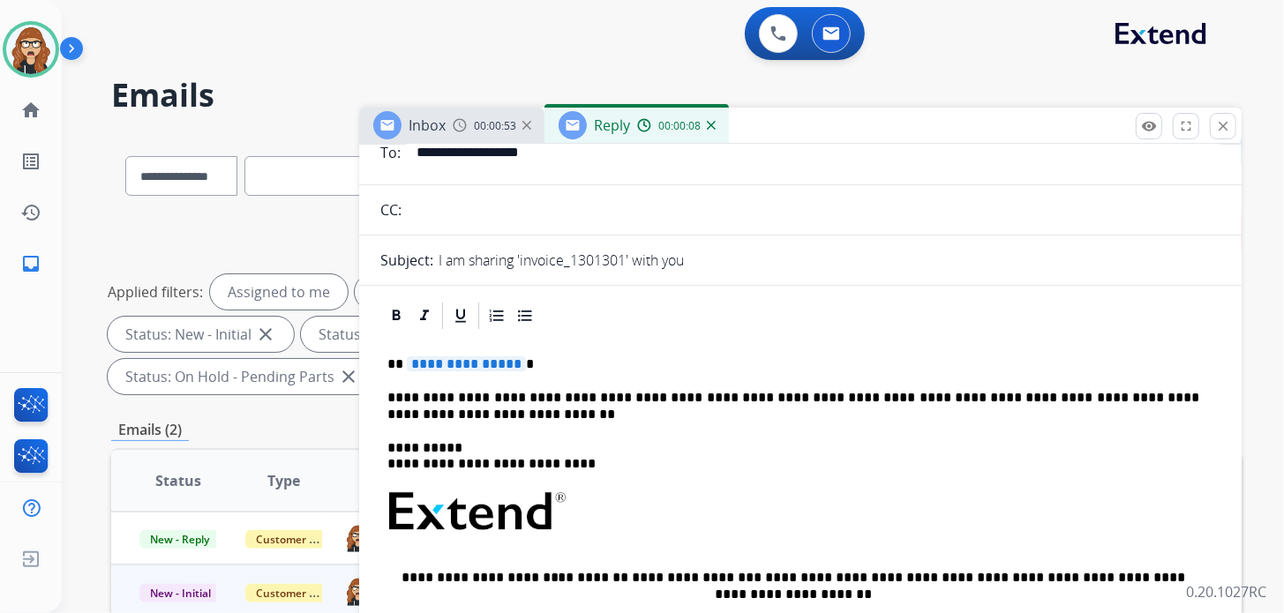
scroll to position [143, 0]
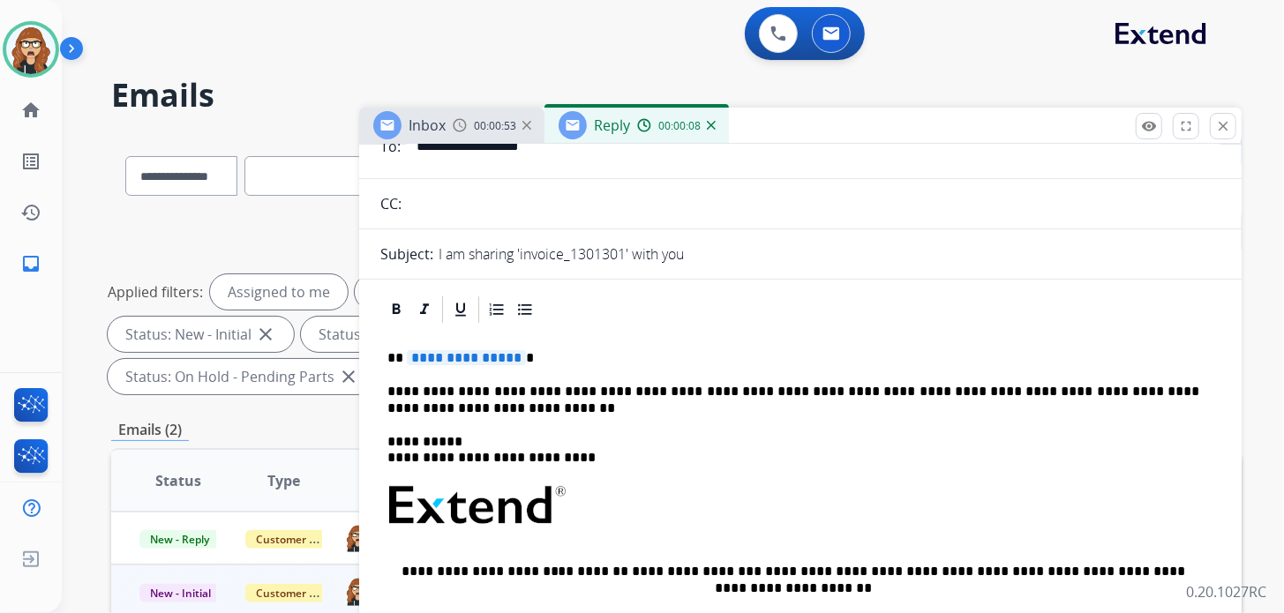
click at [535, 367] on div "**********" at bounding box center [800, 564] width 840 height 477
click at [541, 355] on p "**********" at bounding box center [794, 358] width 812 height 16
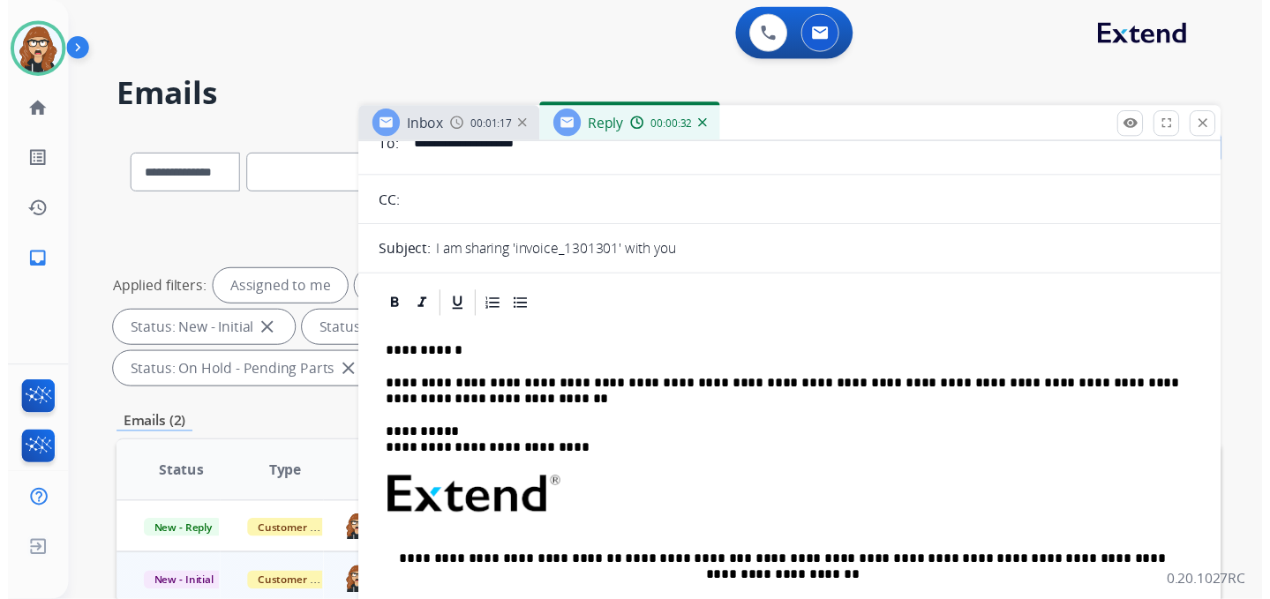
scroll to position [0, 0]
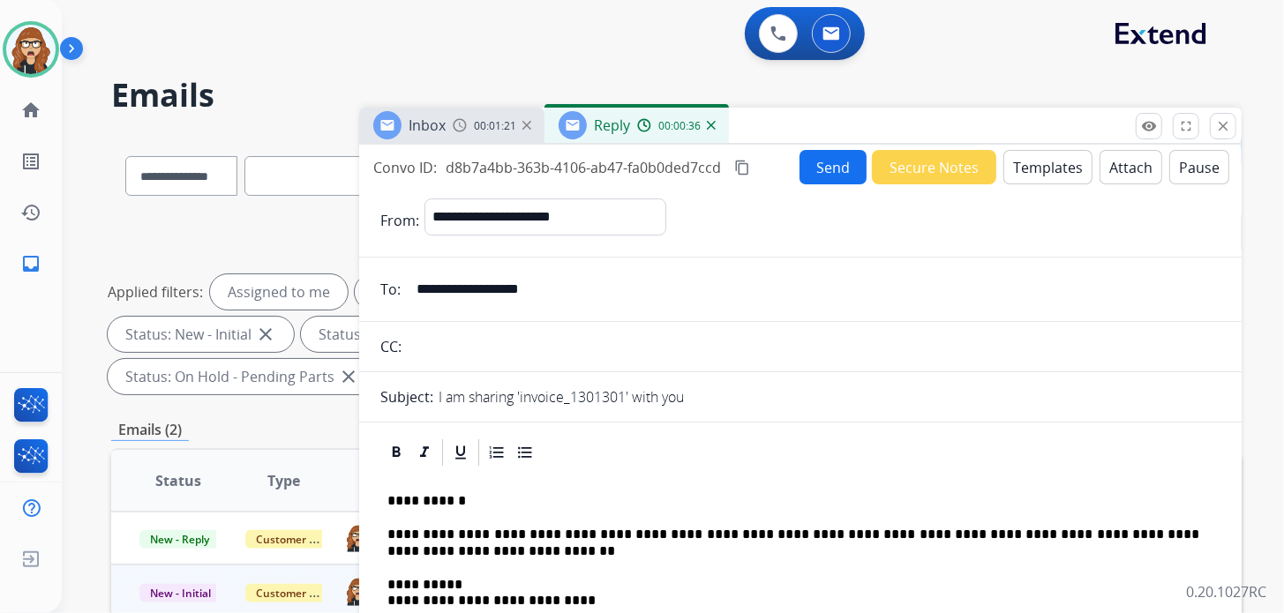
click at [843, 166] on button "Send" at bounding box center [833, 167] width 67 height 34
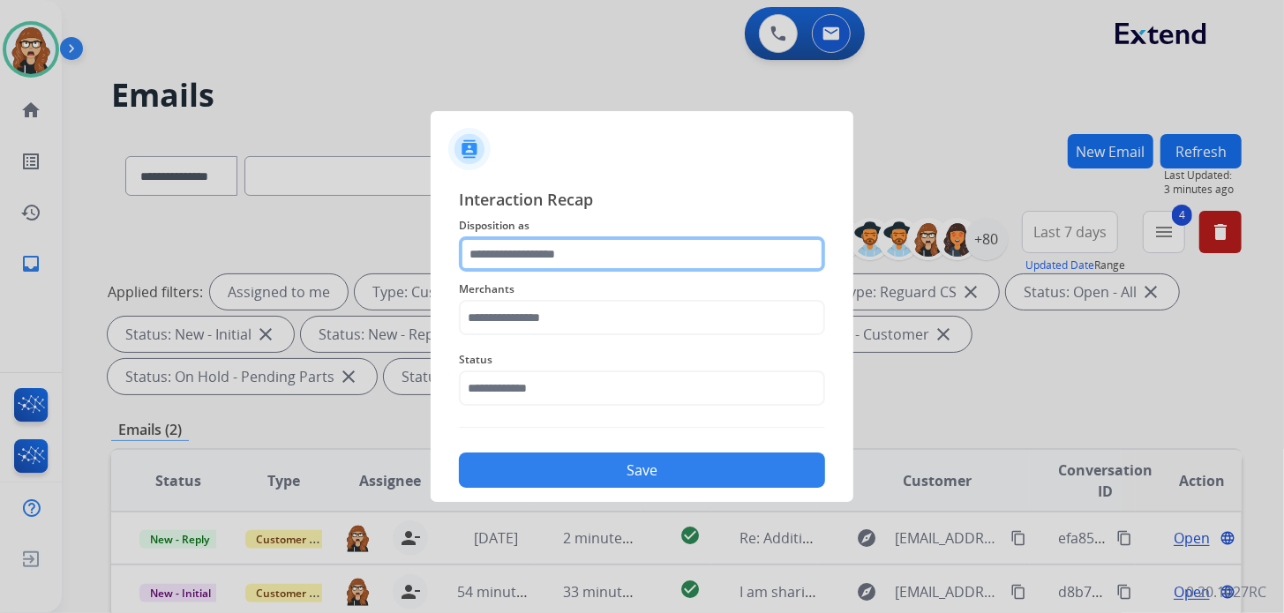
click at [617, 257] on input "text" at bounding box center [642, 254] width 366 height 35
type input "*"
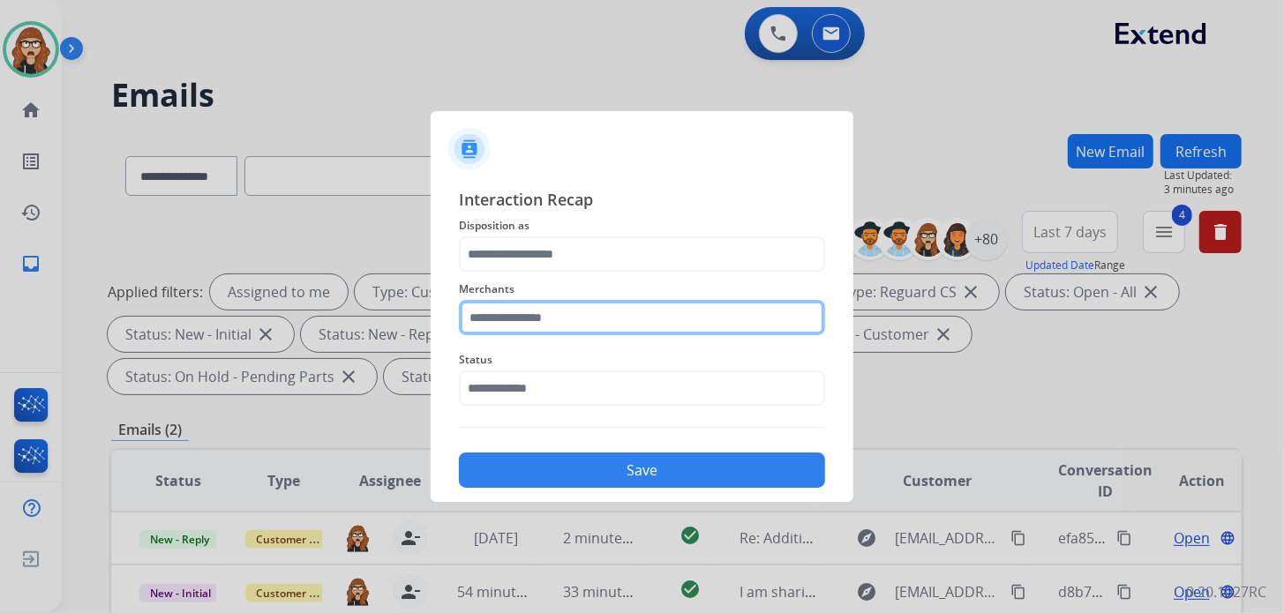
click at [488, 327] on input "text" at bounding box center [642, 317] width 366 height 35
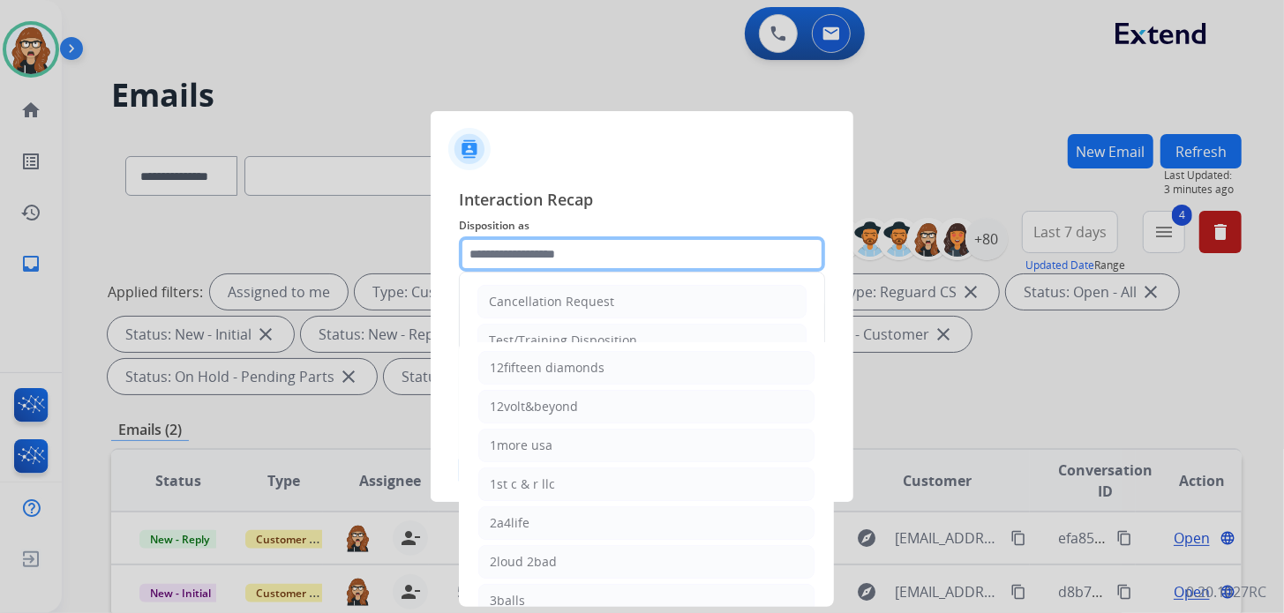
click at [533, 265] on input "text" at bounding box center [642, 254] width 366 height 35
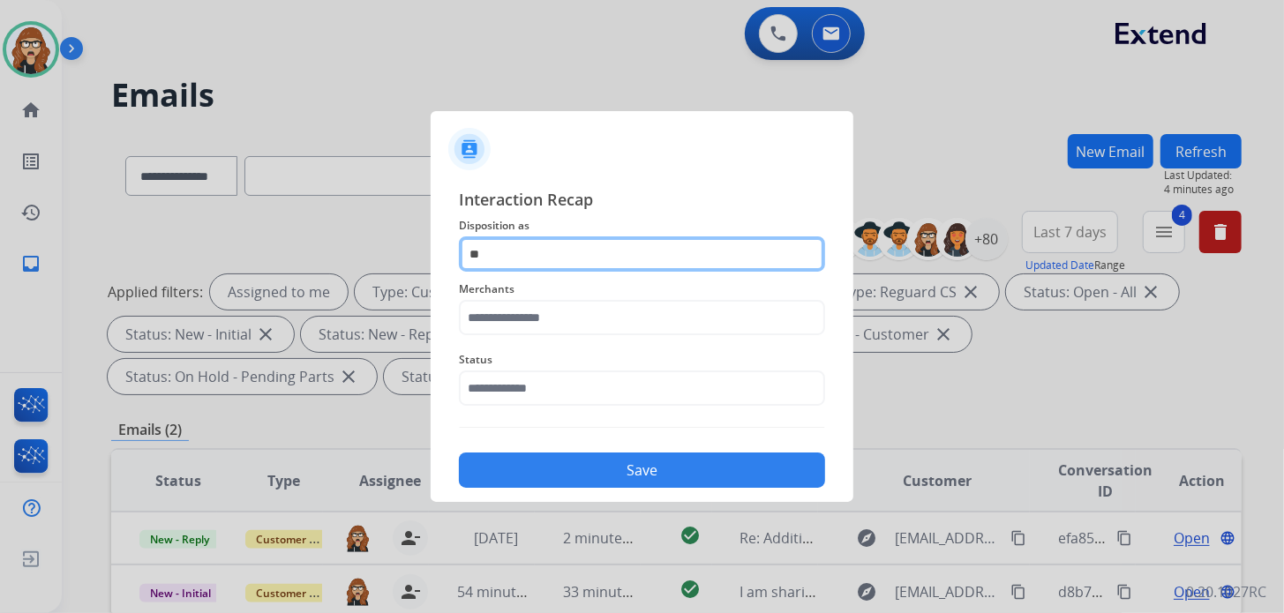
type input "*"
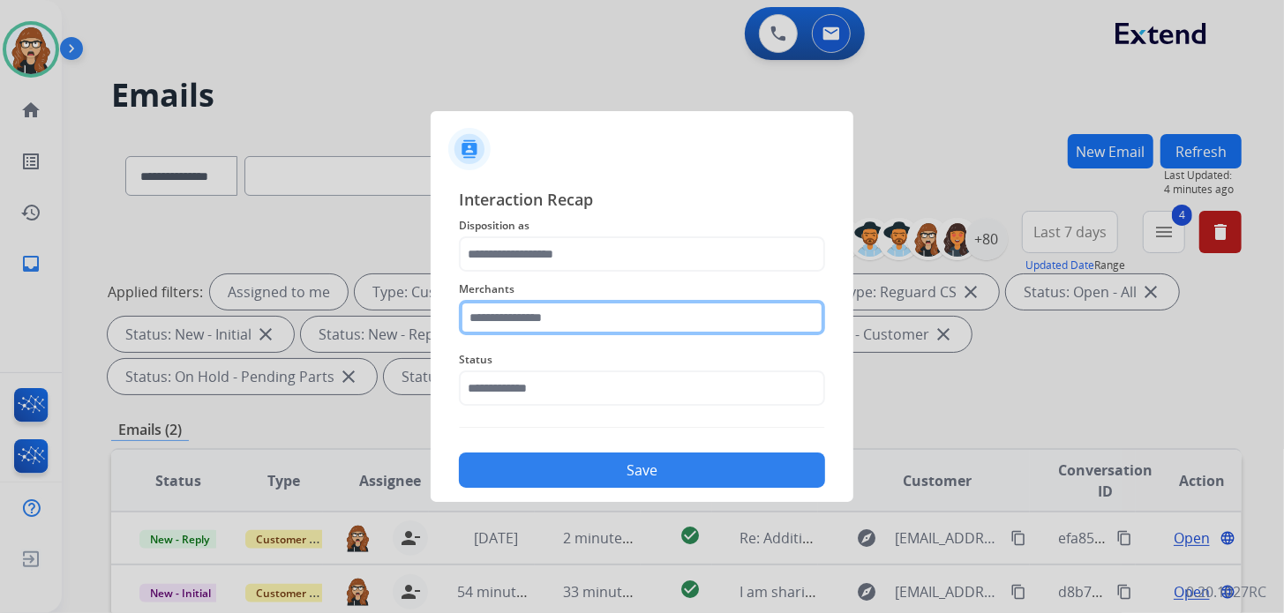
click at [523, 323] on input "text" at bounding box center [642, 317] width 366 height 35
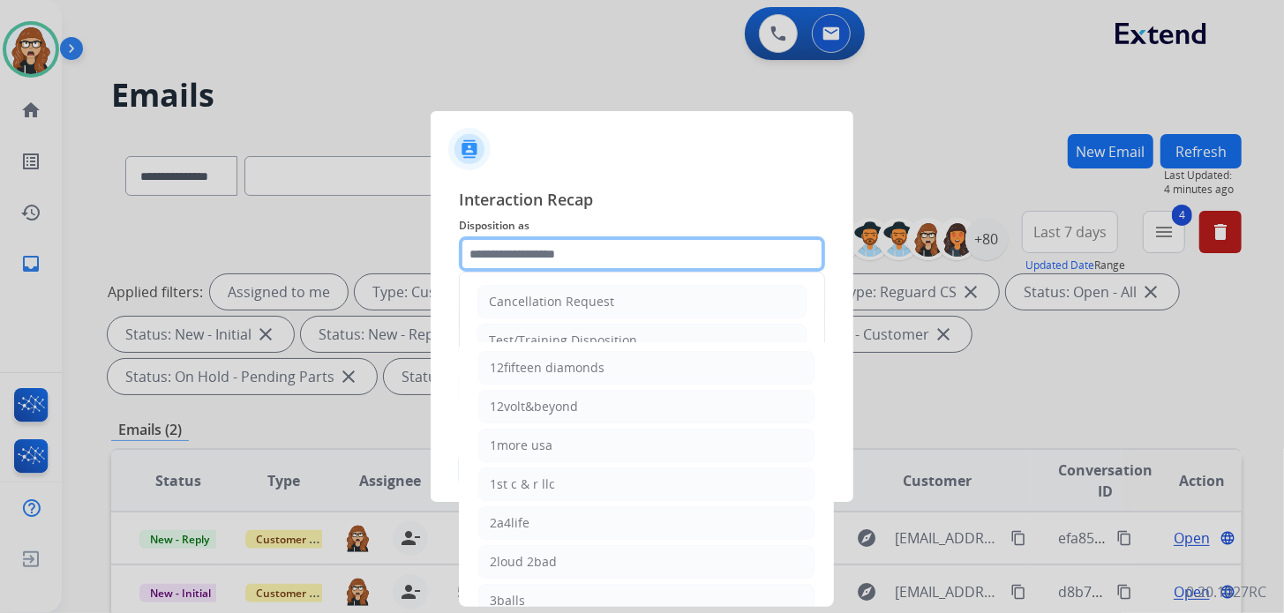
click at [546, 255] on input "text" at bounding box center [642, 254] width 366 height 35
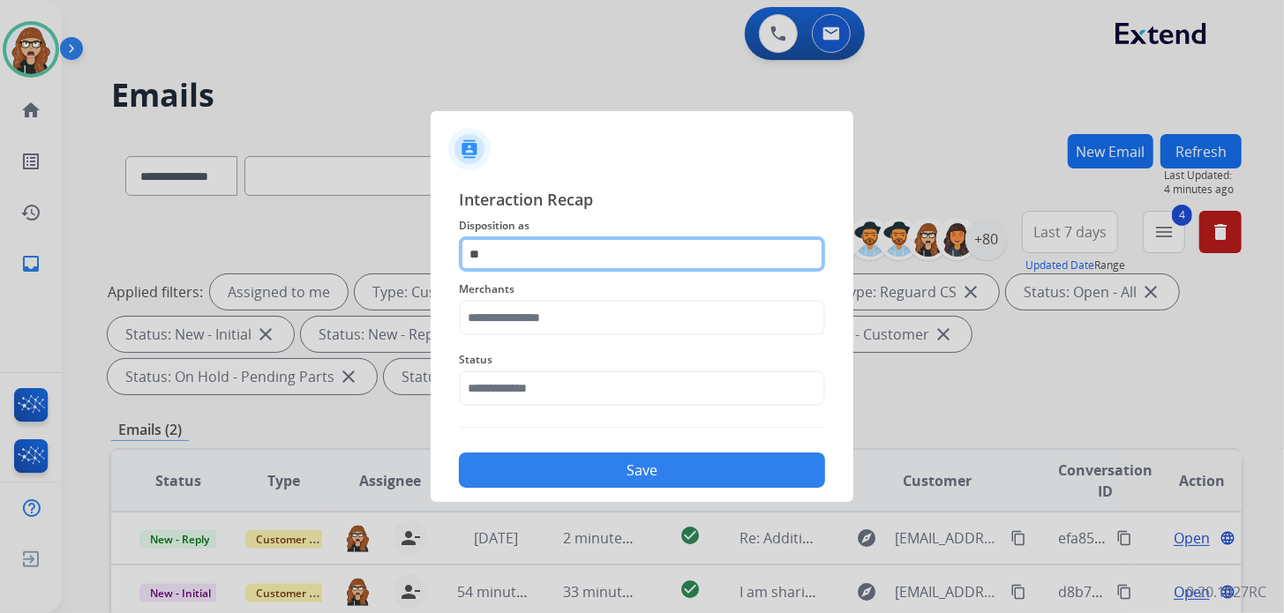
type input "*"
click at [579, 254] on input "text" at bounding box center [642, 254] width 366 height 35
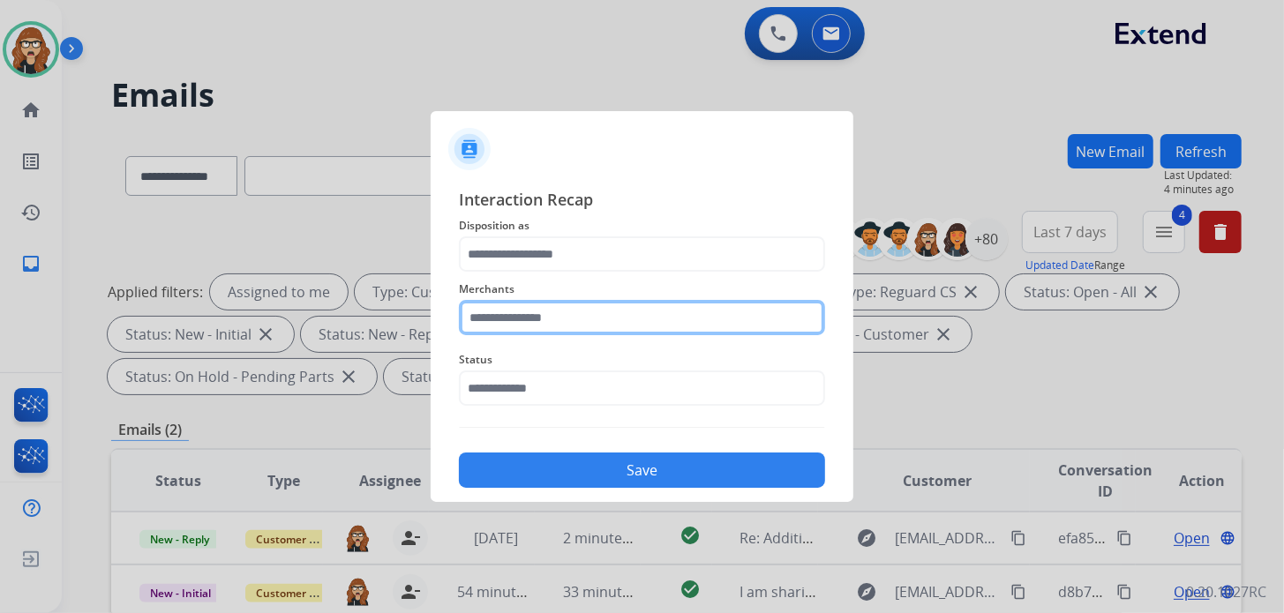
click at [576, 325] on input "text" at bounding box center [642, 317] width 366 height 35
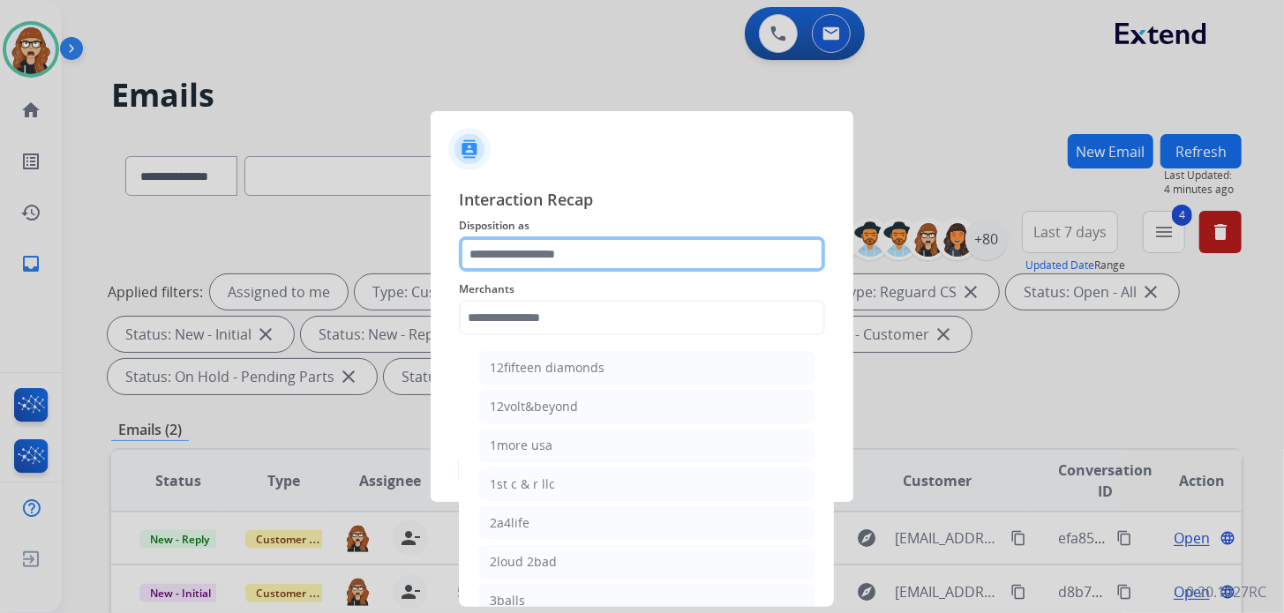
click at [601, 242] on input "text" at bounding box center [642, 254] width 366 height 35
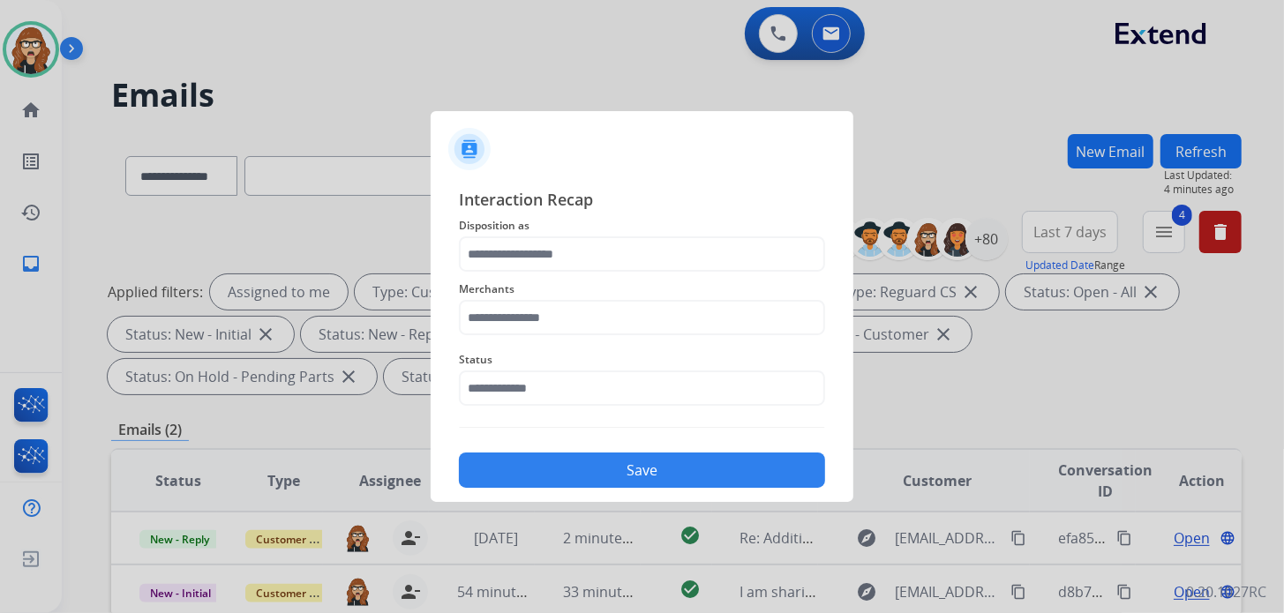
click at [536, 367] on span "Status" at bounding box center [642, 360] width 366 height 21
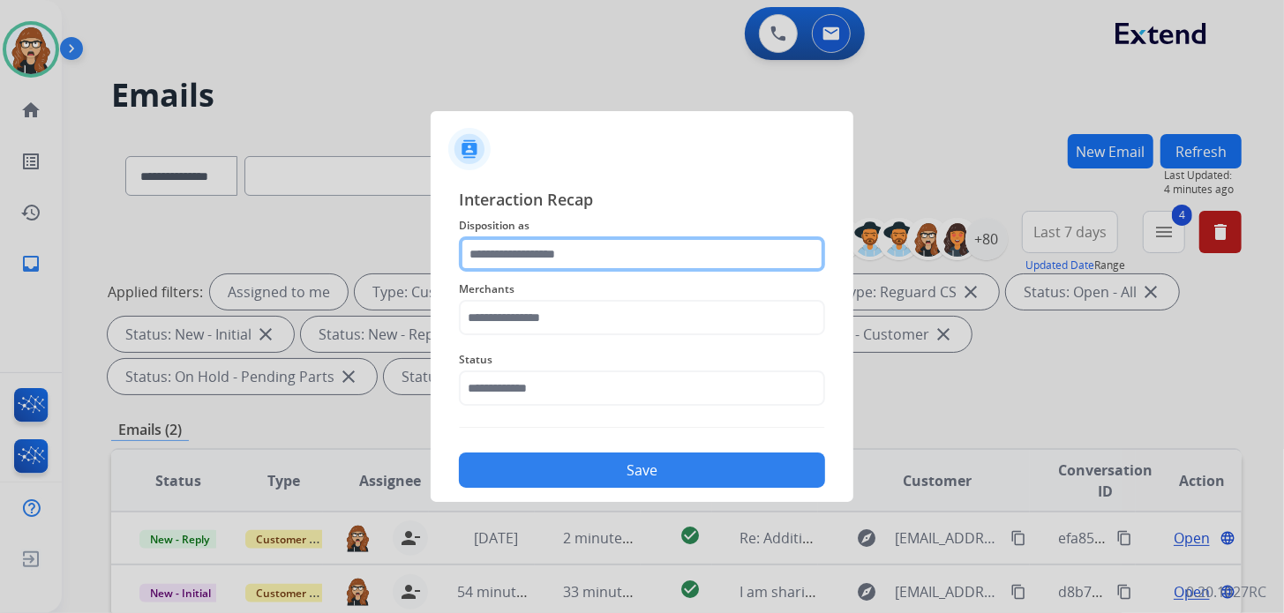
click at [536, 252] on input "text" at bounding box center [642, 254] width 366 height 35
click at [549, 251] on input "text" at bounding box center [642, 254] width 366 height 35
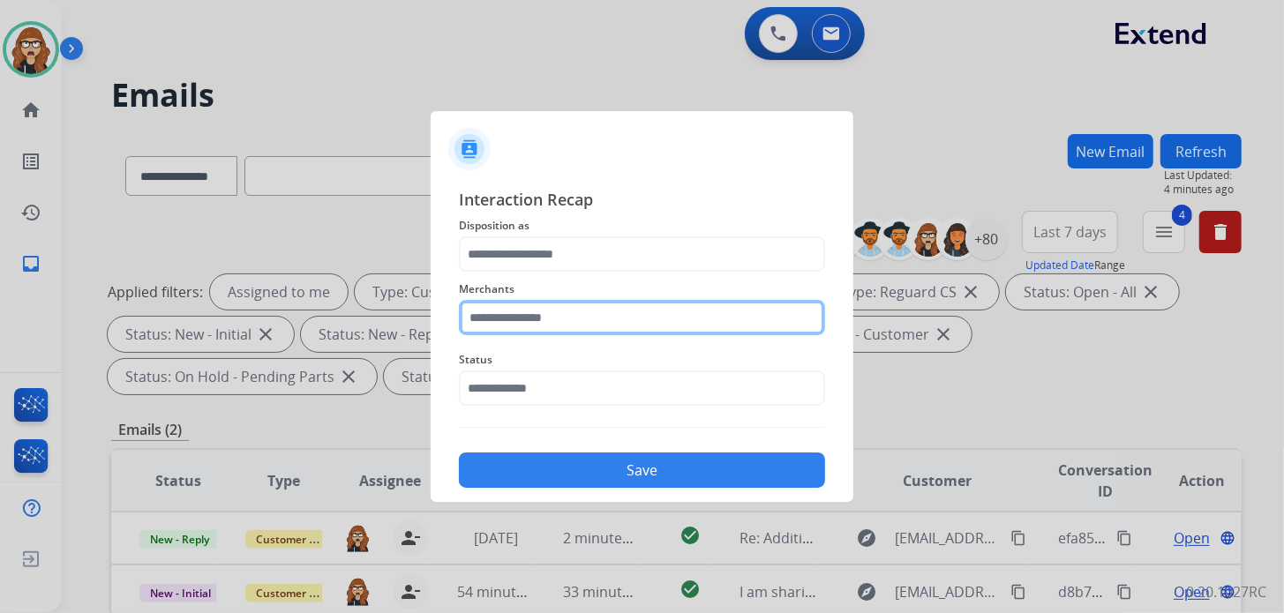
click at [549, 325] on input "text" at bounding box center [642, 317] width 366 height 35
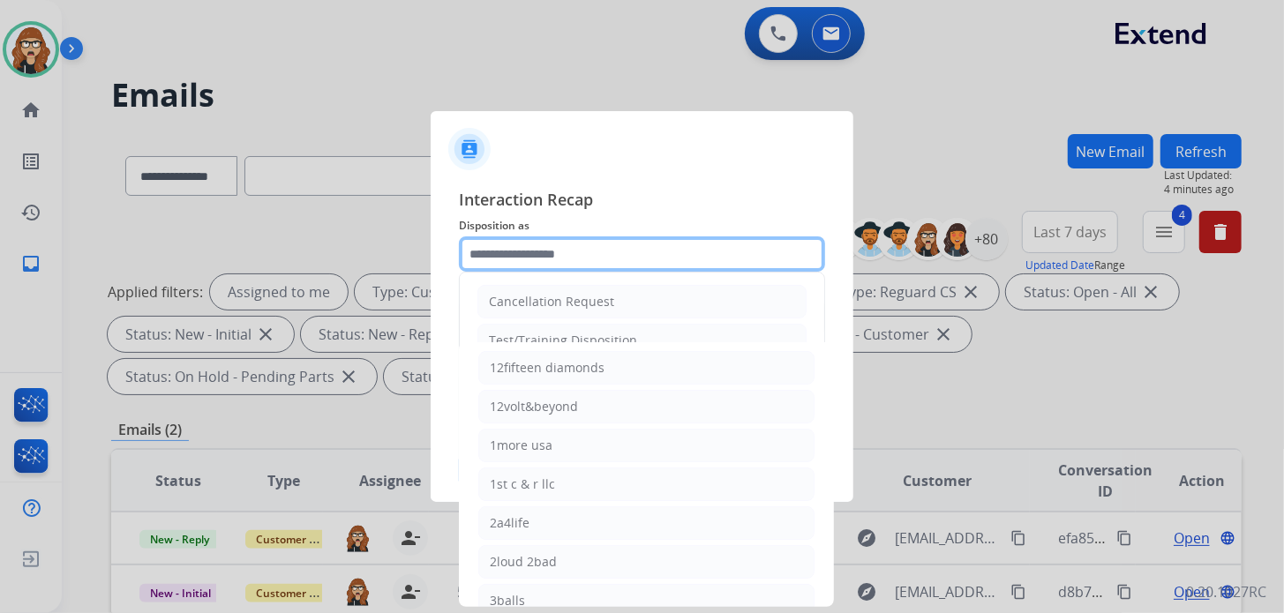
click at [568, 250] on input "text" at bounding box center [642, 254] width 366 height 35
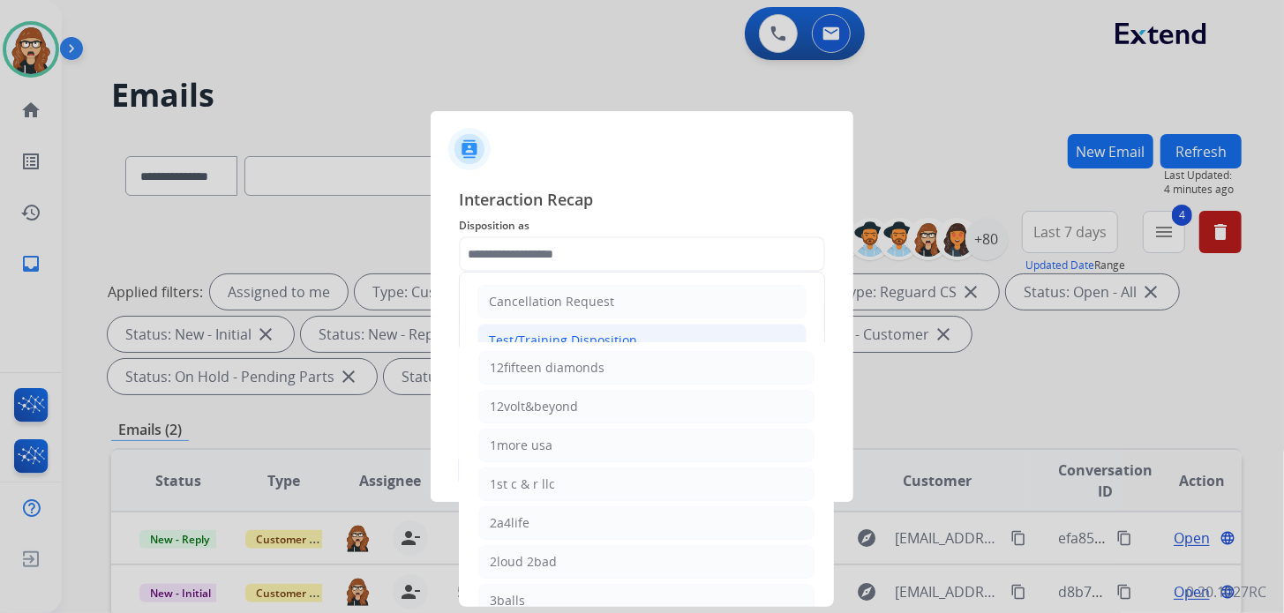
click at [564, 324] on li "Test/Training Disposition" at bounding box center [642, 341] width 329 height 34
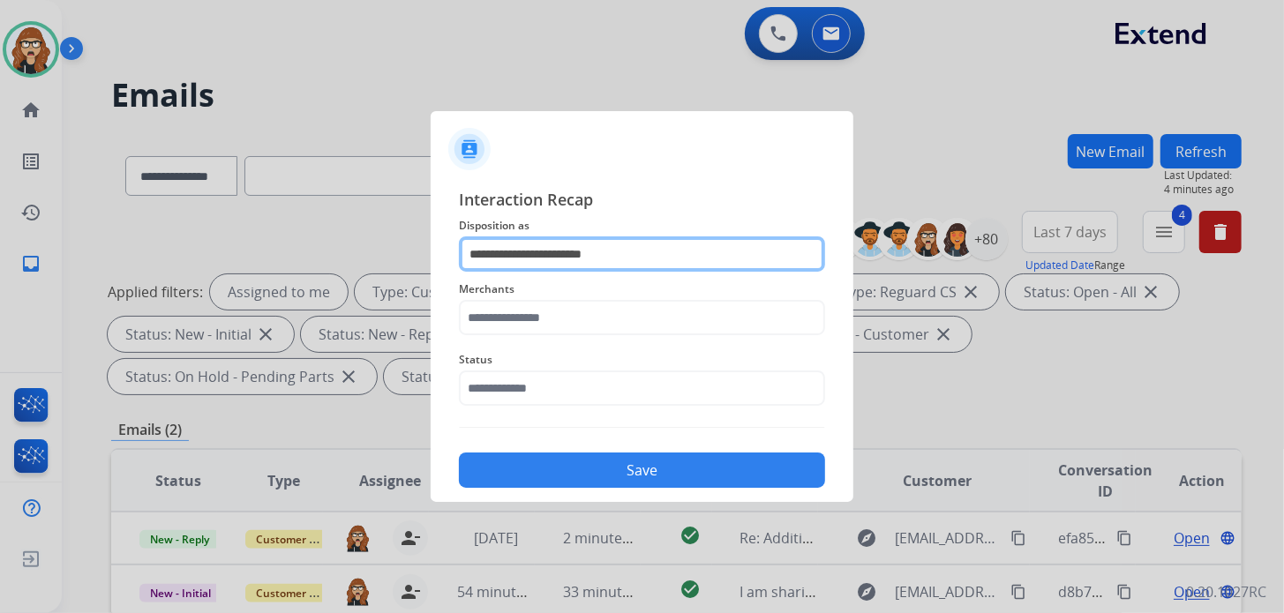
click at [615, 260] on input "**********" at bounding box center [642, 254] width 366 height 35
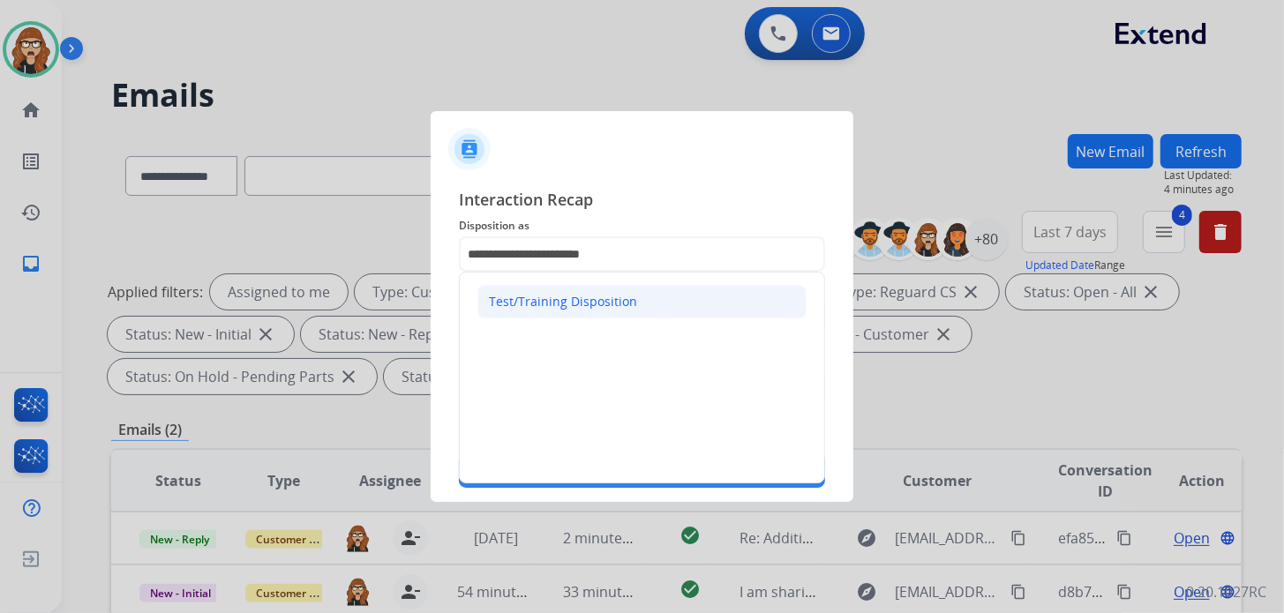
click at [581, 309] on div "Test/Training Disposition" at bounding box center [563, 302] width 148 height 18
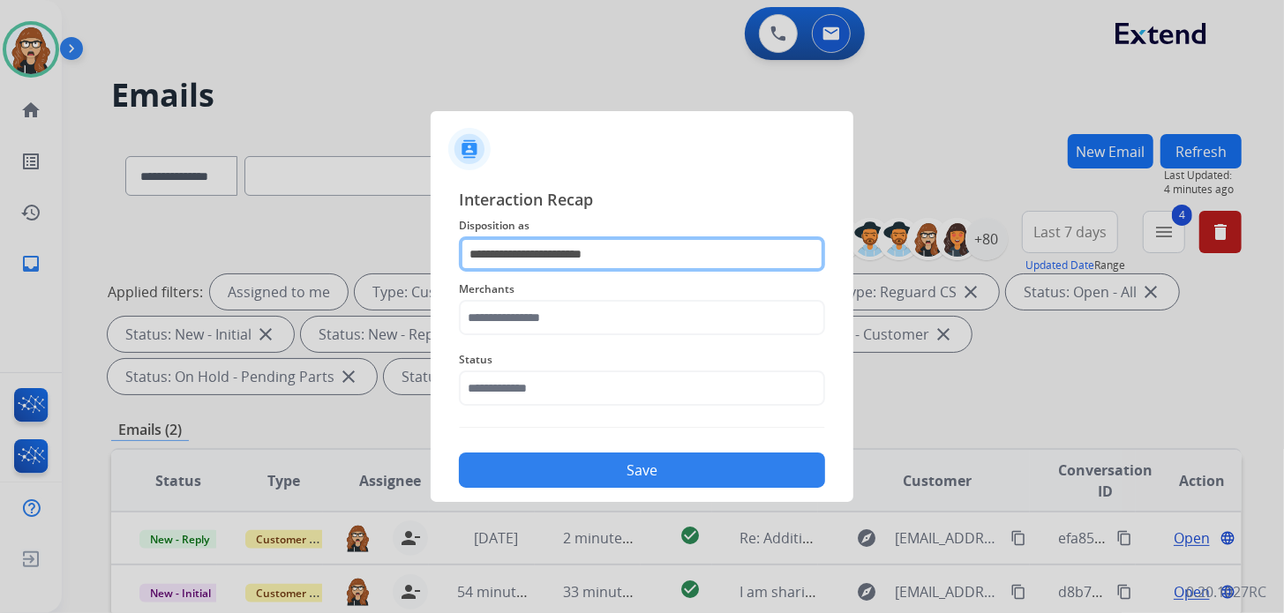
click at [626, 255] on input "**********" at bounding box center [642, 254] width 366 height 35
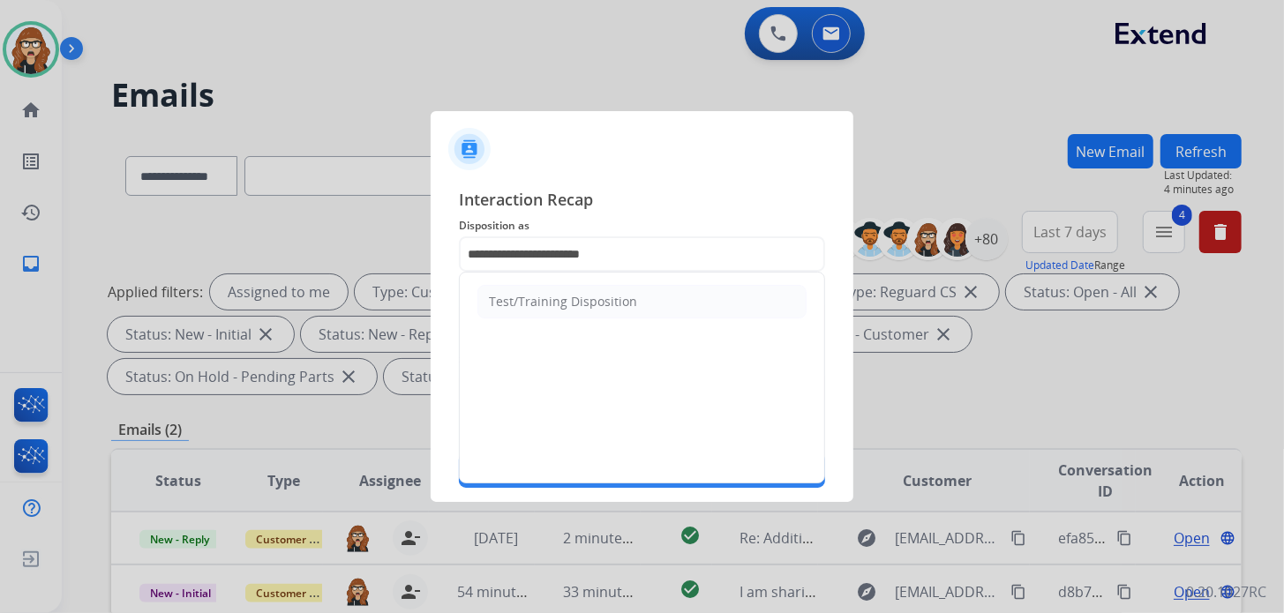
drag, startPoint x: 319, startPoint y: 251, endPoint x: 259, endPoint y: 251, distance: 60.0
click at [259, 251] on div at bounding box center [642, 306] width 1284 height 613
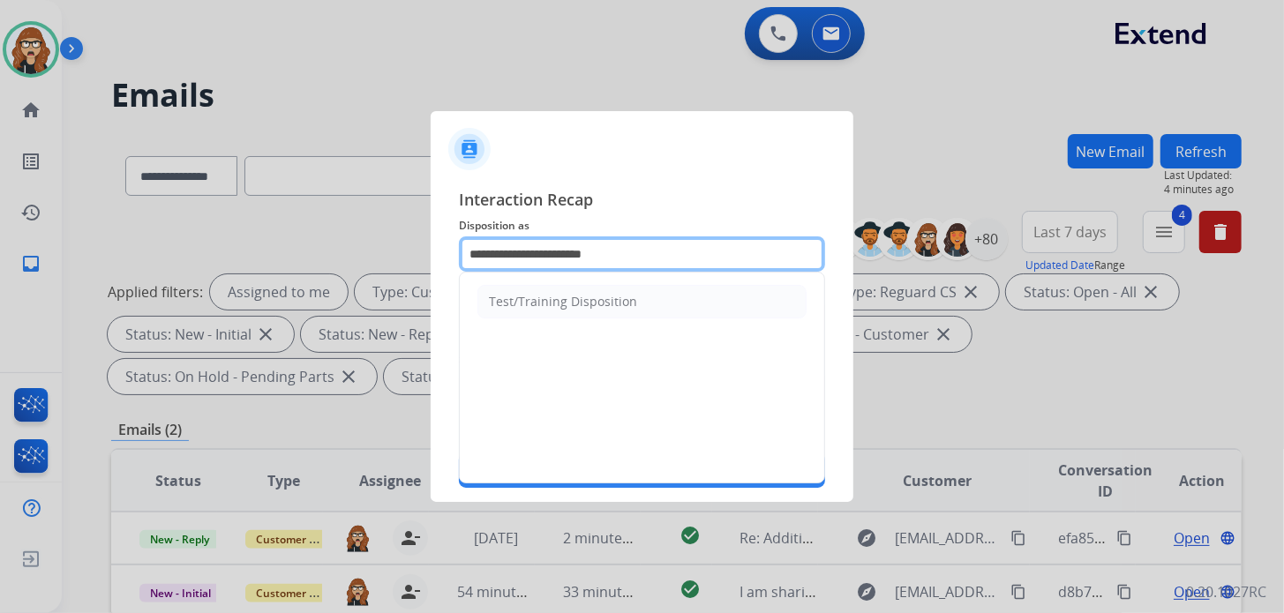
click at [656, 245] on input "**********" at bounding box center [642, 254] width 366 height 35
type input "*"
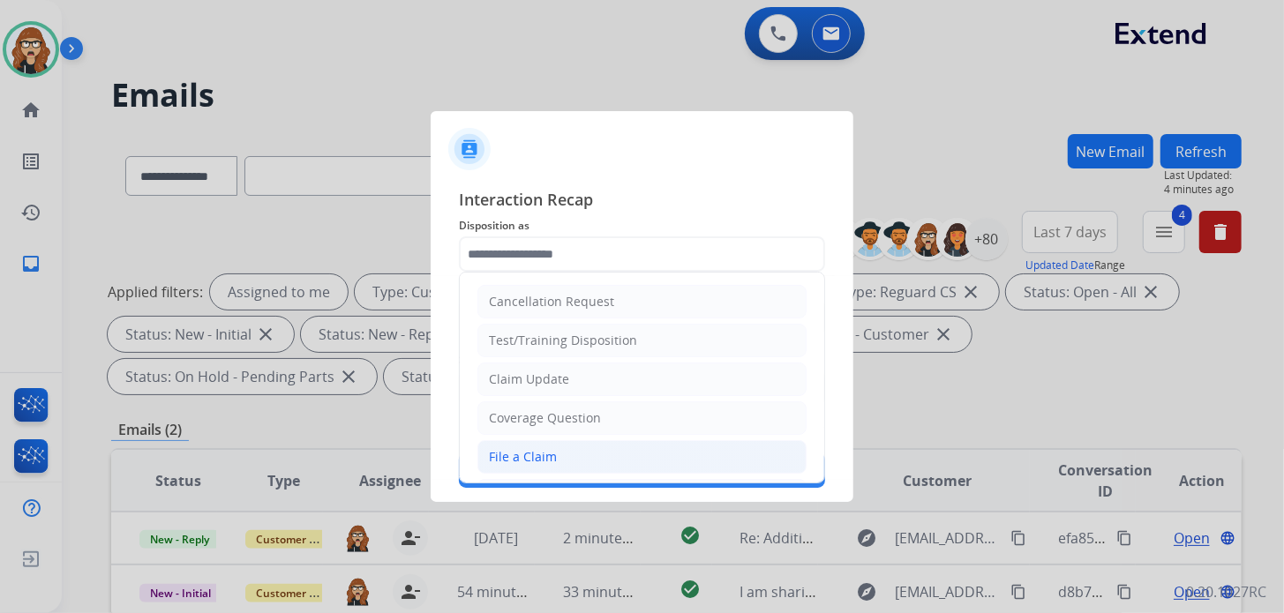
click at [565, 453] on li "File a Claim" at bounding box center [642, 457] width 329 height 34
type input "**********"
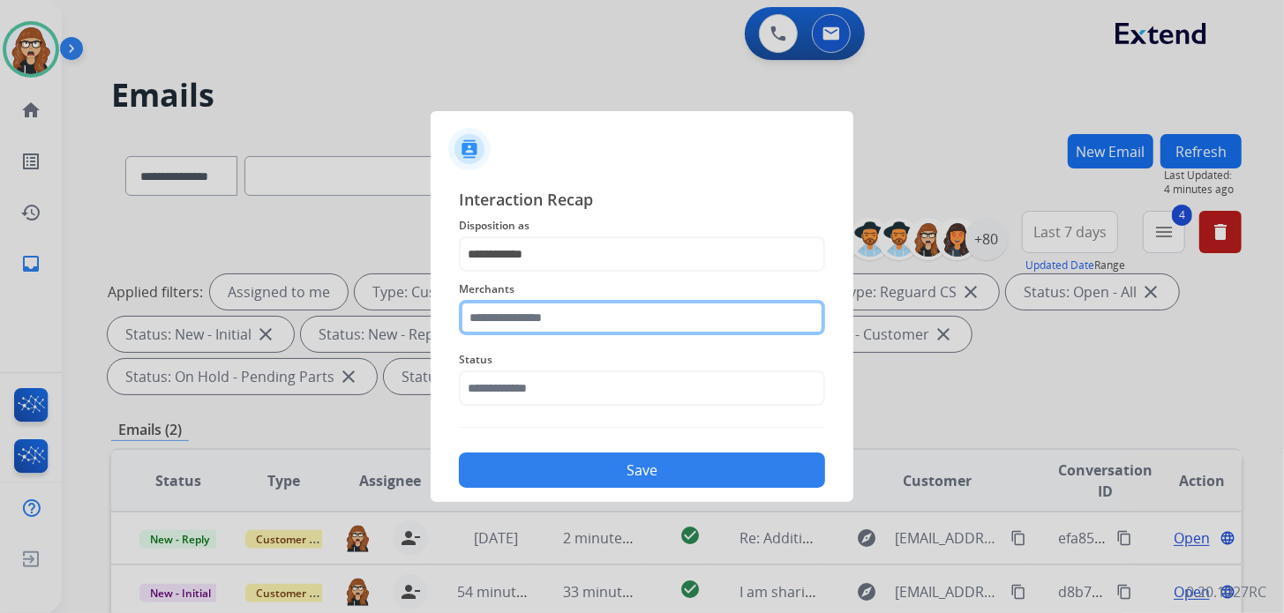
click at [569, 320] on input "text" at bounding box center [642, 317] width 366 height 35
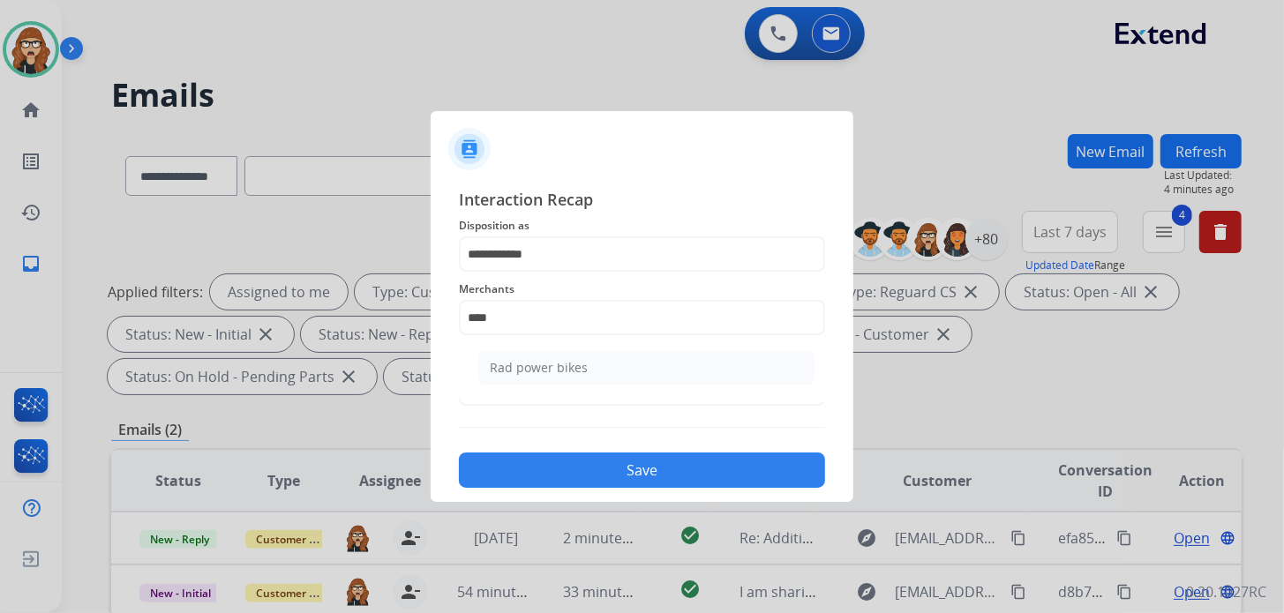
click at [613, 361] on li "Rad power bikes" at bounding box center [646, 368] width 336 height 34
type input "**********"
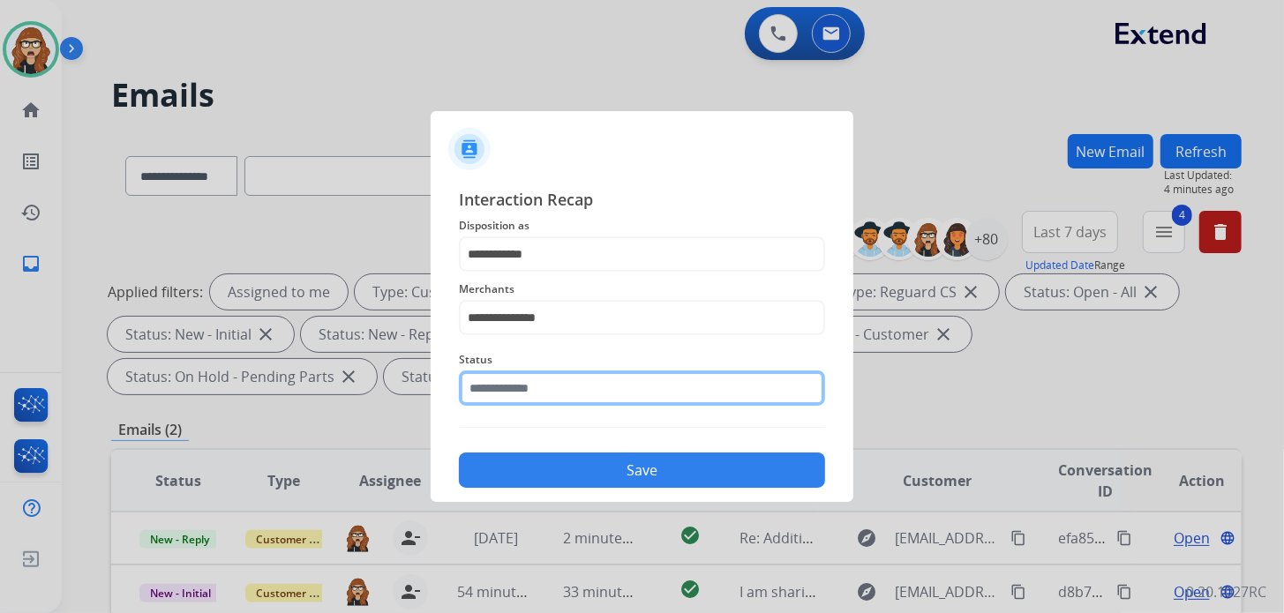
click at [598, 399] on div "Status" at bounding box center [642, 377] width 366 height 71
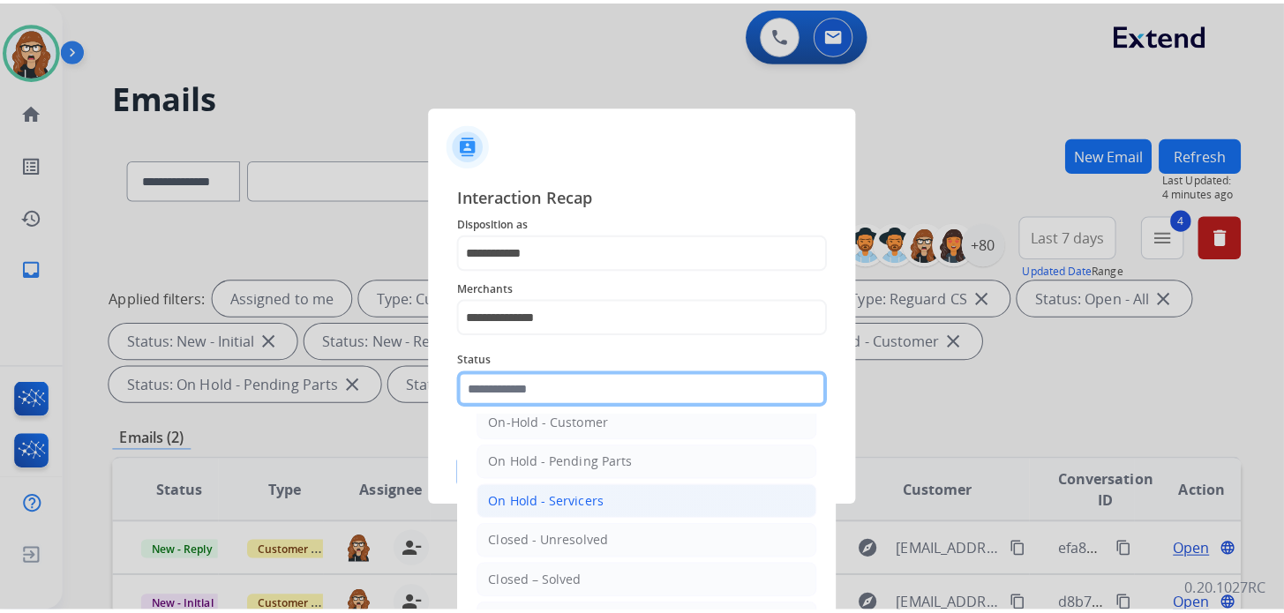
scroll to position [102, 0]
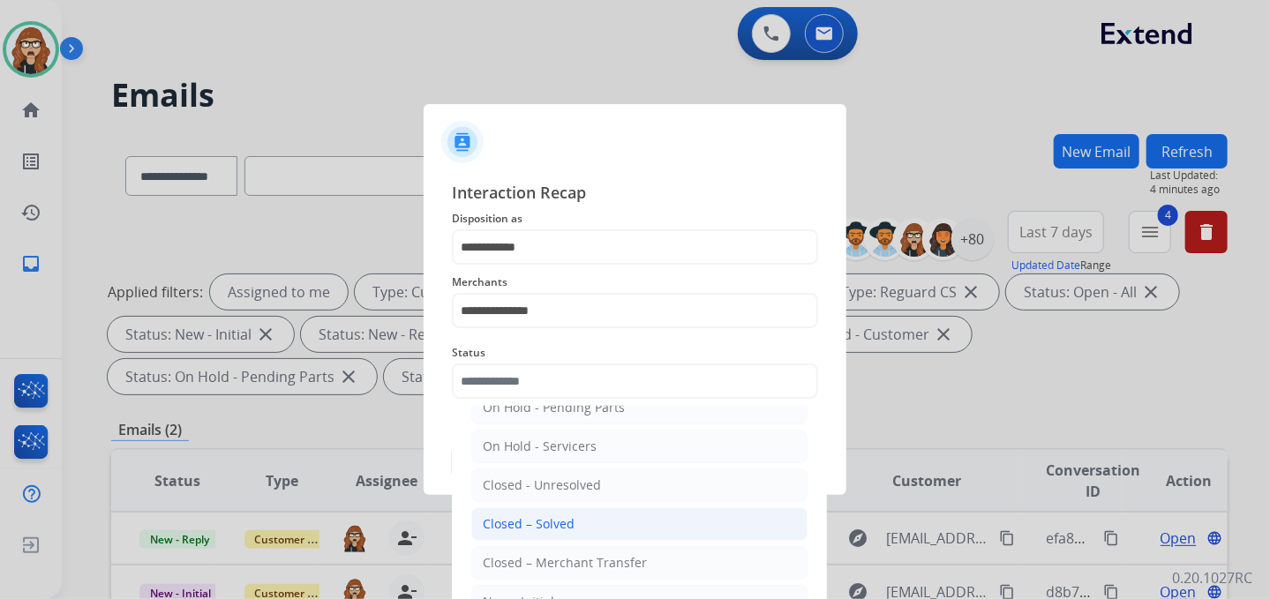
click at [540, 517] on div "Closed – Solved" at bounding box center [529, 525] width 92 height 18
type input "**********"
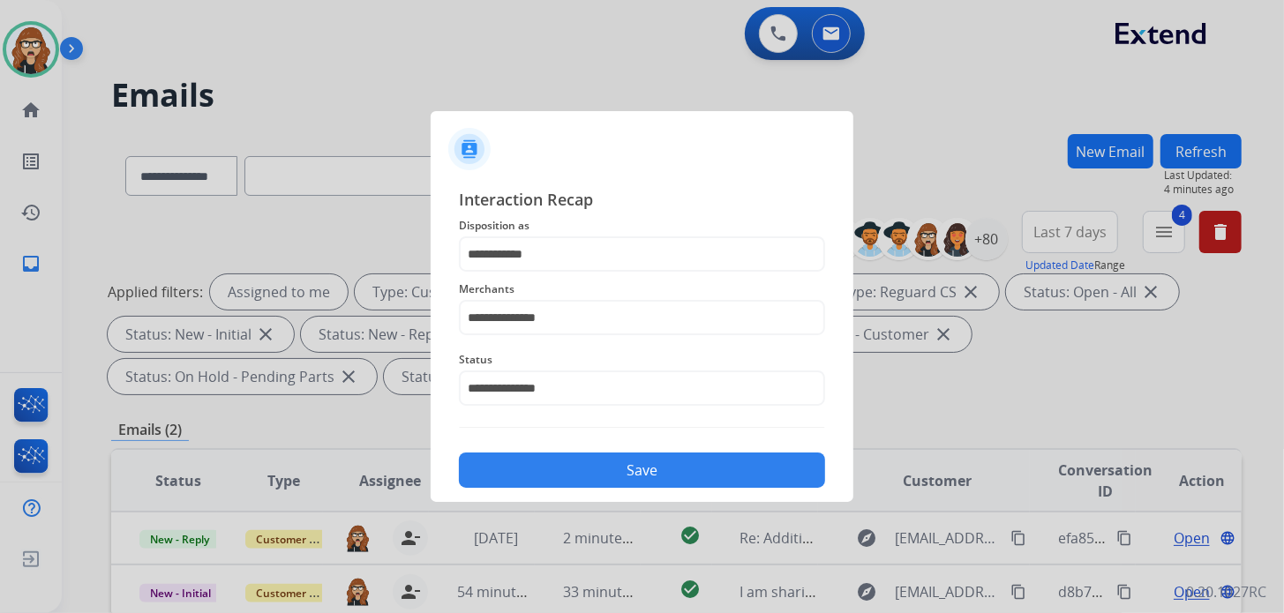
click at [593, 458] on button "Save" at bounding box center [642, 470] width 366 height 35
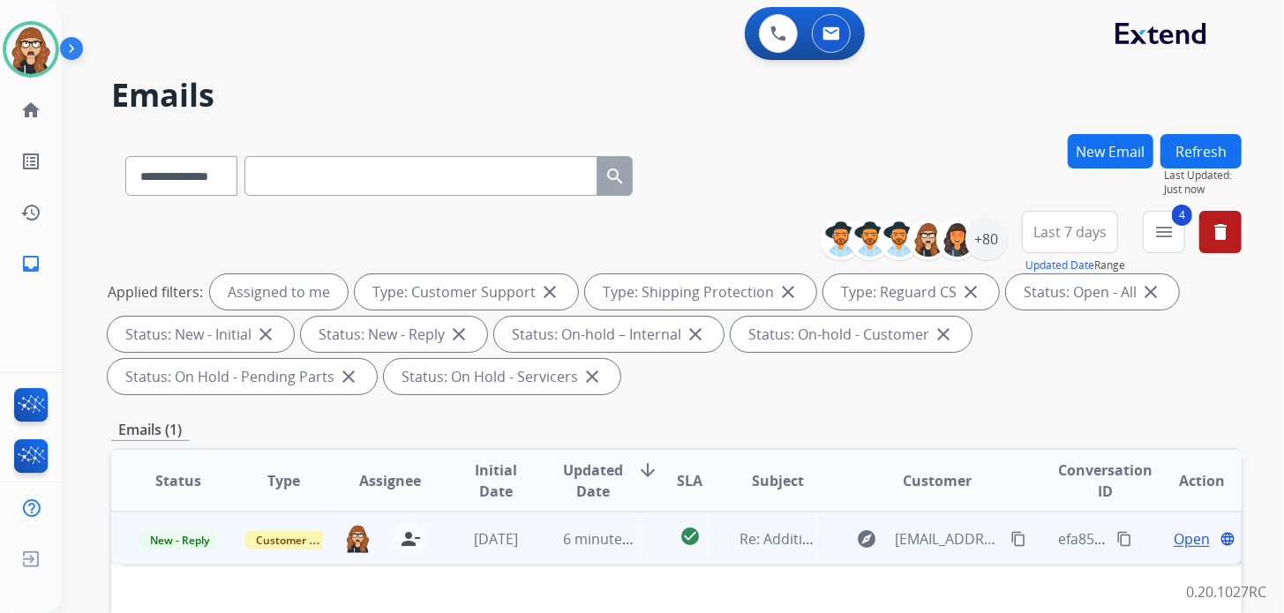
click at [1174, 535] on span "Open" at bounding box center [1192, 539] width 36 height 21
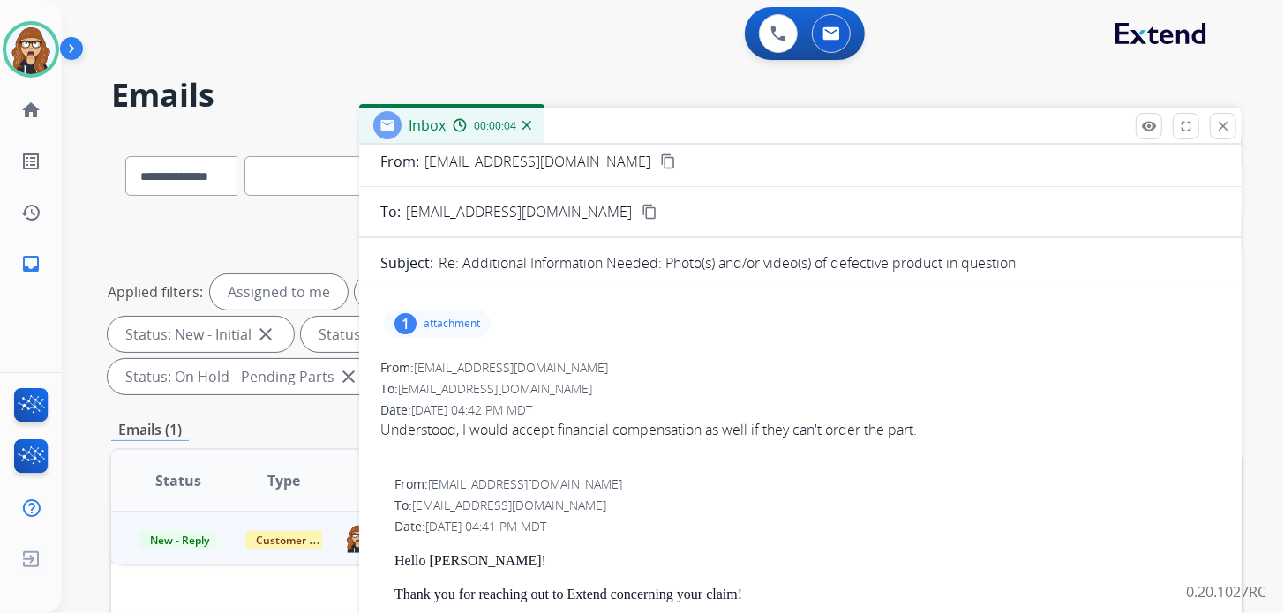
scroll to position [0, 0]
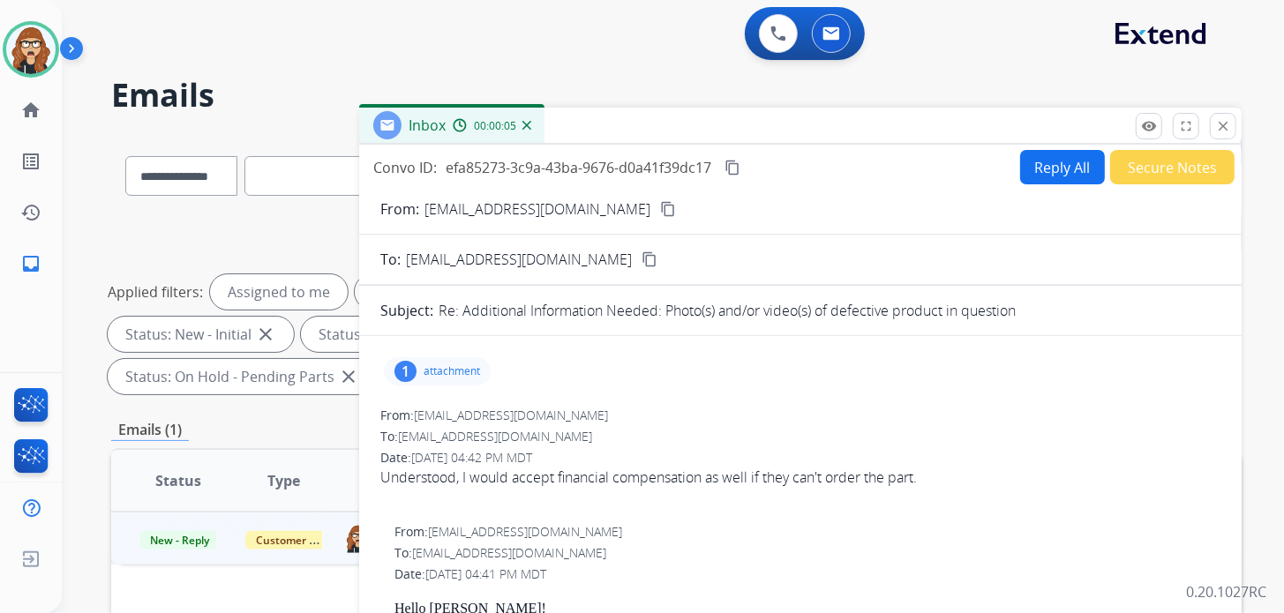
click at [446, 370] on p "attachment" at bounding box center [452, 372] width 56 height 14
click at [454, 374] on p "attachment" at bounding box center [452, 372] width 56 height 14
click at [660, 209] on mat-icon "content_copy" at bounding box center [668, 209] width 16 height 16
click at [1144, 177] on button "Secure Notes" at bounding box center [1172, 167] width 124 height 34
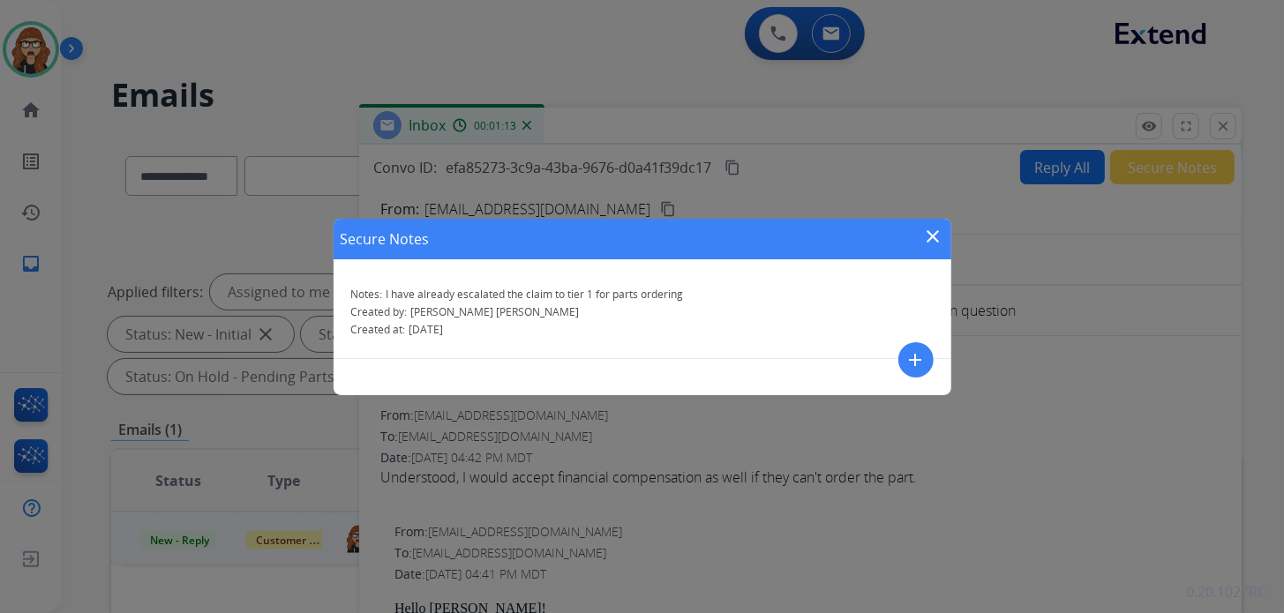
click at [909, 371] on button "add" at bounding box center [916, 359] width 35 height 35
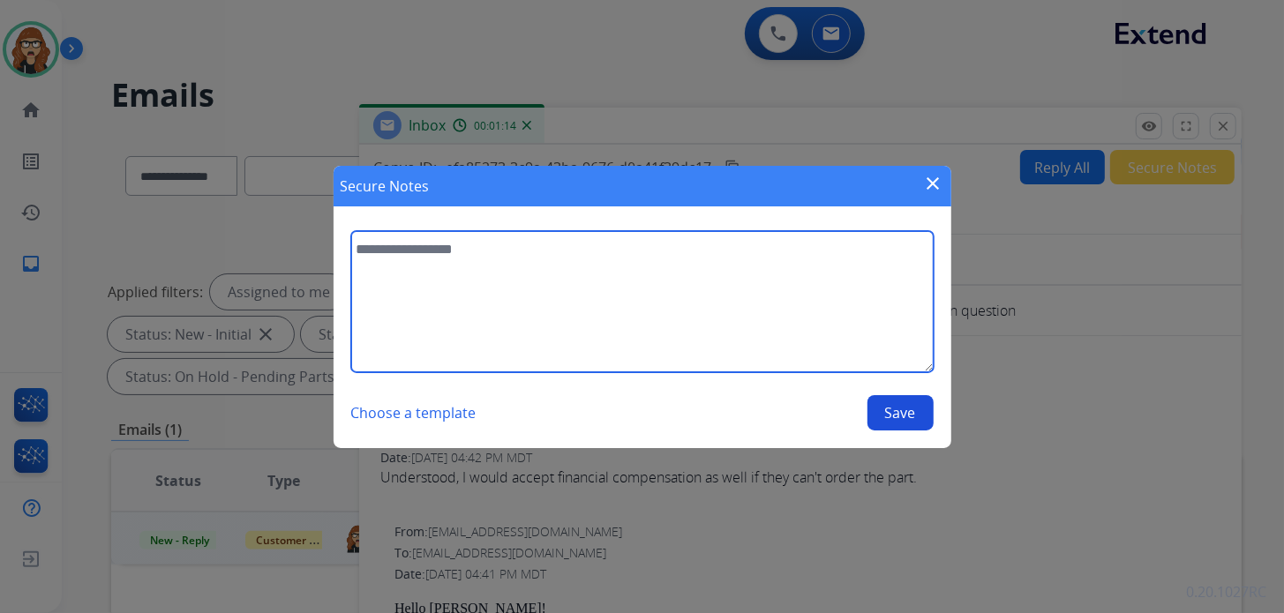
click at [513, 293] on textarea at bounding box center [642, 301] width 583 height 141
type textarea "**********"
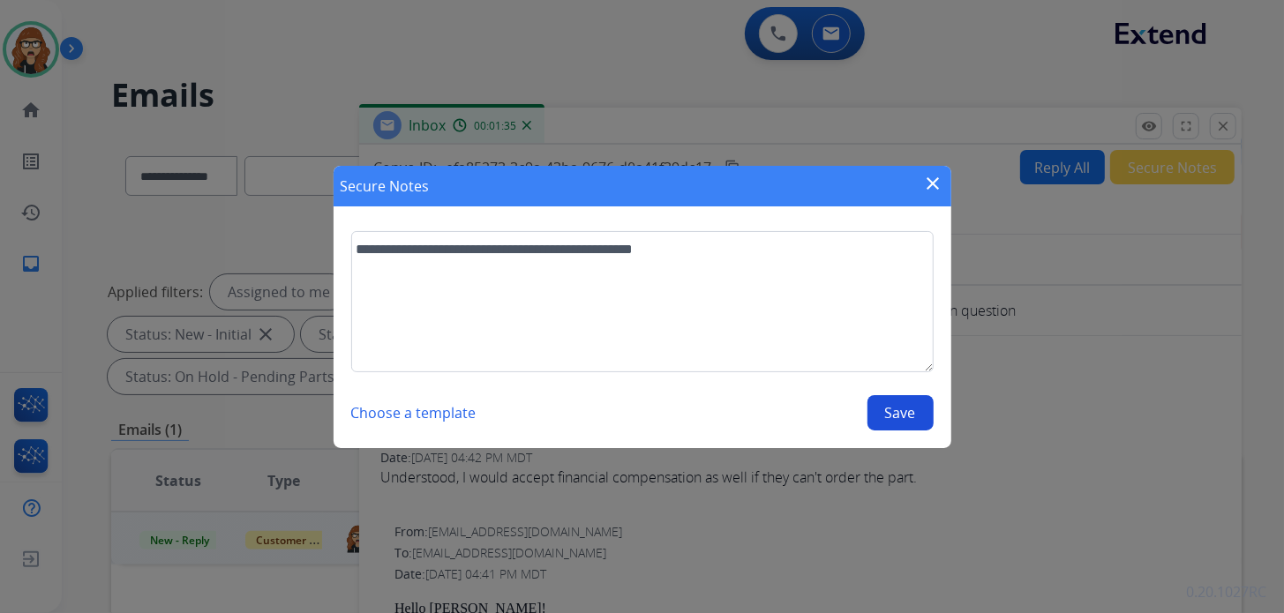
click at [884, 417] on button "Save" at bounding box center [901, 412] width 66 height 35
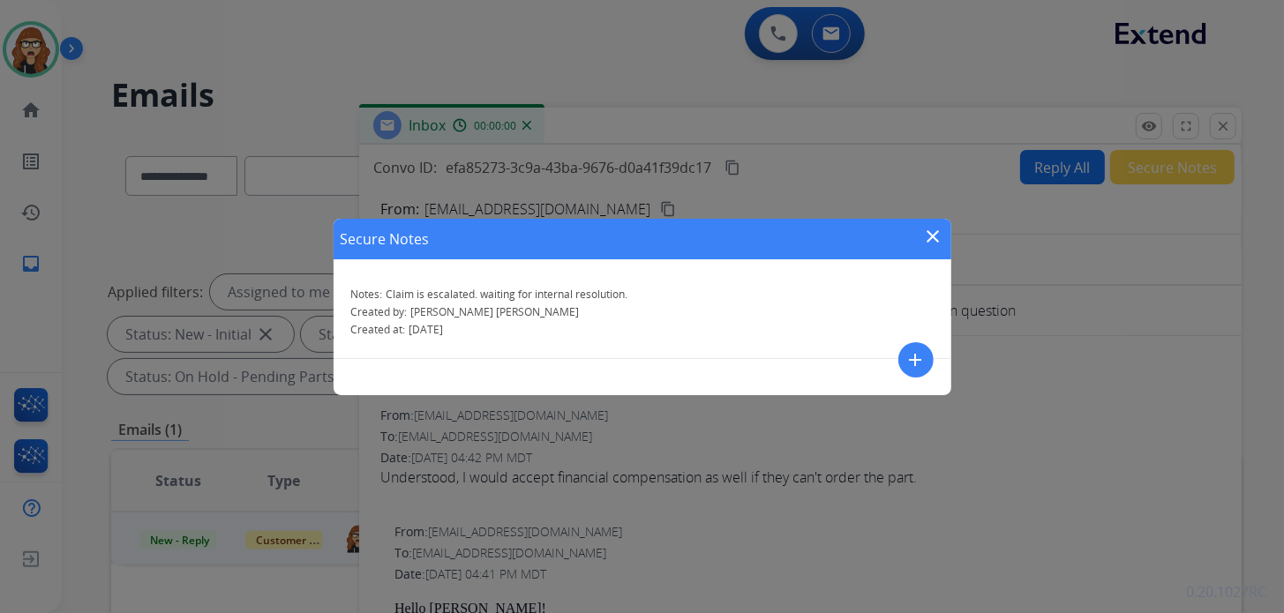
click at [930, 224] on div "Secure Notes close" at bounding box center [643, 239] width 618 height 41
click at [927, 235] on mat-icon "close" at bounding box center [933, 236] width 21 height 21
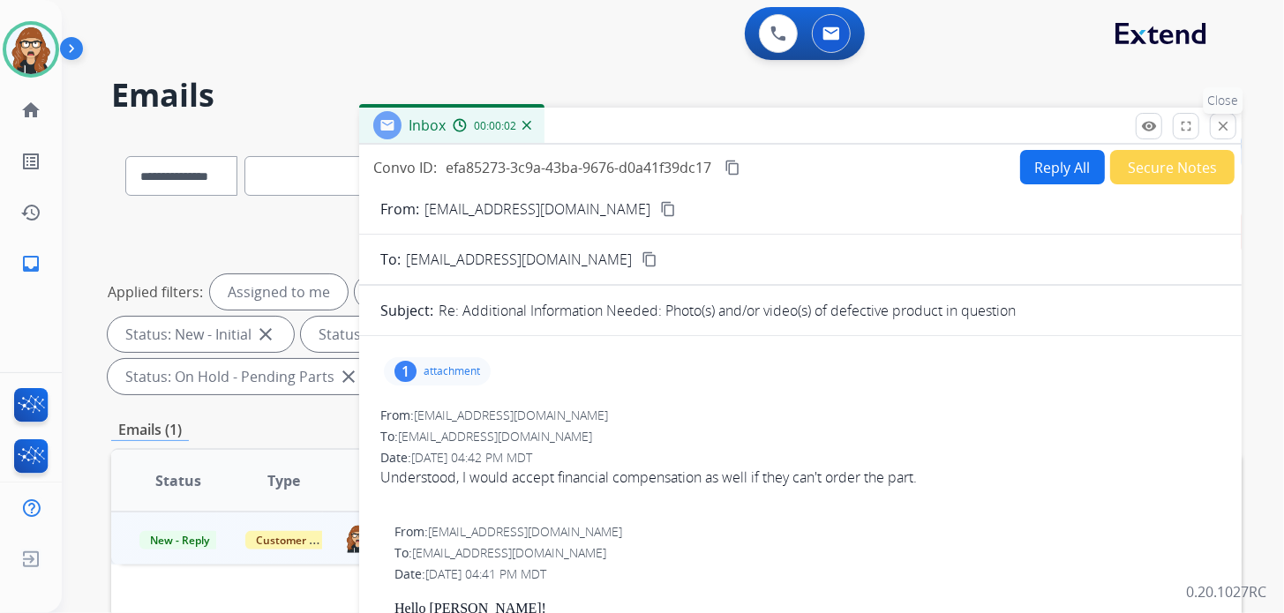
click at [1214, 131] on button "close Close" at bounding box center [1223, 126] width 26 height 26
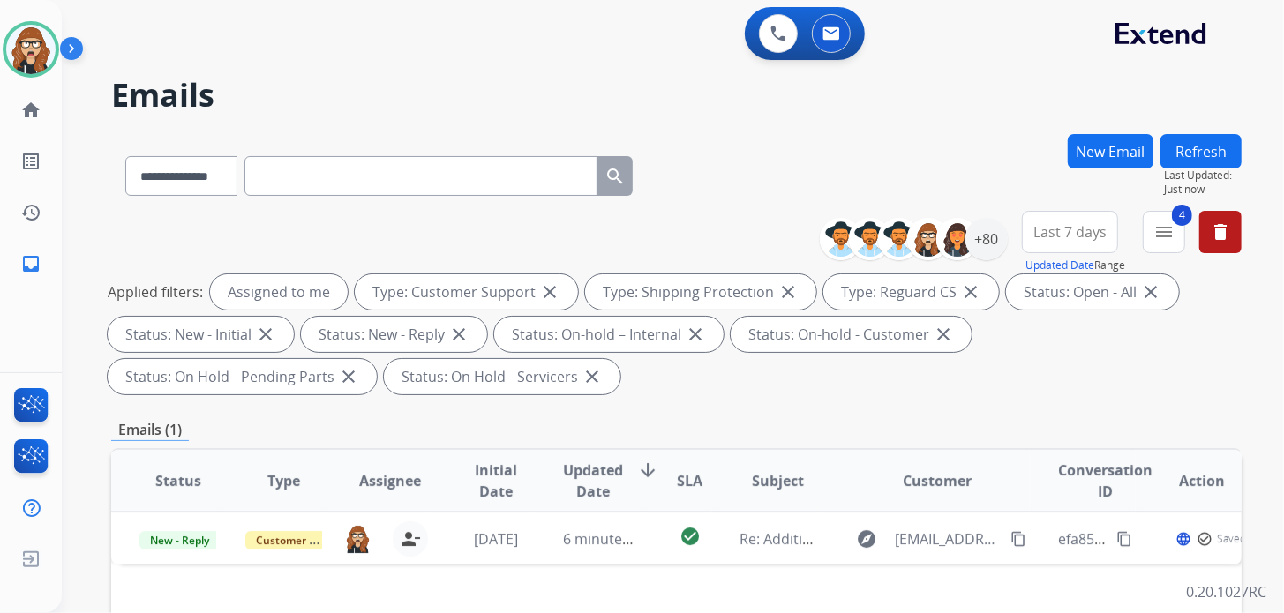
scroll to position [176, 0]
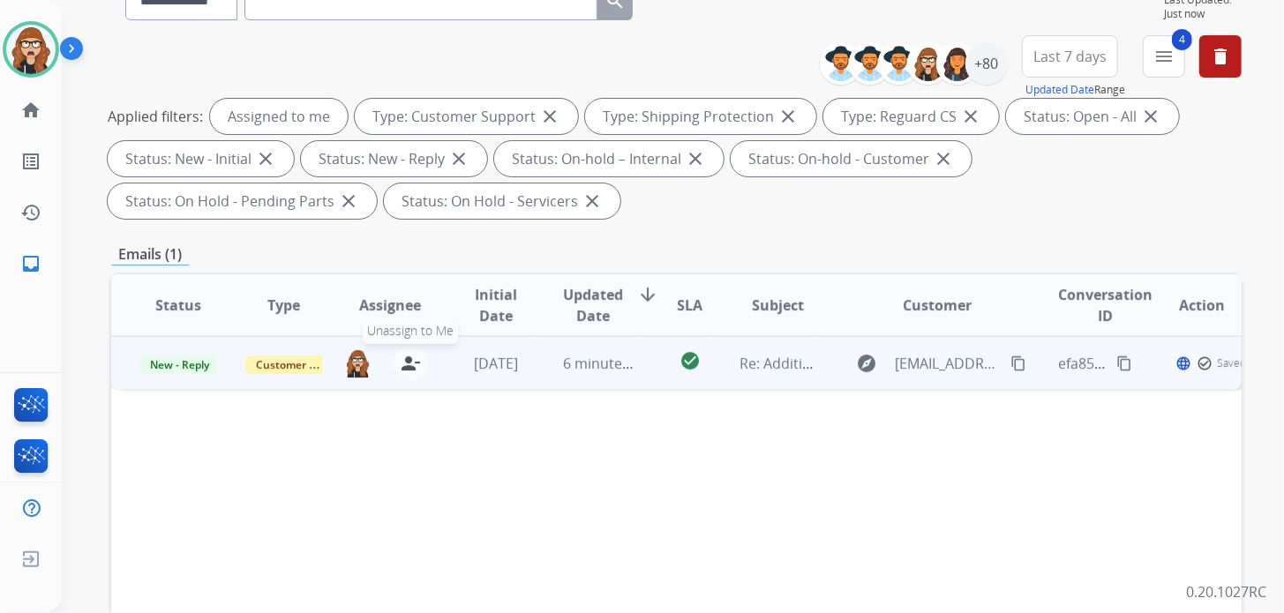
click at [411, 358] on mat-icon "person_remove" at bounding box center [410, 363] width 21 height 21
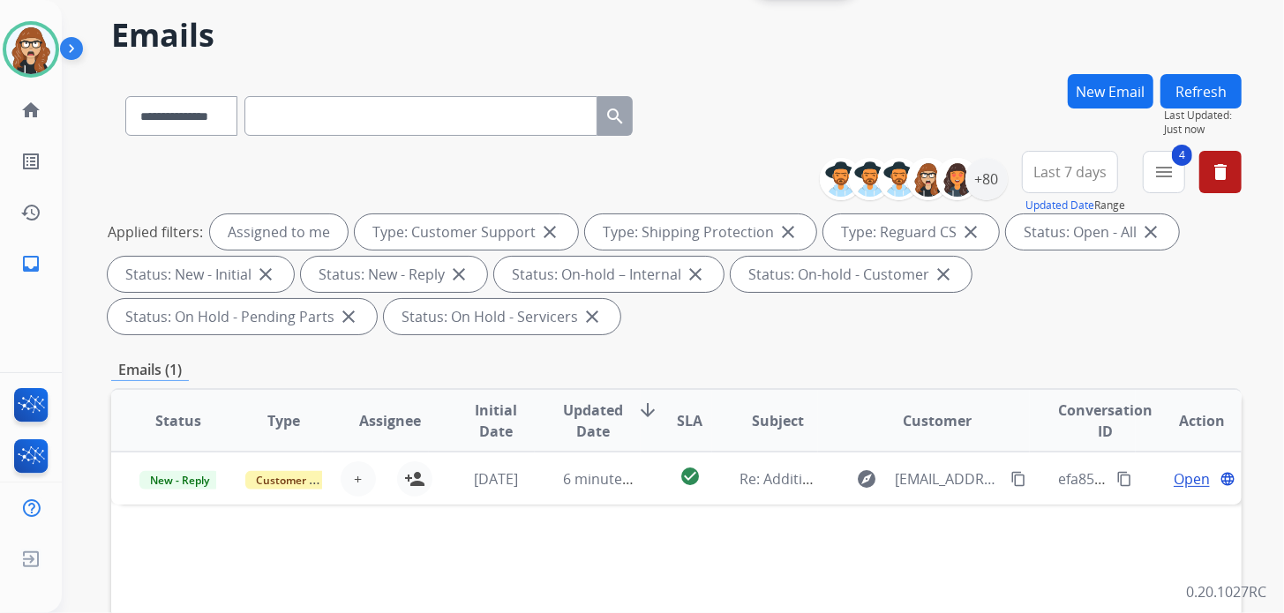
scroll to position [0, 0]
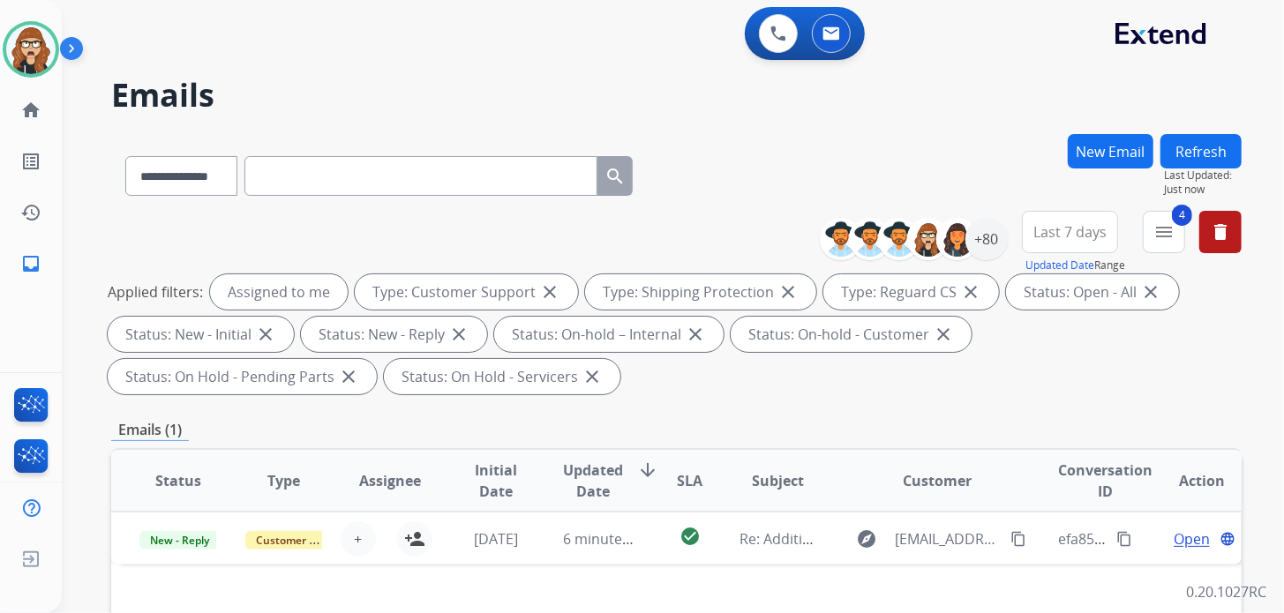
click at [1197, 152] on button "Refresh" at bounding box center [1201, 151] width 81 height 34
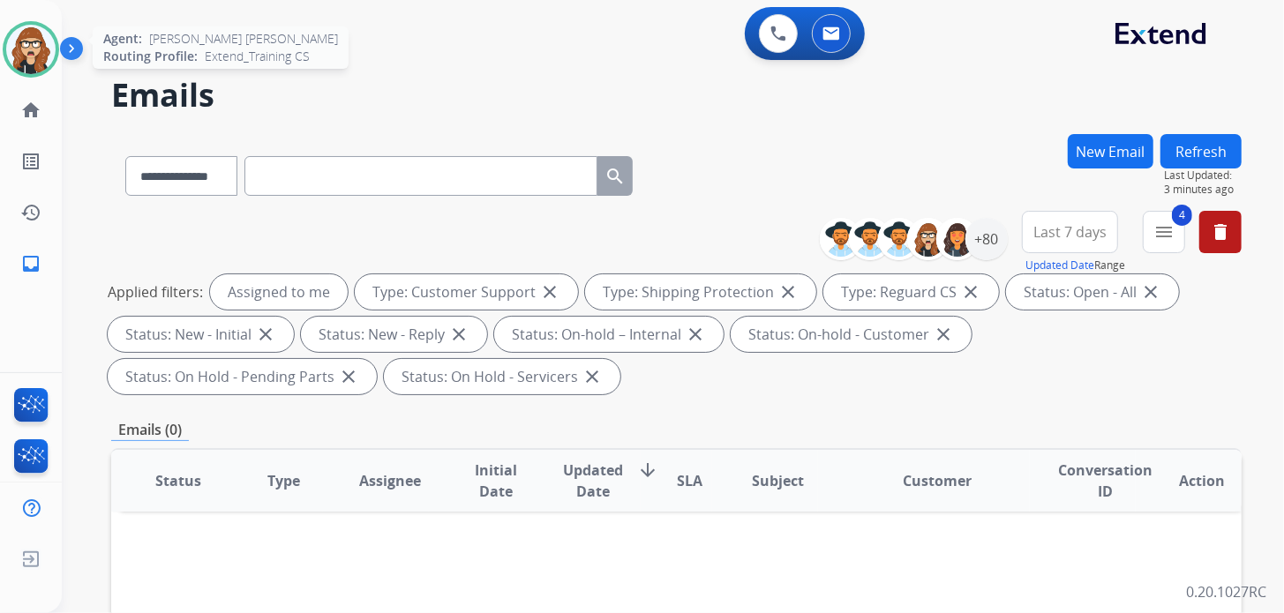
click at [30, 49] on img at bounding box center [30, 49] width 49 height 49
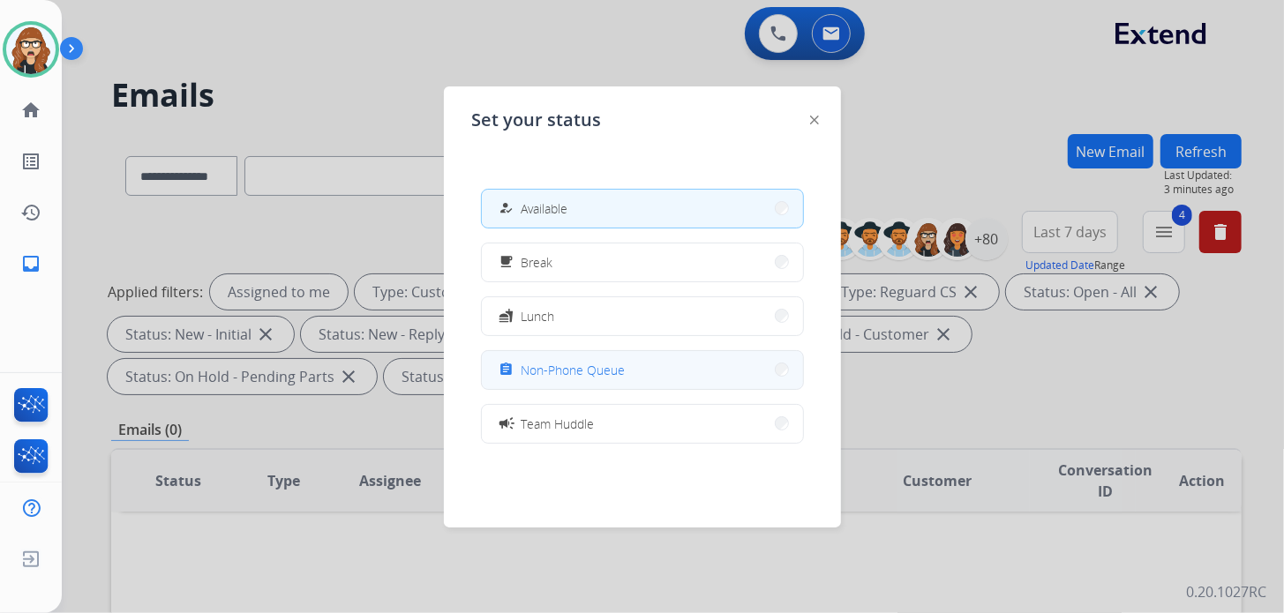
click at [559, 375] on span "Non-Phone Queue" at bounding box center [574, 370] width 104 height 19
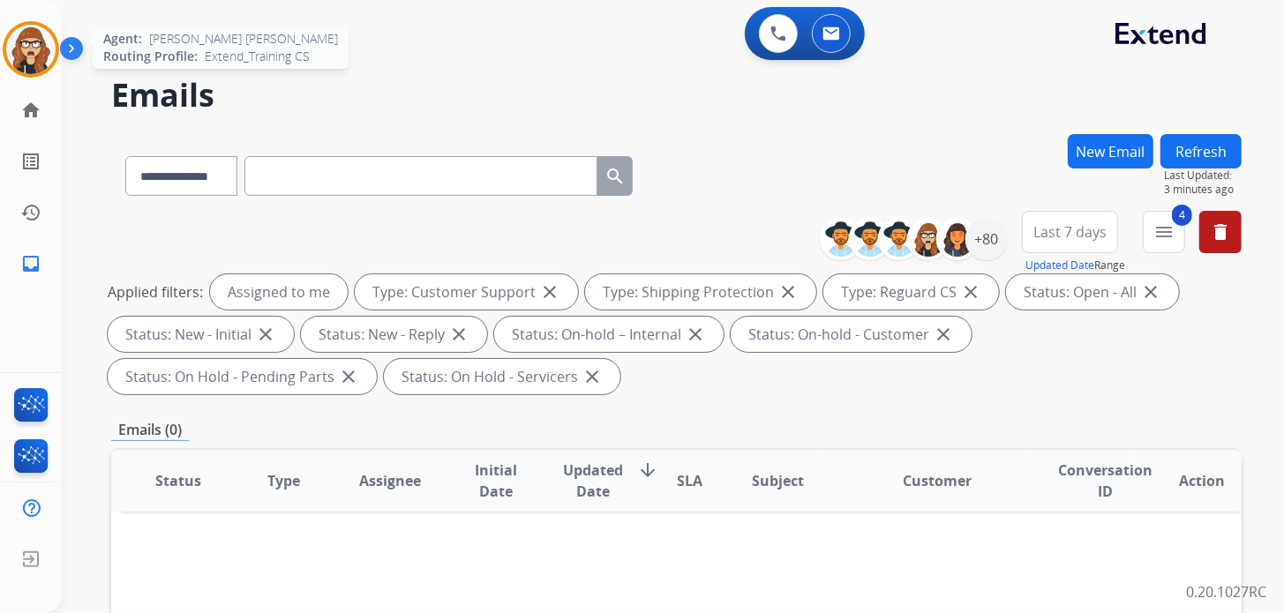
click at [38, 43] on img at bounding box center [30, 49] width 49 height 49
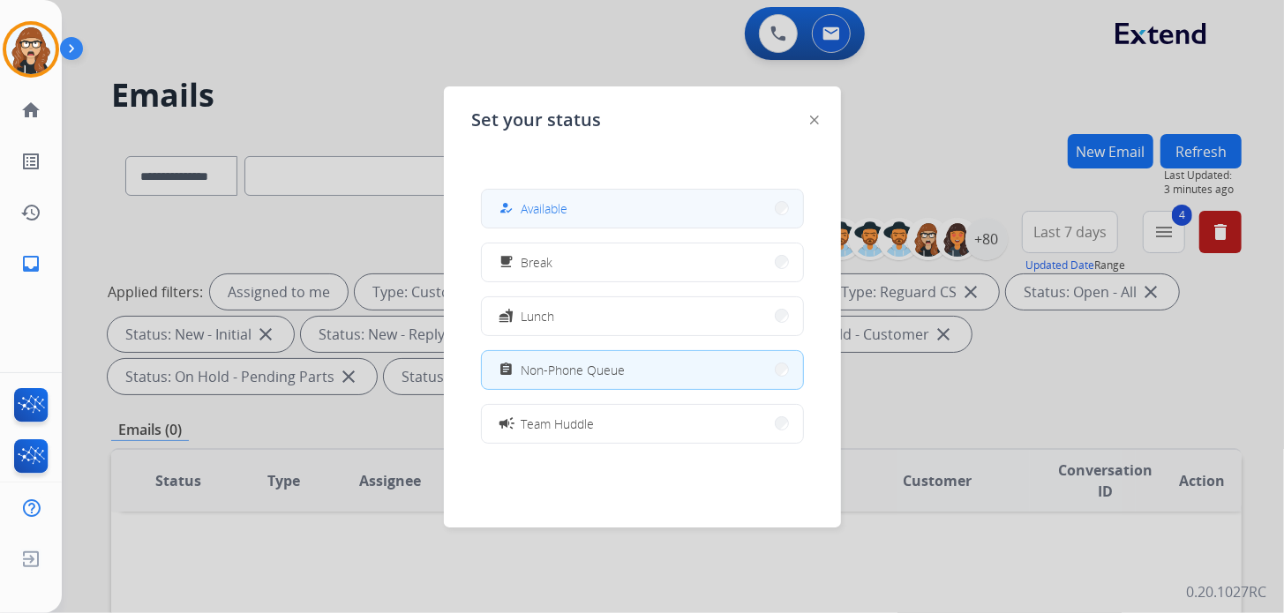
click at [628, 194] on button "how_to_reg Available" at bounding box center [642, 209] width 321 height 38
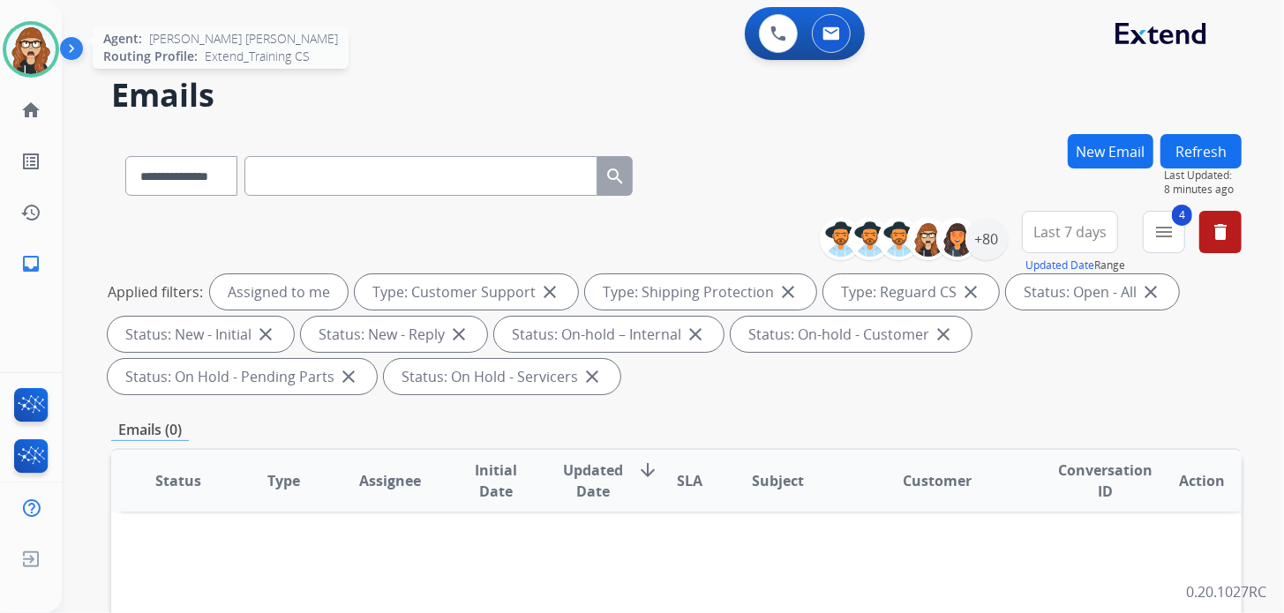
click at [41, 49] on img at bounding box center [30, 49] width 49 height 49
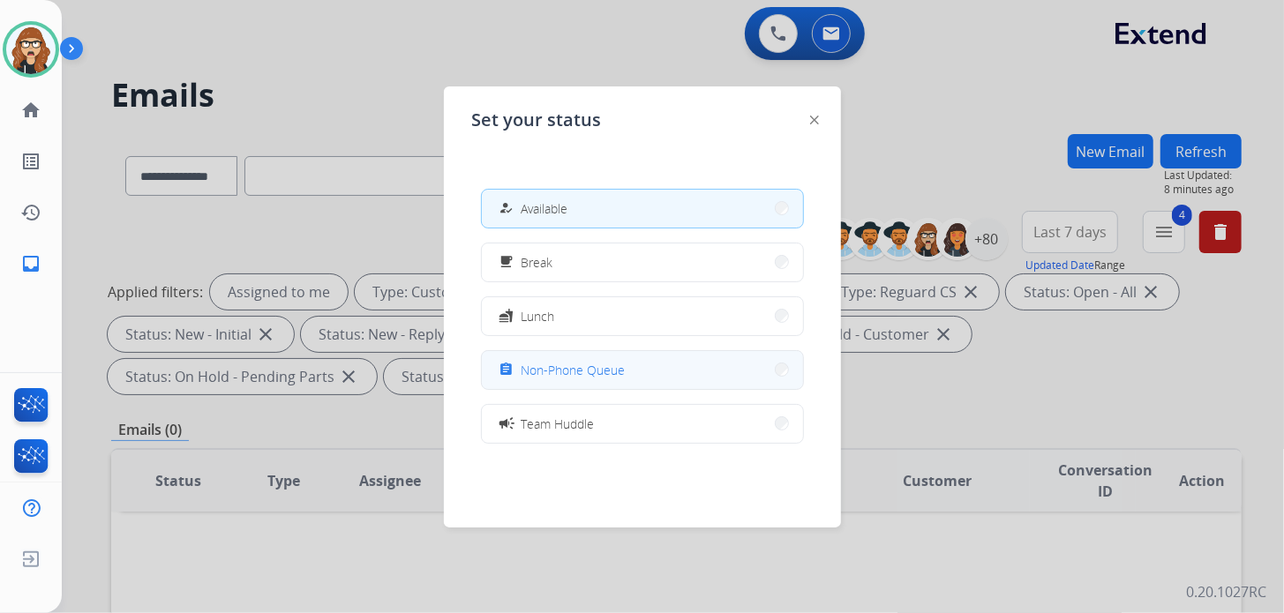
click at [581, 380] on button "assignment Non-Phone Queue" at bounding box center [642, 370] width 321 height 38
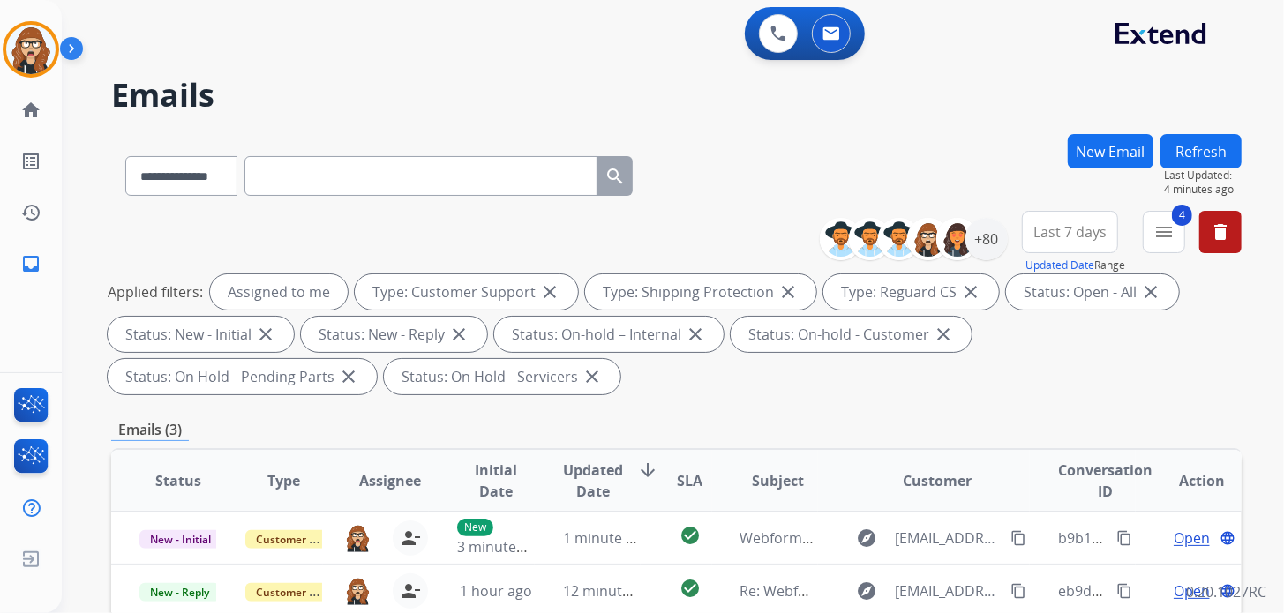
click at [982, 131] on div "**********" at bounding box center [652, 370] width 1180 height 613
click at [962, 128] on div "**********" at bounding box center [652, 370] width 1180 height 613
click at [0, 54] on div "[PERSON_NAME] [PERSON_NAME] Non-Phone Queue Edit Avatar Agent: [PERSON_NAME] [P…" at bounding box center [31, 49] width 62 height 56
click at [23, 49] on img at bounding box center [30, 49] width 49 height 49
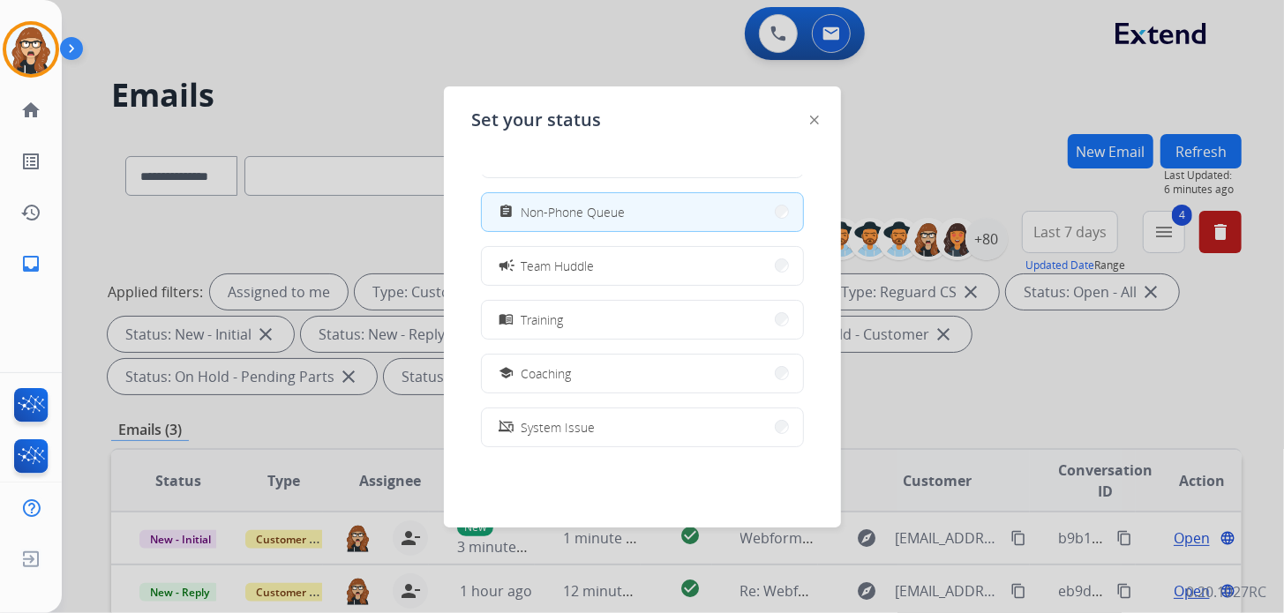
scroll to position [13, 0]
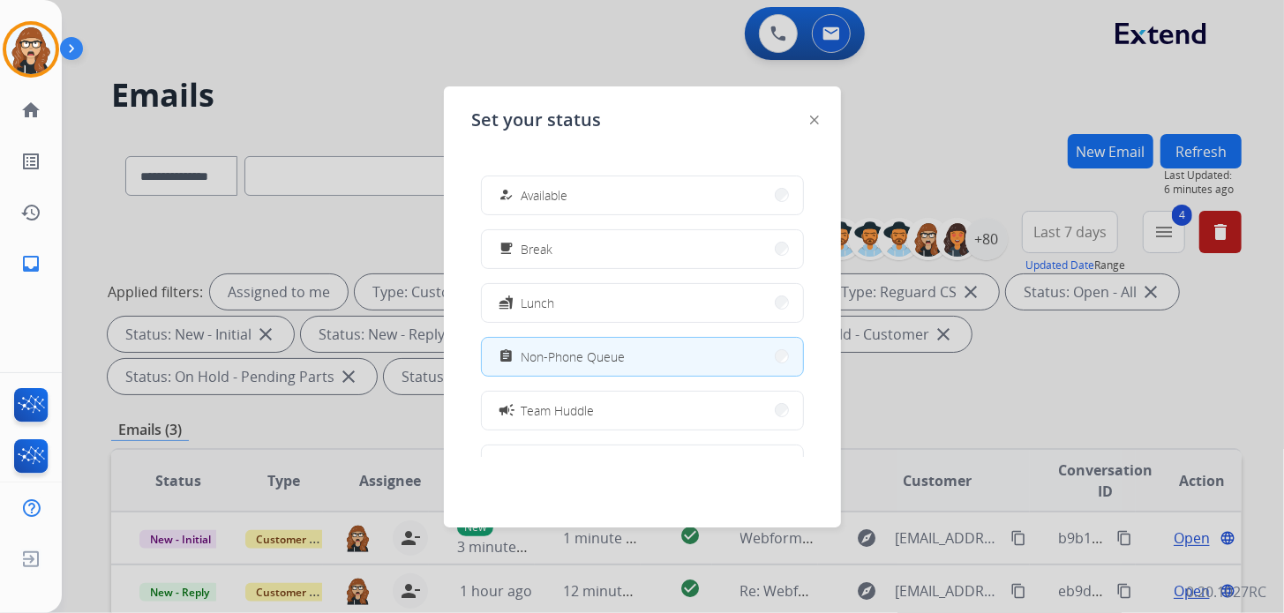
click at [605, 41] on div at bounding box center [642, 306] width 1284 height 613
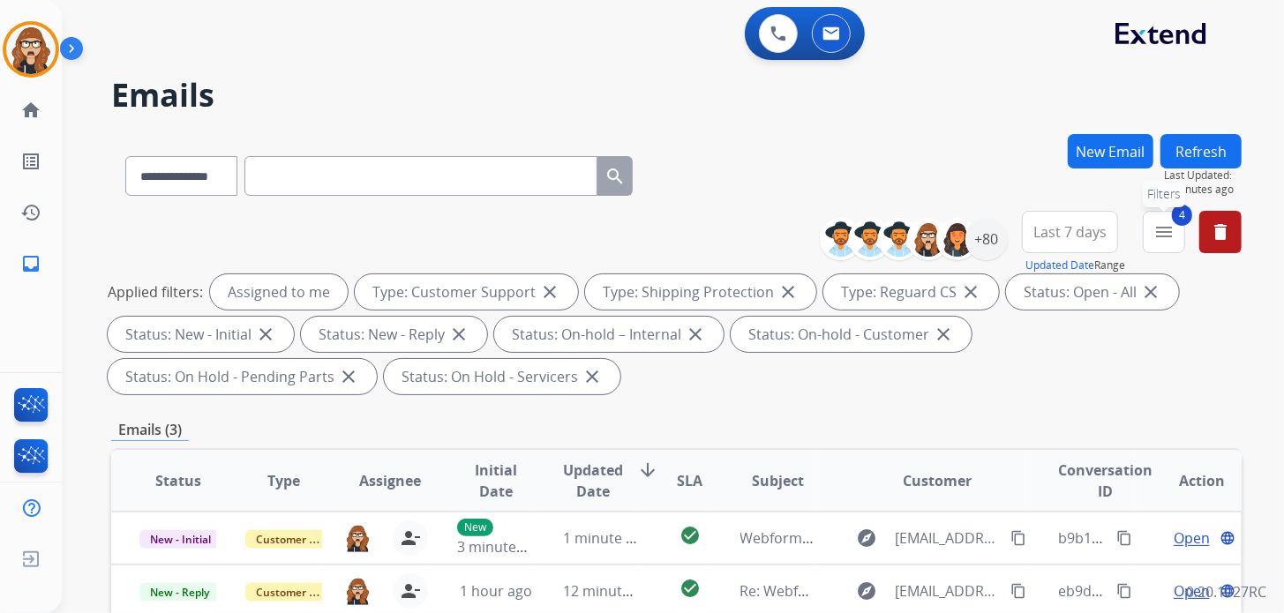
click at [1155, 240] on mat-icon "menu" at bounding box center [1164, 232] width 21 height 21
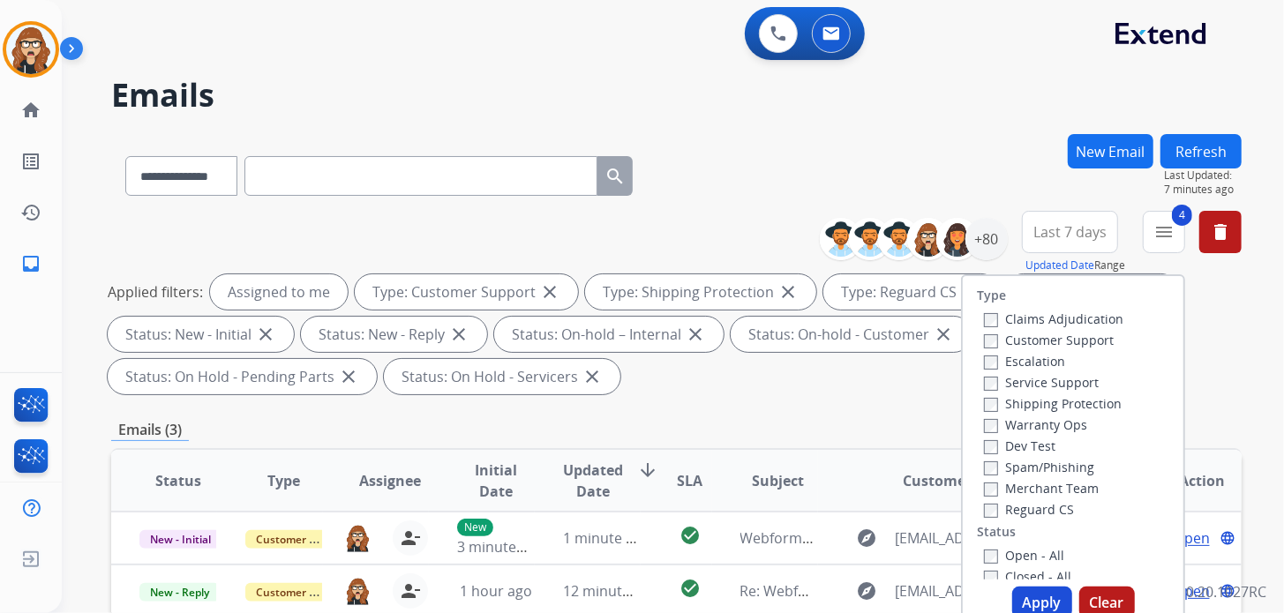
click at [990, 142] on div "**********" at bounding box center [676, 172] width 1131 height 77
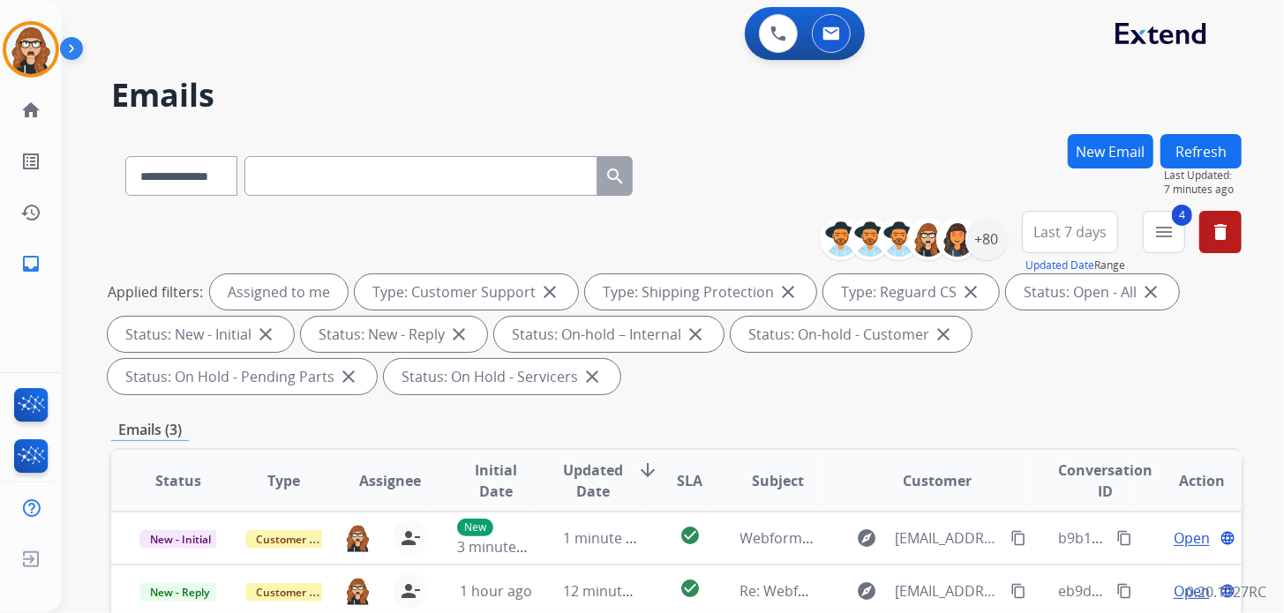
click at [1054, 236] on span "Last 7 days" at bounding box center [1070, 232] width 73 height 7
click at [1005, 129] on div "**********" at bounding box center [652, 370] width 1180 height 613
click at [974, 243] on div "+80" at bounding box center [987, 239] width 42 height 42
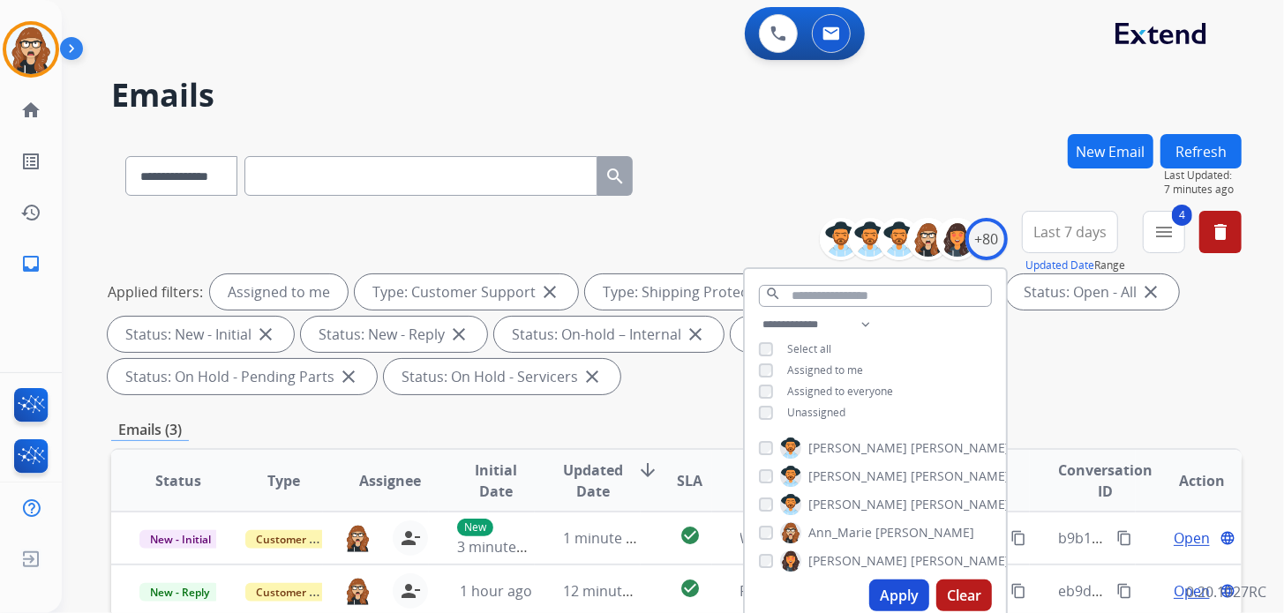
click at [830, 164] on div "**********" at bounding box center [676, 172] width 1131 height 77
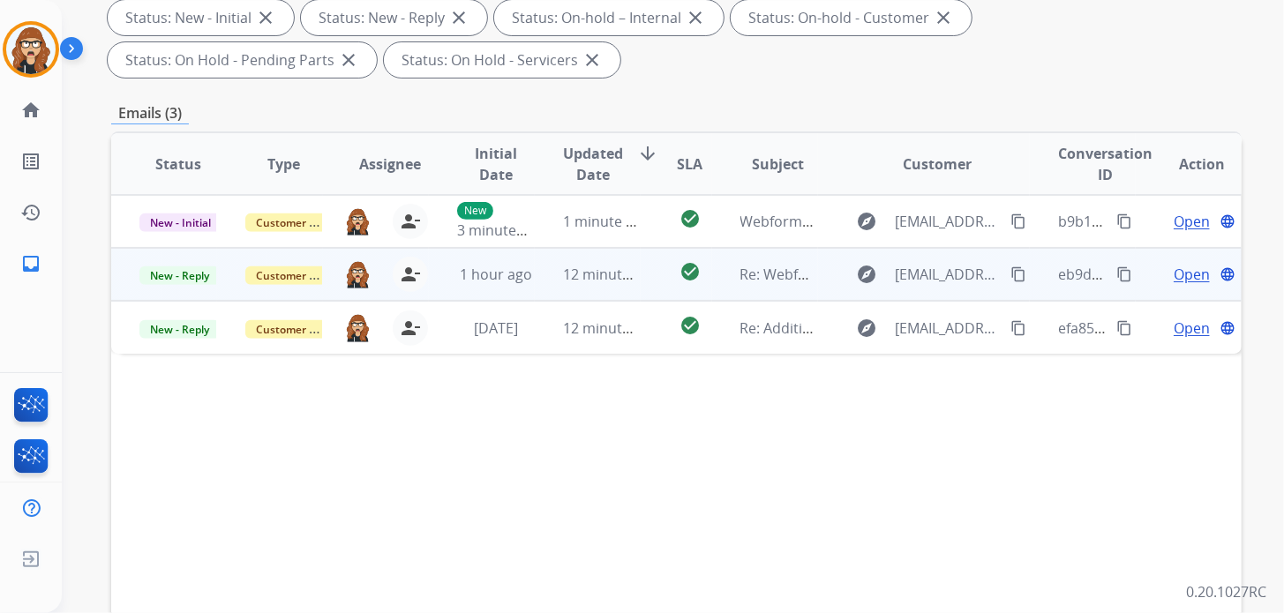
scroll to position [176, 0]
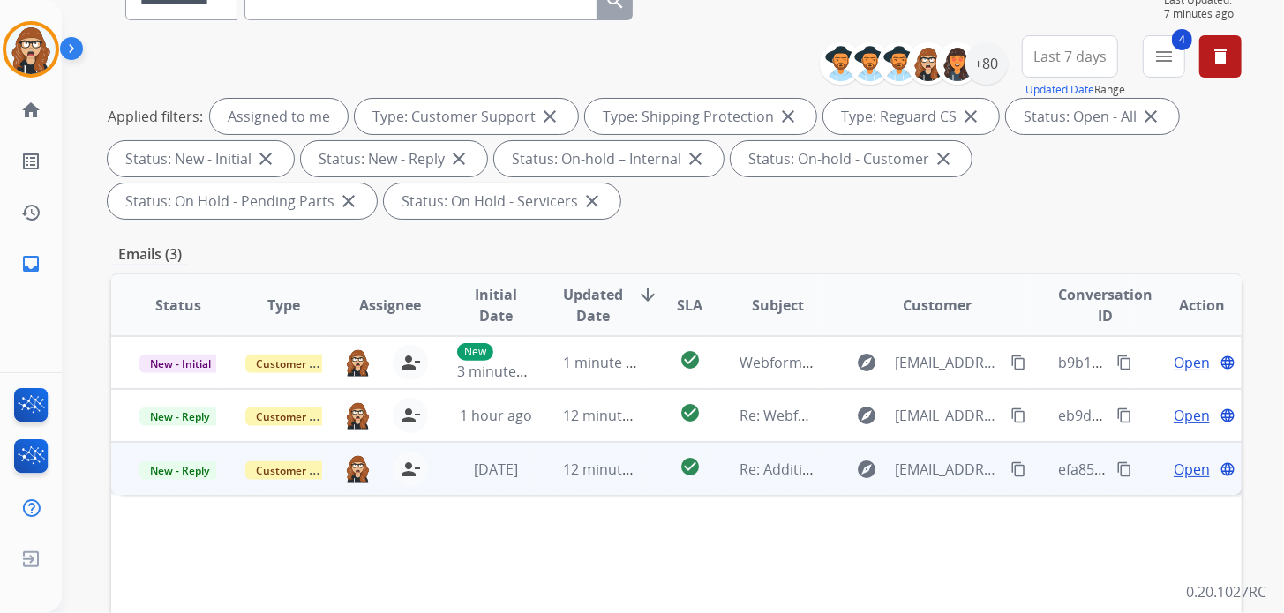
click at [1178, 471] on span "Open" at bounding box center [1192, 469] width 36 height 21
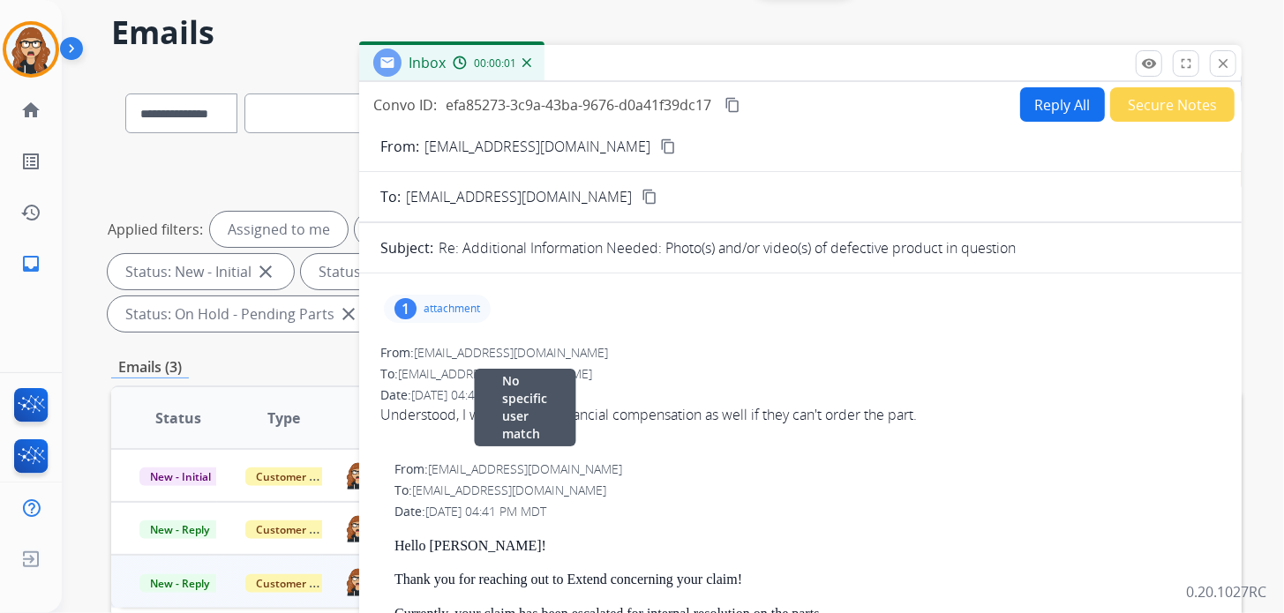
scroll to position [0, 0]
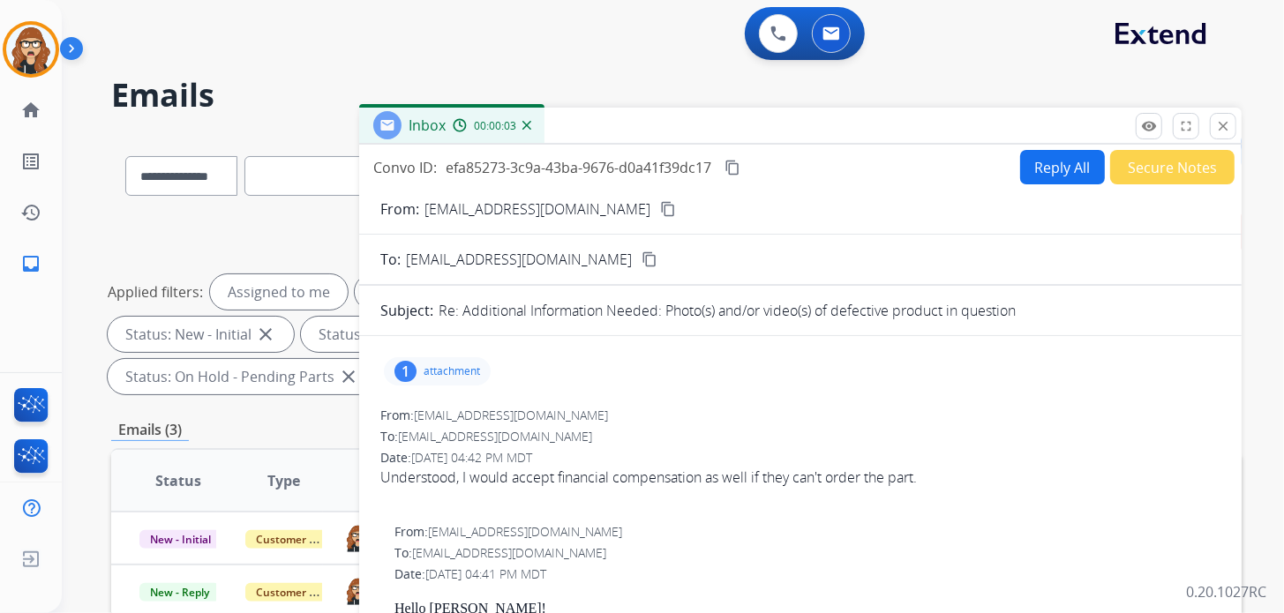
click at [1142, 169] on button "Secure Notes" at bounding box center [1172, 167] width 124 height 34
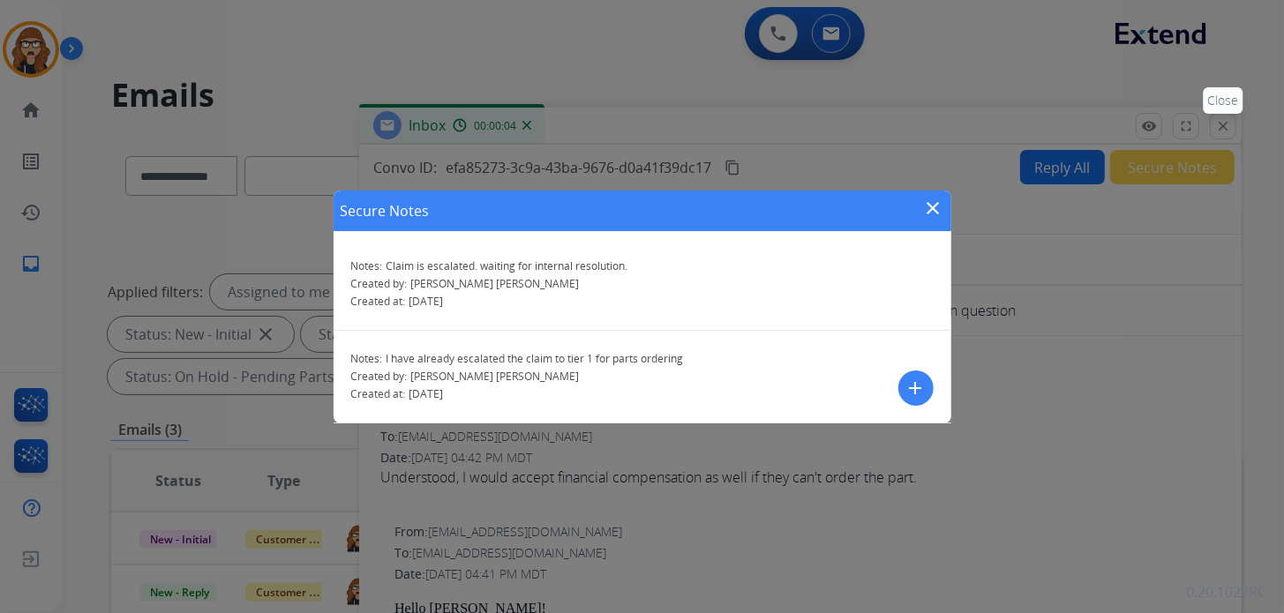
drag, startPoint x: 1238, startPoint y: 135, endPoint x: 1222, endPoint y: 135, distance: 16.8
click at [1228, 135] on div "Secure Notes close Notes: Claim is escalated. waiting for internal resolution. …" at bounding box center [642, 306] width 1284 height 613
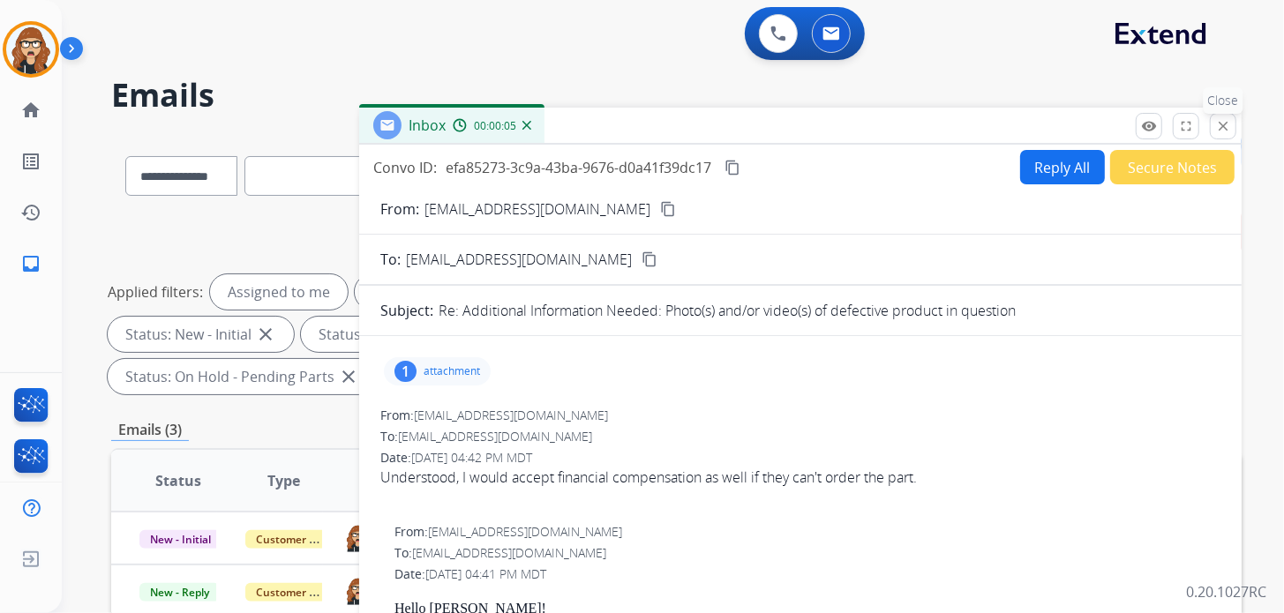
click at [1222, 135] on button "close Close" at bounding box center [1223, 126] width 26 height 26
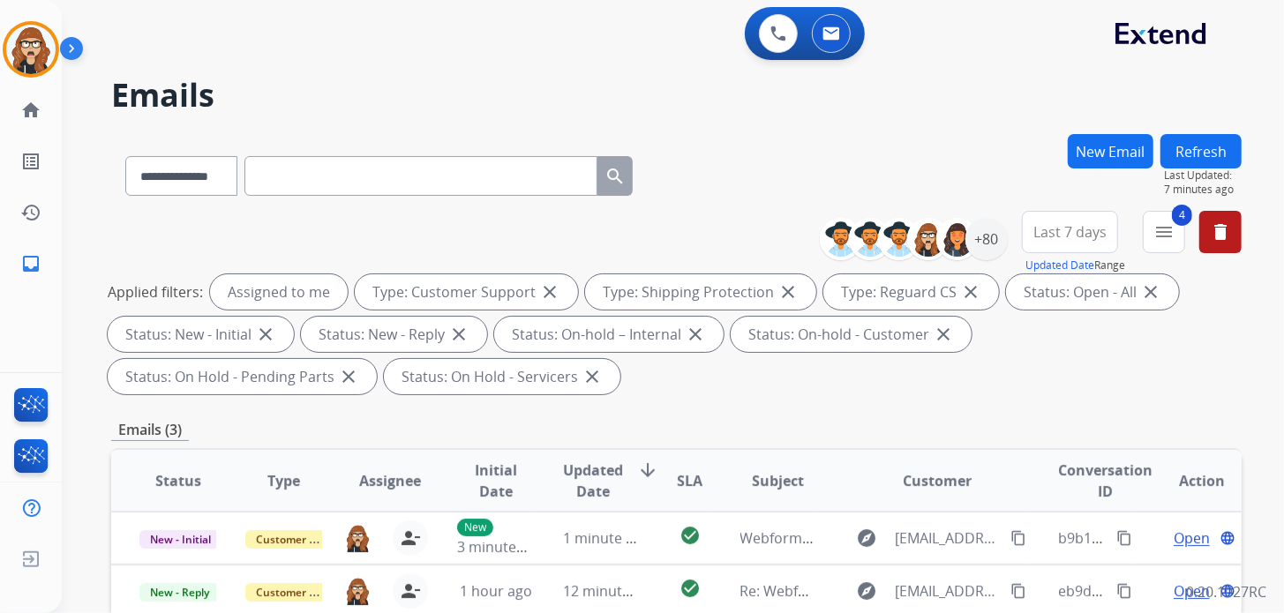
scroll to position [265, 0]
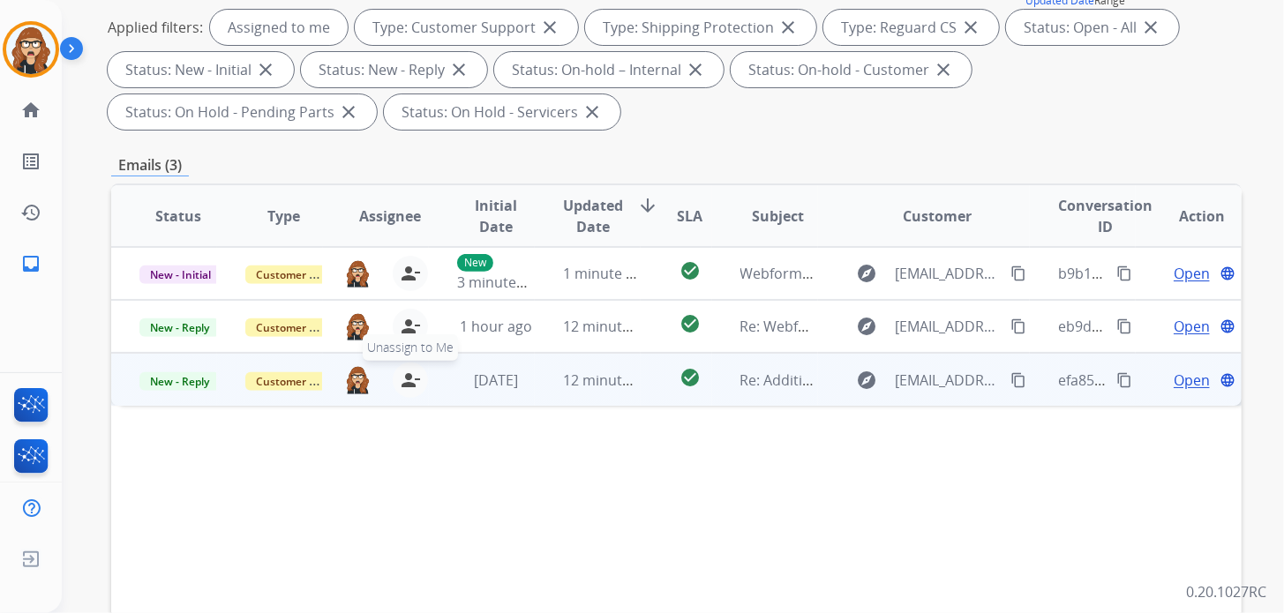
click at [400, 378] on mat-icon "person_remove" at bounding box center [410, 380] width 21 height 21
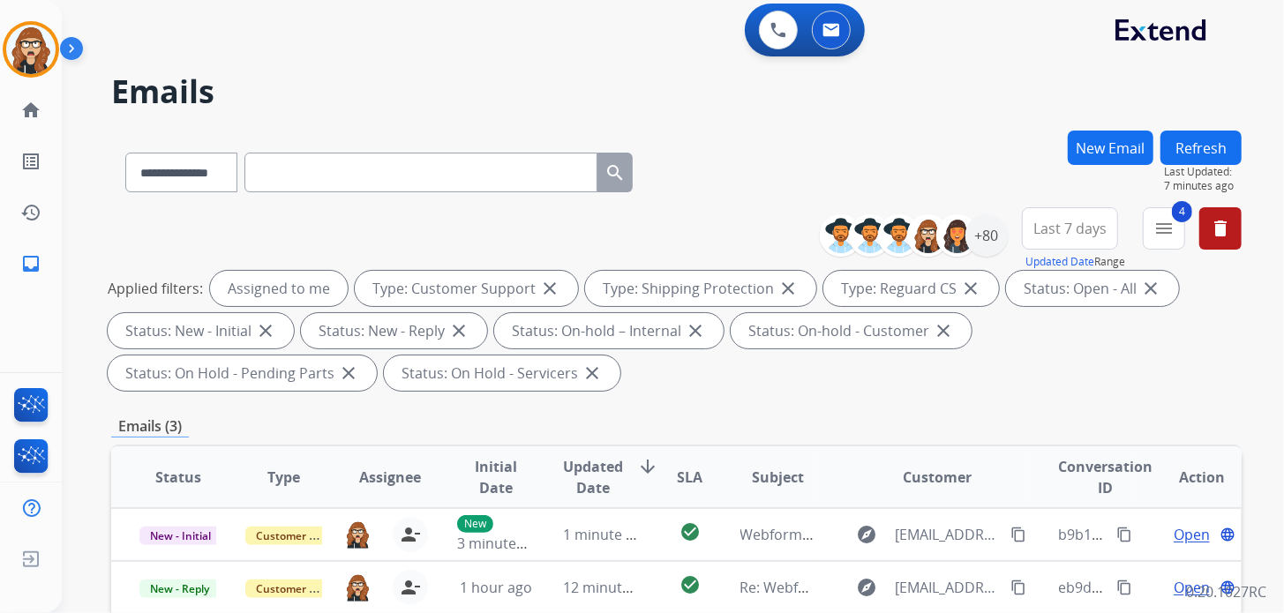
scroll to position [0, 0]
